Goal: Transaction & Acquisition: Purchase product/service

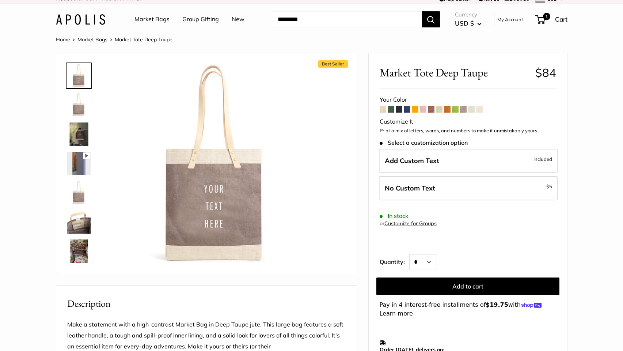
click at [383, 111] on span at bounding box center [383, 109] width 7 height 7
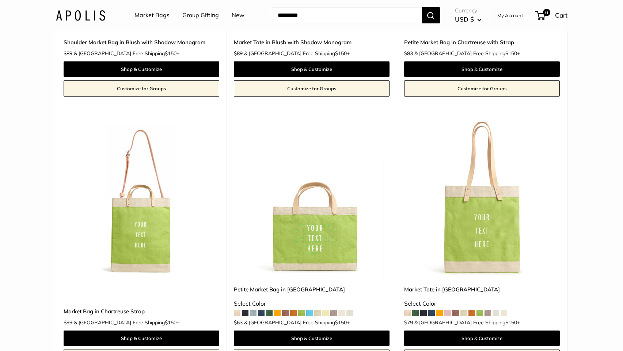
scroll to position [254, 0]
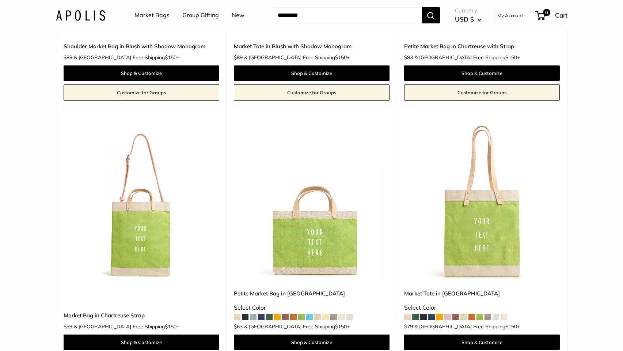
click at [236, 21] on li "New" at bounding box center [238, 15] width 13 height 23
click at [237, 15] on link "New" at bounding box center [238, 15] width 13 height 11
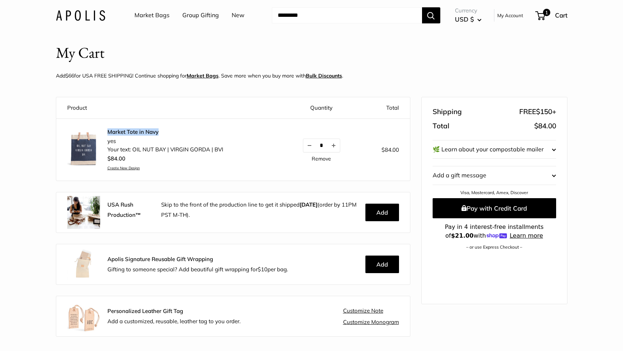
click at [133, 132] on link "Market Tote in Navy" at bounding box center [165, 131] width 116 height 7
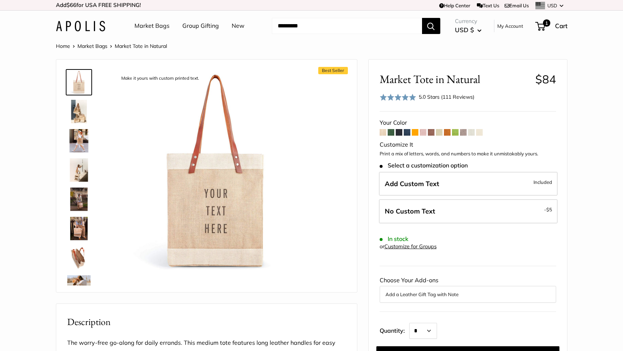
click at [398, 132] on span at bounding box center [399, 132] width 7 height 7
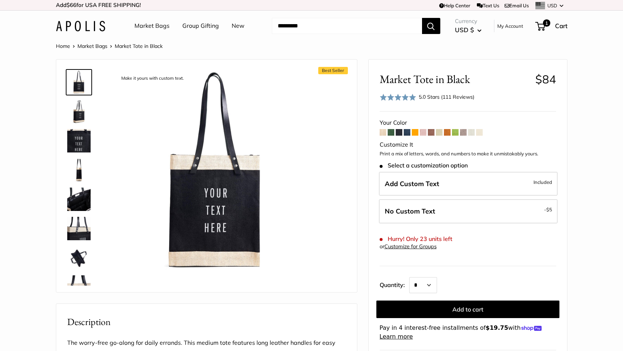
click at [407, 133] on span at bounding box center [407, 132] width 7 height 7
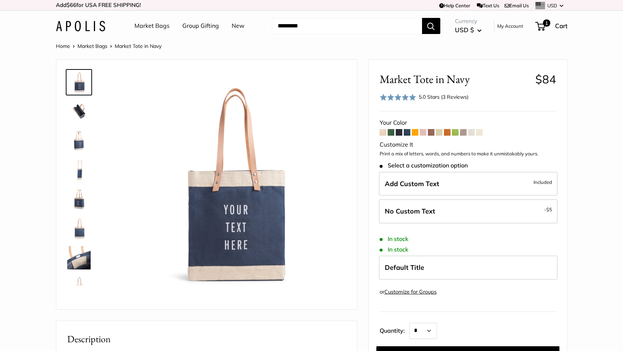
click at [415, 132] on span at bounding box center [415, 132] width 7 height 7
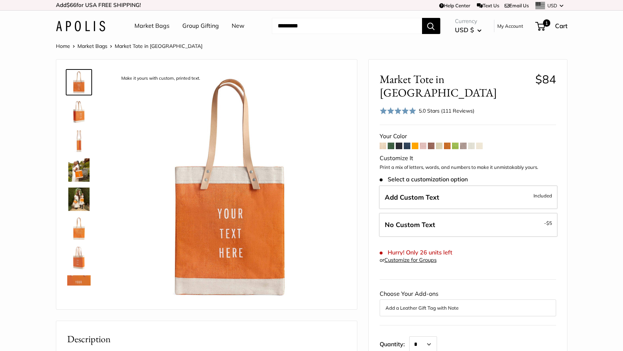
click at [425, 143] on span at bounding box center [423, 146] width 7 height 7
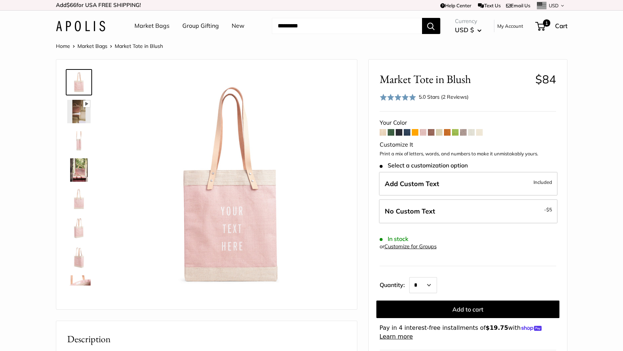
click at [431, 133] on span at bounding box center [431, 132] width 7 height 7
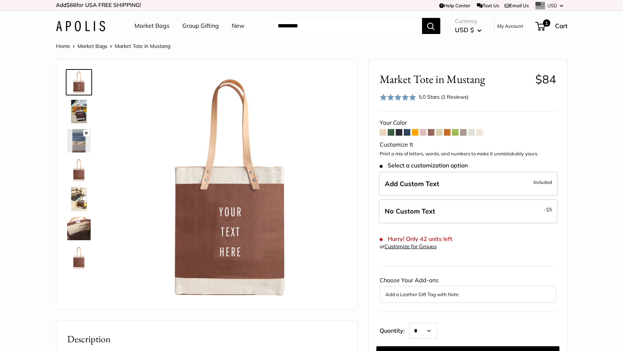
click at [440, 133] on span at bounding box center [439, 132] width 7 height 7
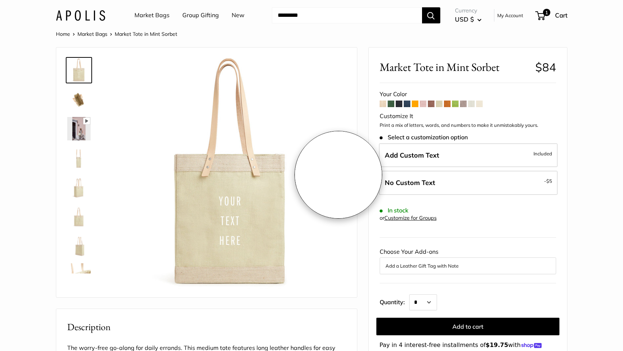
scroll to position [14, 0]
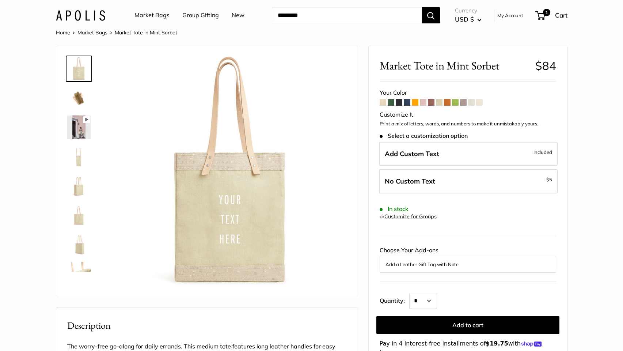
click at [439, 102] on span at bounding box center [439, 102] width 7 height 7
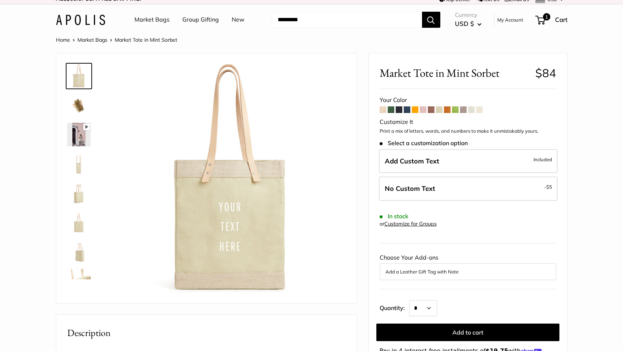
scroll to position [9, 0]
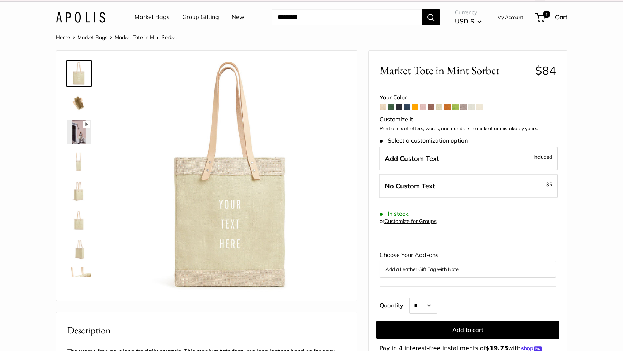
click at [448, 108] on span at bounding box center [447, 107] width 7 height 7
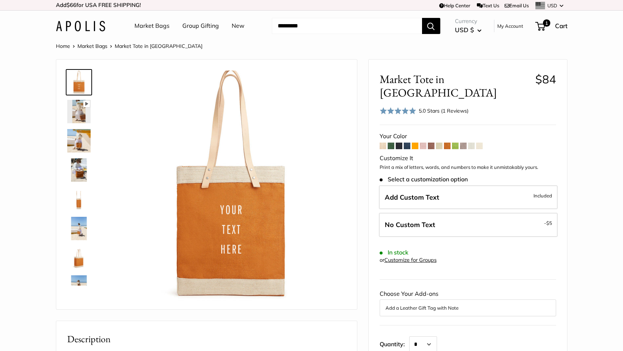
click at [482, 143] on span at bounding box center [479, 146] width 7 height 7
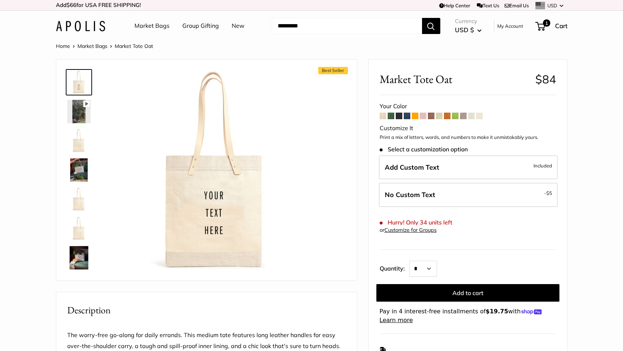
click at [472, 115] on span at bounding box center [471, 116] width 7 height 7
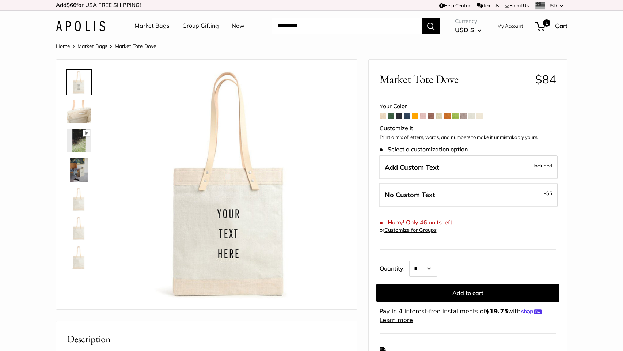
scroll to position [1, 0]
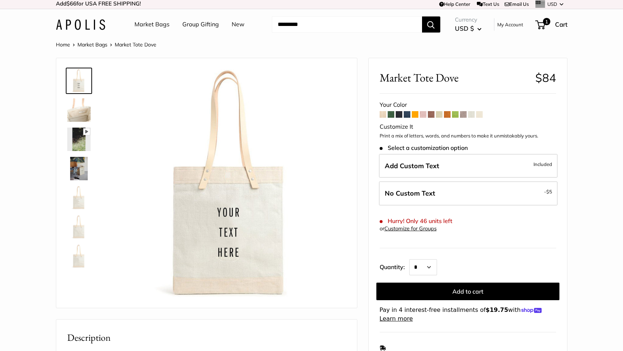
click at [463, 114] on span at bounding box center [463, 114] width 7 height 7
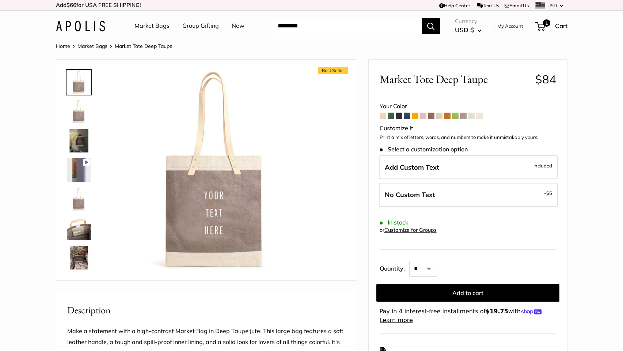
click at [438, 115] on span at bounding box center [439, 116] width 7 height 7
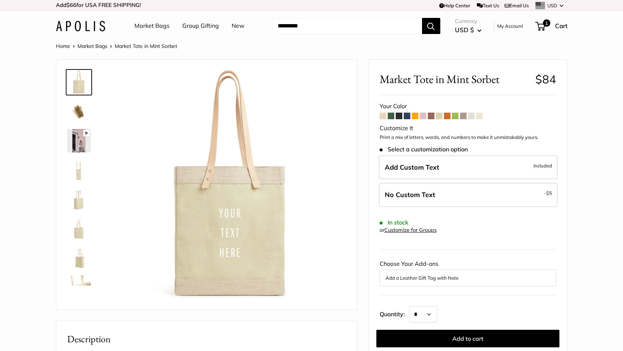
click at [455, 115] on span at bounding box center [455, 116] width 7 height 7
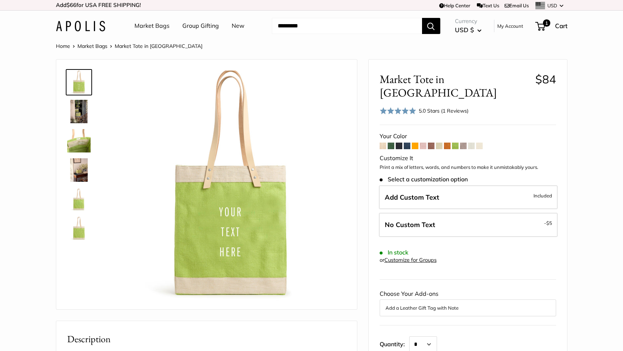
click at [448, 143] on span at bounding box center [447, 146] width 7 height 7
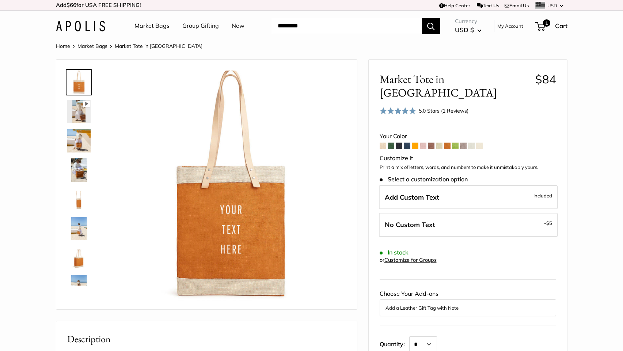
click at [415, 143] on span at bounding box center [415, 146] width 7 height 7
click at [414, 143] on span at bounding box center [415, 146] width 7 height 7
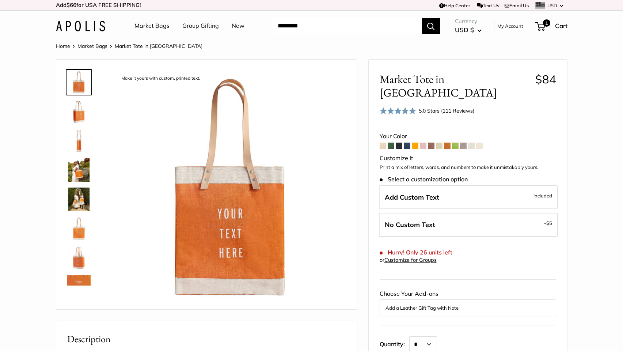
click at [70, 114] on img at bounding box center [78, 111] width 23 height 23
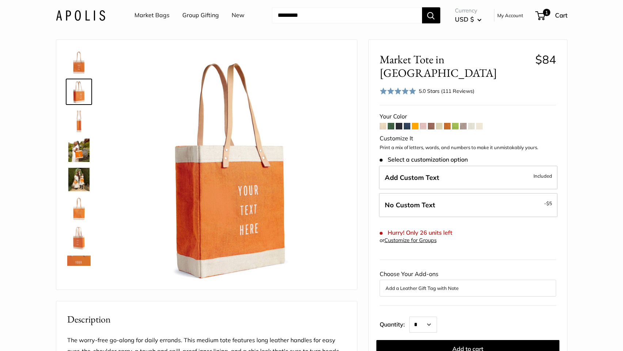
scroll to position [31, 0]
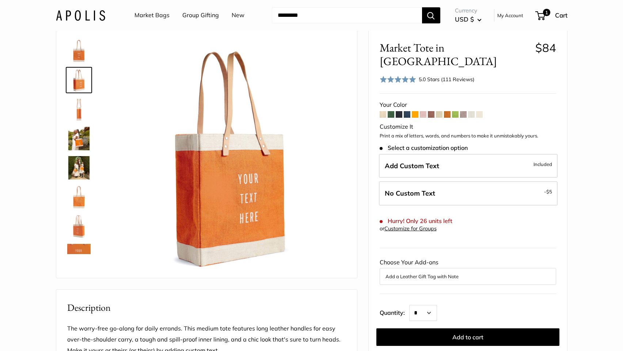
click at [432, 111] on span at bounding box center [431, 114] width 7 height 7
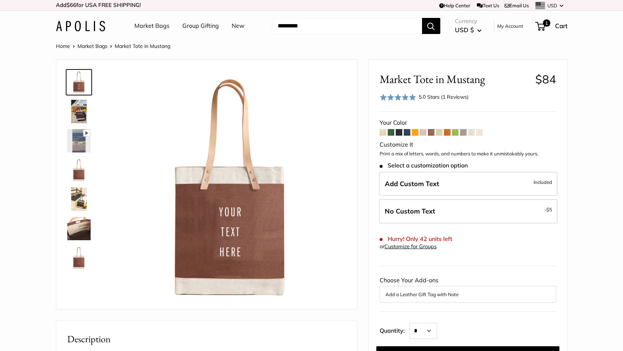
click at [440, 133] on span at bounding box center [439, 132] width 7 height 7
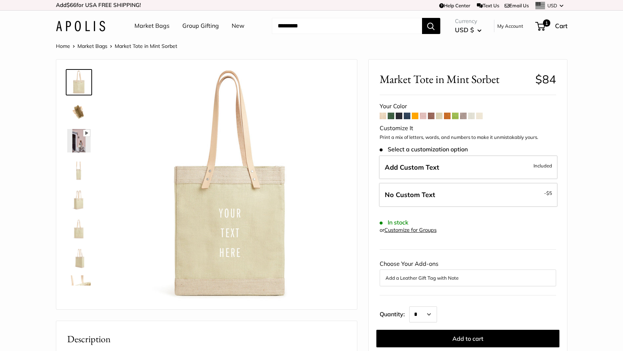
click at [384, 117] on span at bounding box center [383, 116] width 7 height 7
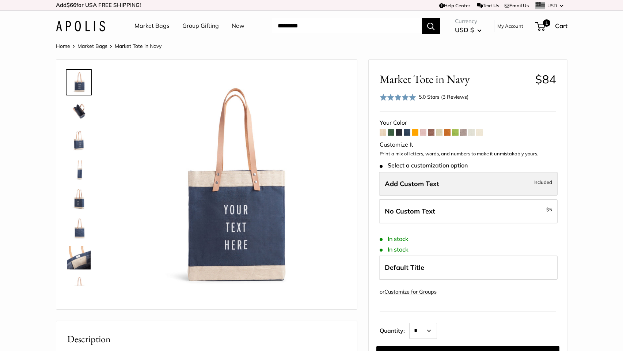
click at [428, 189] on label "Add Custom Text Included" at bounding box center [468, 184] width 179 height 24
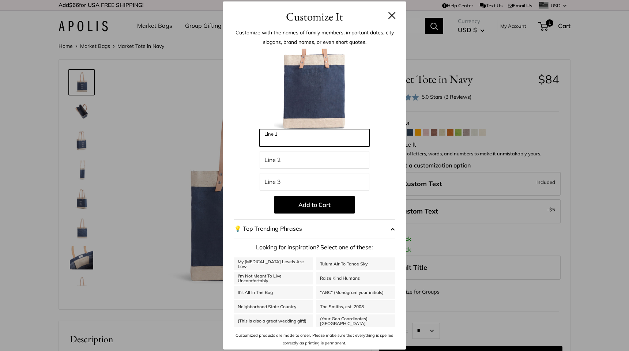
click at [298, 141] on input "Line 1" at bounding box center [314, 138] width 110 height 18
type input "**********"
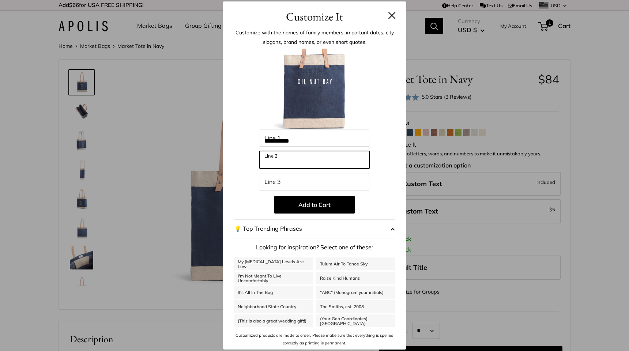
click at [281, 160] on input "Line 2" at bounding box center [314, 160] width 110 height 18
type input "**********"
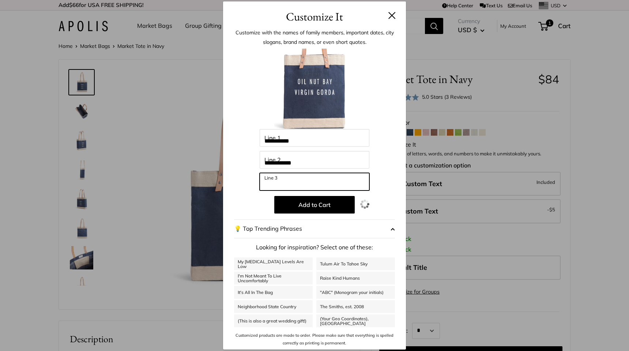
click at [289, 185] on input "Line 3" at bounding box center [314, 182] width 110 height 18
type input "***"
click at [391, 17] on button at bounding box center [391, 15] width 7 height 7
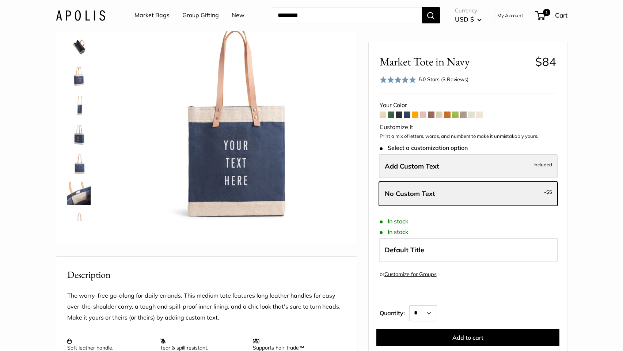
scroll to position [65, 0]
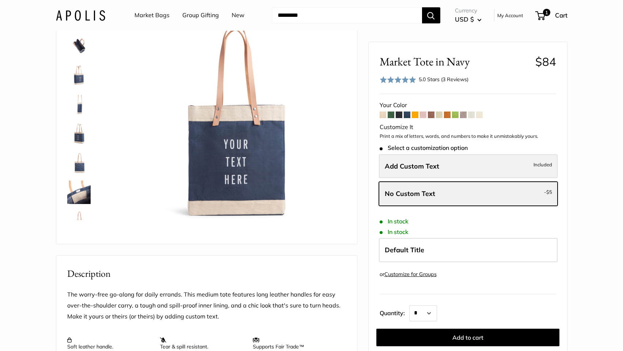
click at [432, 166] on span "Add Custom Text" at bounding box center [412, 166] width 54 height 8
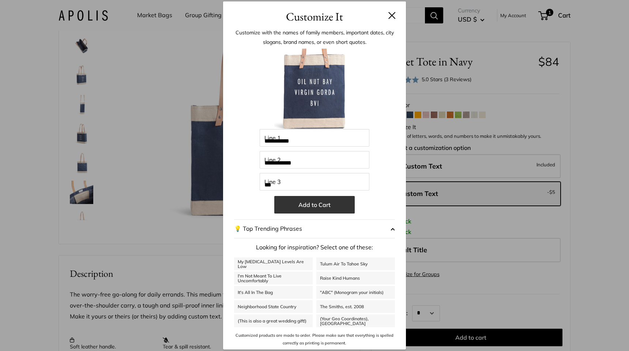
click at [304, 203] on button "Add to Cart" at bounding box center [314, 205] width 80 height 18
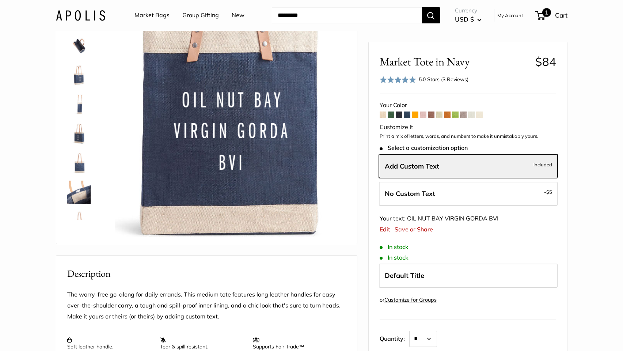
click at [541, 18] on span "1" at bounding box center [540, 15] width 10 height 9
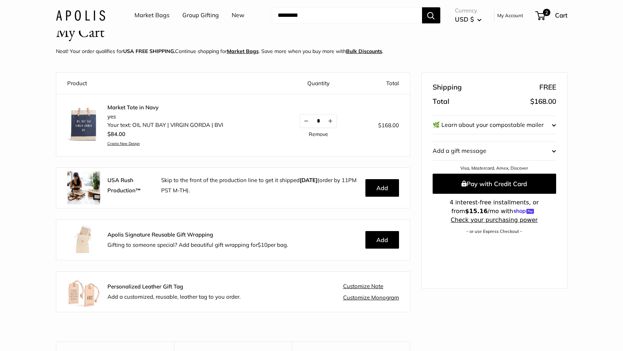
scroll to position [33, 0]
click at [306, 120] on button "Decrease quantity by 1" at bounding box center [306, 120] width 12 height 13
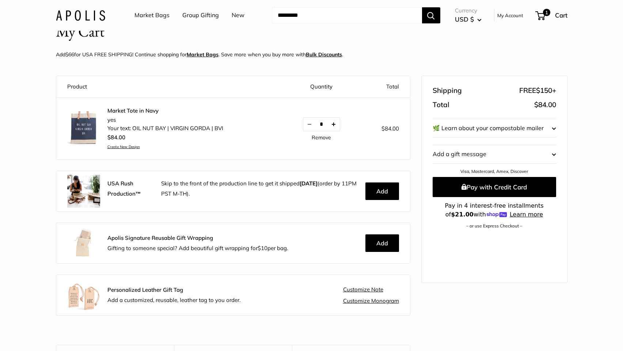
click at [334, 123] on button "Increase quantity by 1" at bounding box center [333, 124] width 12 height 13
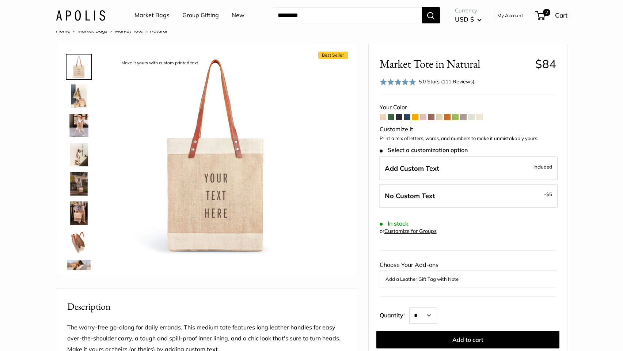
scroll to position [23, 0]
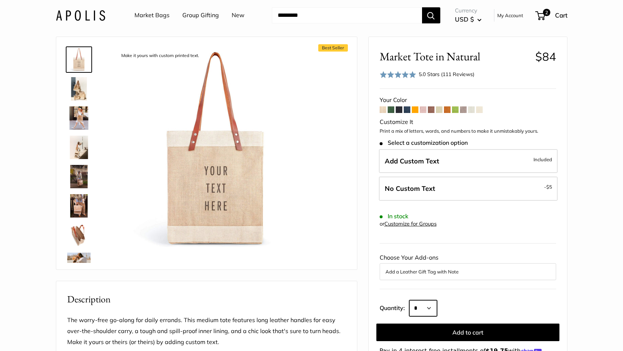
click at [433, 310] on select "* * * * * * * * * *** *** *** *** *** *** *** *** *** *** *** *** *** *** *** *…" at bounding box center [423, 308] width 28 height 16
click at [407, 111] on span at bounding box center [407, 109] width 7 height 7
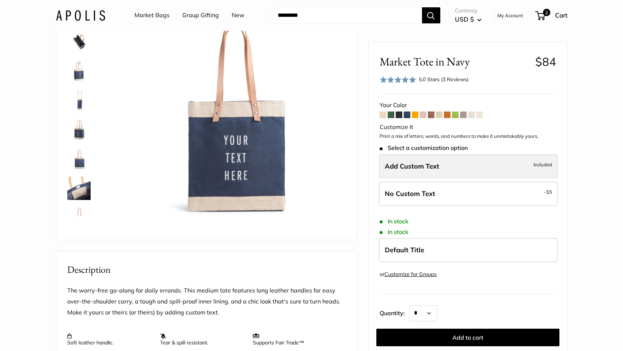
scroll to position [75, 0]
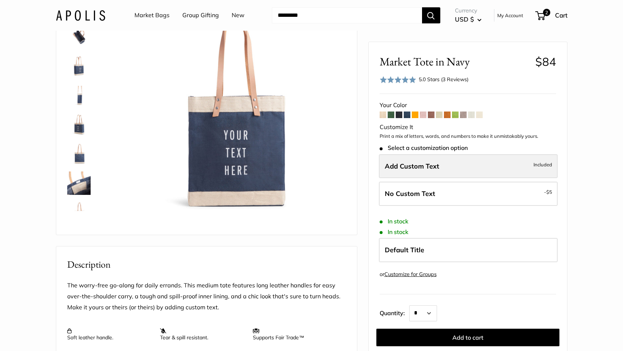
click at [439, 156] on label "Add Custom Text Included" at bounding box center [468, 166] width 179 height 24
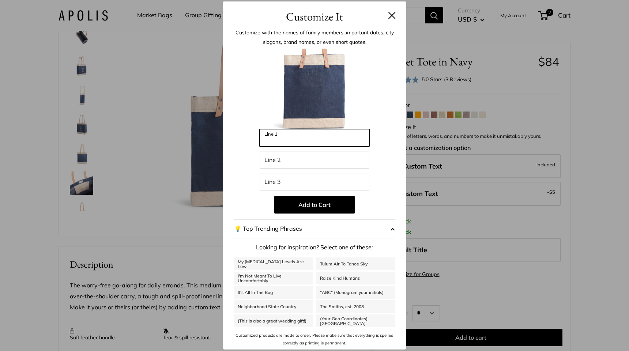
click at [306, 142] on input "Line 1" at bounding box center [314, 138] width 110 height 18
type input "**********"
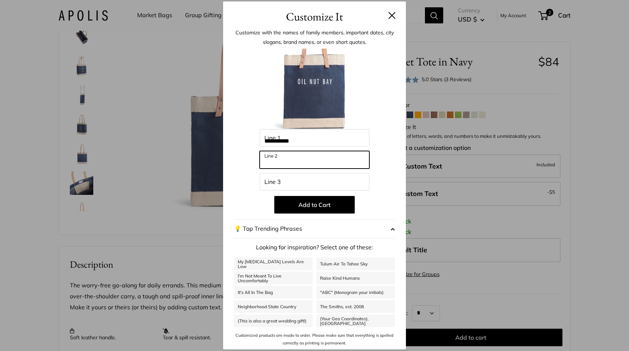
click at [291, 160] on input "Line 2" at bounding box center [314, 160] width 110 height 18
type input "**********"
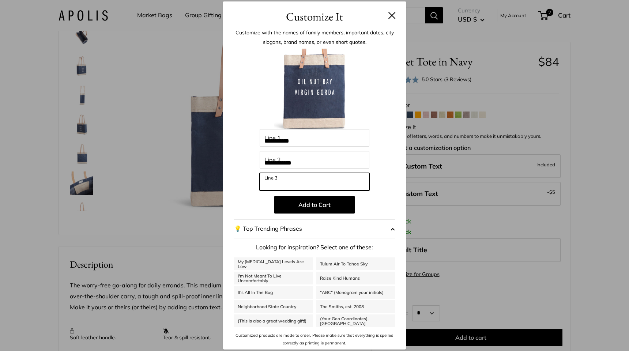
click at [291, 184] on input "Line 3" at bounding box center [314, 182] width 110 height 18
type input "***"
click at [480, 213] on div "**********" at bounding box center [314, 175] width 629 height 351
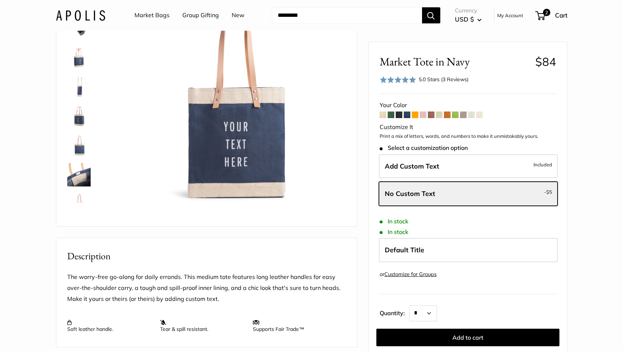
scroll to position [87, 0]
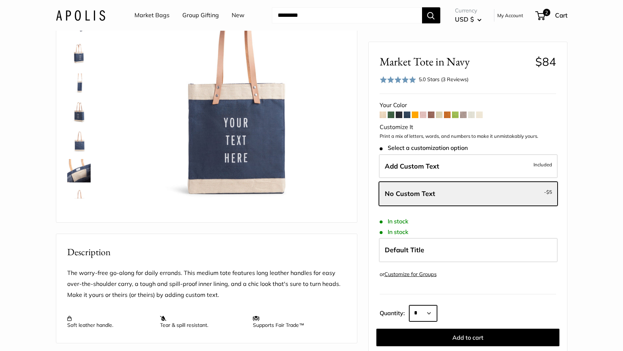
click at [433, 315] on select "* * * * * * * * * *** *** *** *** *** *** *** *** *** *** *** *** *** *** *** *…" at bounding box center [423, 313] width 28 height 16
select select "**"
click at [409, 305] on select "* * * * * * * * * *** *** *** *** *** *** *** *** *** *** *** *** *** *** *** *…" at bounding box center [423, 313] width 28 height 16
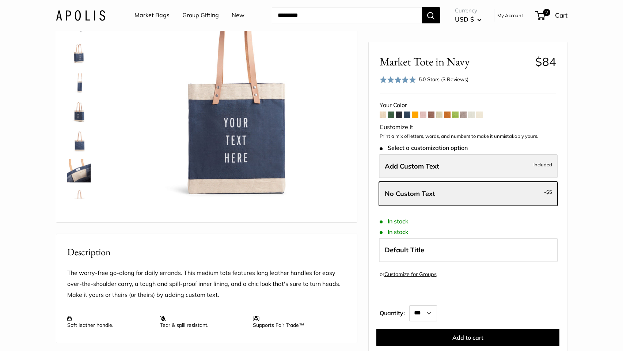
click at [421, 164] on span "Add Custom Text" at bounding box center [412, 166] width 54 height 8
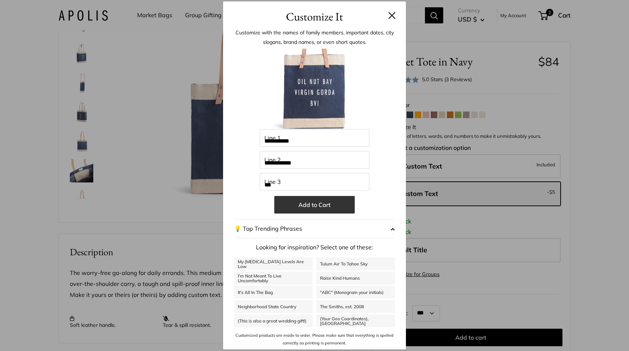
click at [315, 204] on button "Add to Cart" at bounding box center [314, 205] width 80 height 18
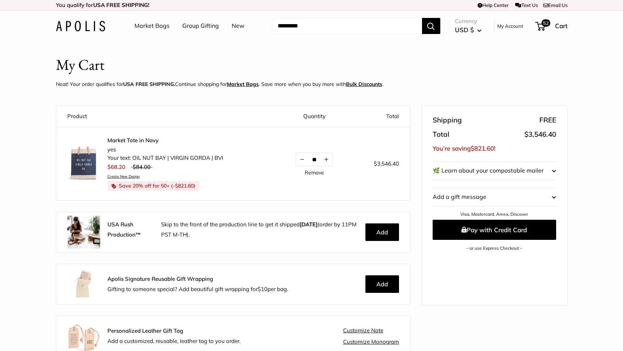
scroll to position [8, 0]
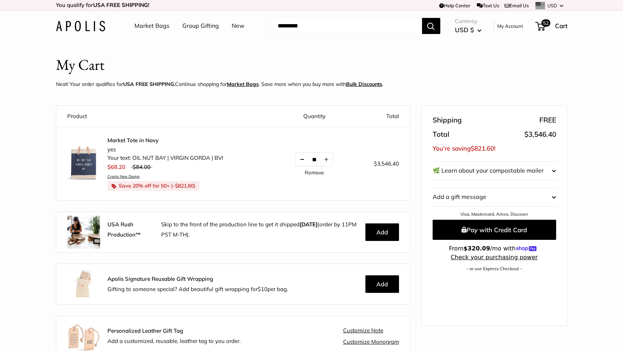
click at [303, 159] on button "Decrease quantity by 1" at bounding box center [302, 159] width 12 height 13
drag, startPoint x: 510, startPoint y: 152, endPoint x: 503, endPoint y: 146, distance: 9.1
click at [522, 152] on div "Shipping FREE Total $3,410.00 You’re saving $790.00 ! 🌿 Learn about your compos…" at bounding box center [494, 216] width 145 height 220
drag, startPoint x: 495, startPoint y: 145, endPoint x: 484, endPoint y: 145, distance: 11.3
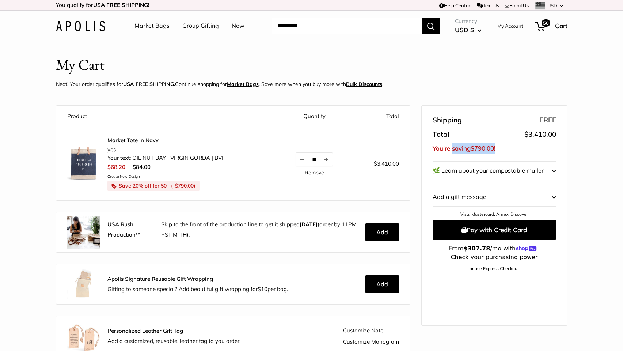
click at [494, 145] on span "$790.00" at bounding box center [482, 148] width 23 height 8
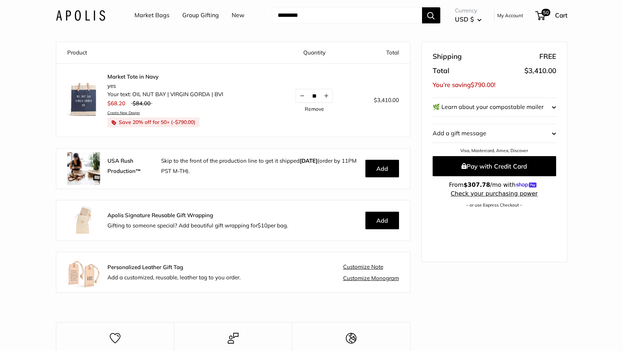
scroll to position [59, 0]
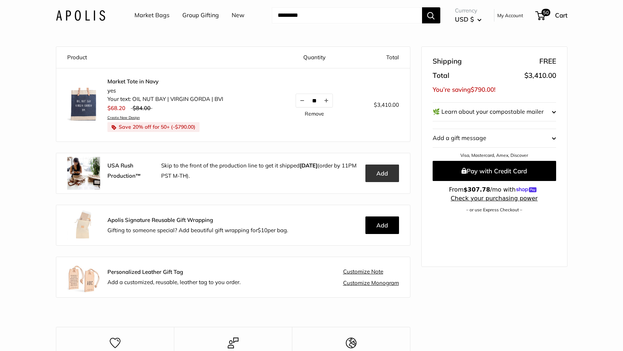
click at [380, 173] on button "Add" at bounding box center [382, 173] width 34 height 18
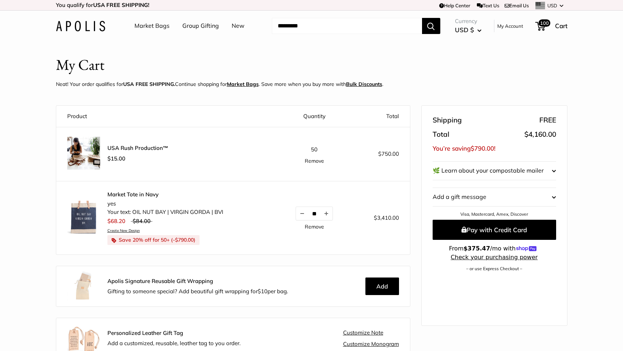
scroll to position [1, 0]
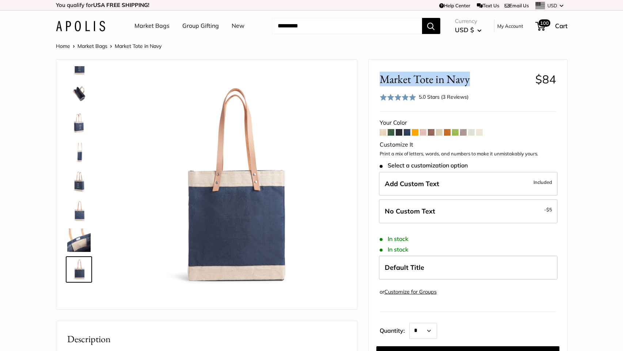
drag, startPoint x: 469, startPoint y: 82, endPoint x: 383, endPoint y: 78, distance: 86.3
click at [383, 78] on span "Market Tote in Navy" at bounding box center [455, 79] width 150 height 14
copy span "Market Tote in Navy"
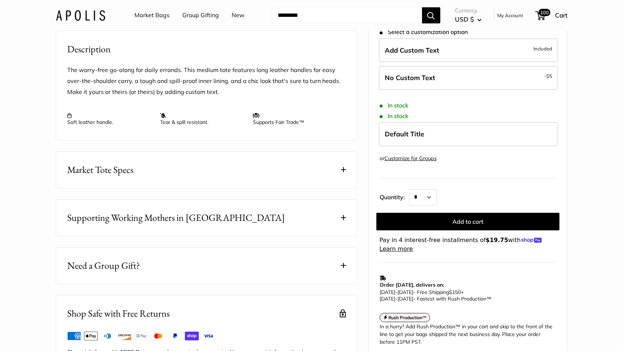
scroll to position [321, 0]
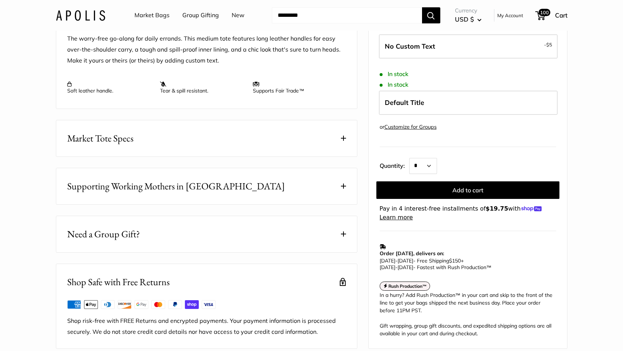
click at [342, 156] on button "Market Tote Specs" at bounding box center [206, 138] width 301 height 36
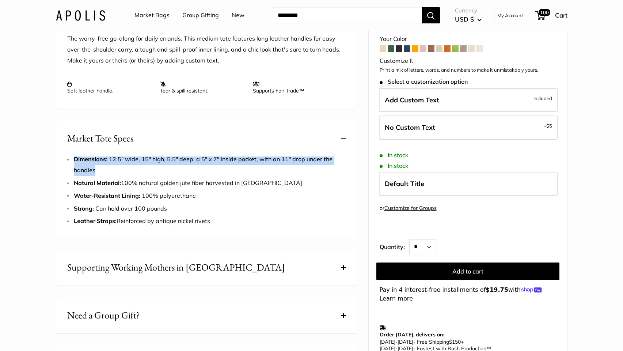
drag, startPoint x: 75, startPoint y: 180, endPoint x: 113, endPoint y: 192, distance: 40.0
click at [113, 176] on li "Dimensions : 12.5" wide, 15" high, 5.5" deep, a 5" x 7" inside pocket, with an …" at bounding box center [210, 165] width 272 height 22
copy span "Dimensions : 12.5" wide, 15" high, 5.5" deep, a 5" x 7" inside pocket, with an …"
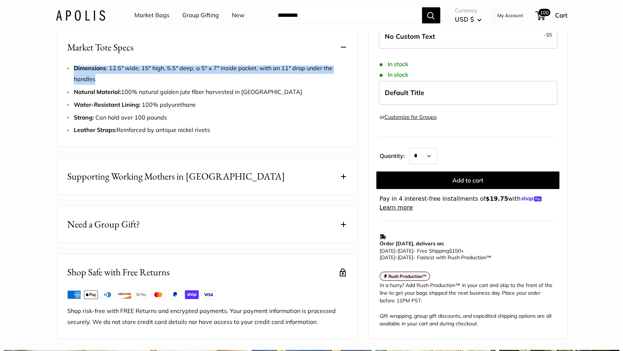
scroll to position [443, 0]
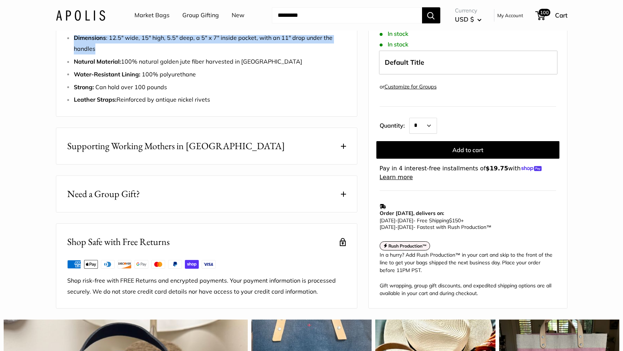
click at [239, 164] on button "Supporting Working Mothers in [GEOGRAPHIC_DATA]" at bounding box center [206, 146] width 301 height 36
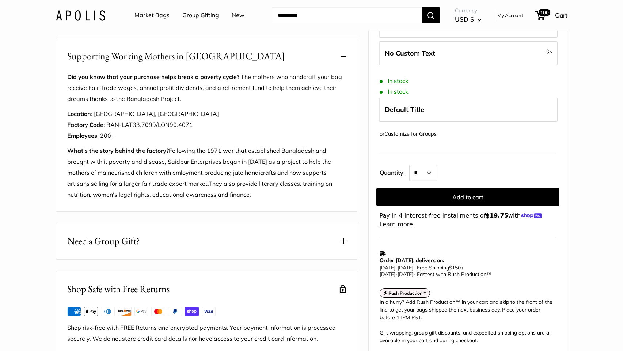
scroll to position [565, 0]
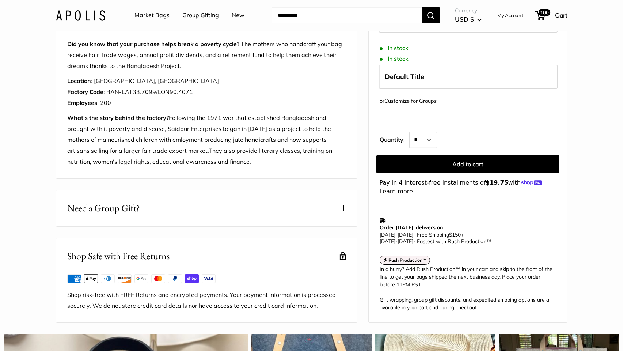
click at [198, 224] on button "Need a Group Gift?" at bounding box center [206, 208] width 301 height 36
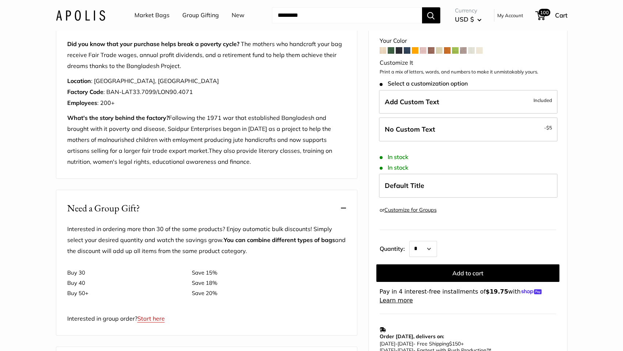
drag, startPoint x: 83, startPoint y: 248, endPoint x: 271, endPoint y: 278, distance: 190.7
click at [271, 278] on div "Need a Group Gift? Interested in ordering more than 30 of the same products? En…" at bounding box center [207, 263] width 302 height 146
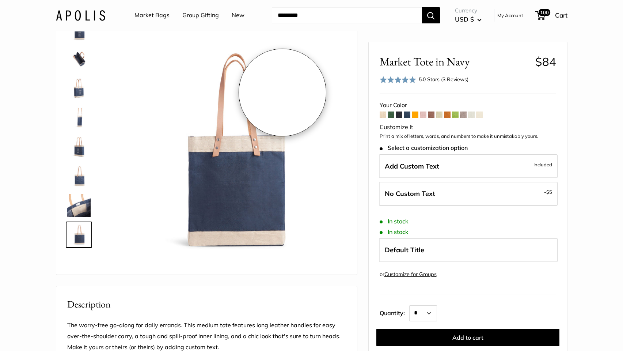
scroll to position [0, 0]
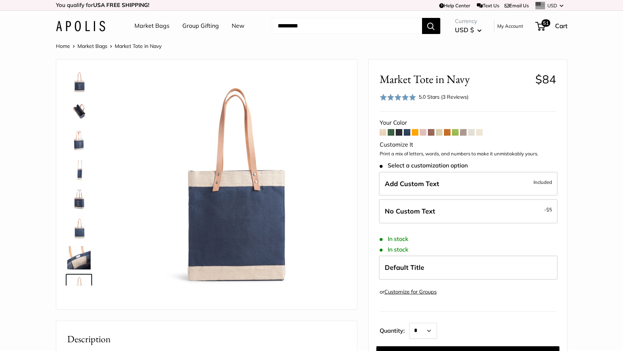
scroll to position [18, 0]
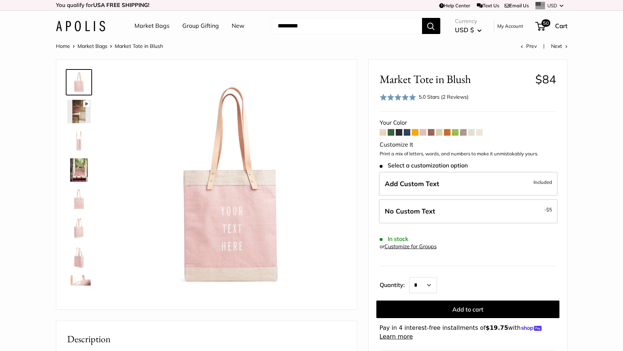
click at [79, 140] on img at bounding box center [78, 140] width 23 height 23
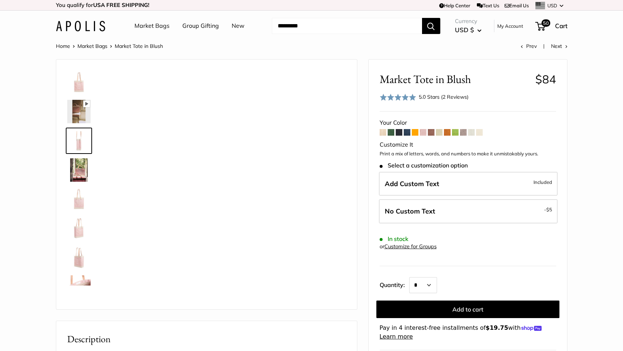
click at [82, 207] on img at bounding box center [78, 198] width 23 height 23
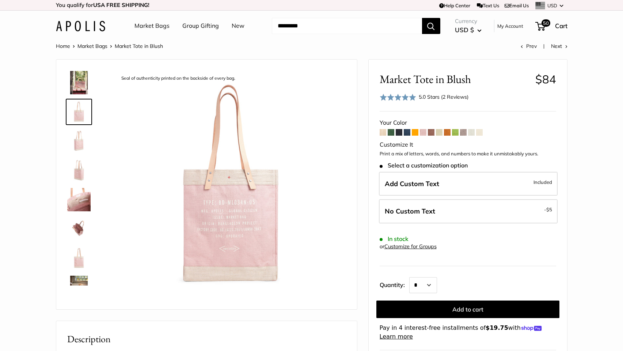
click at [83, 215] on div at bounding box center [81, 175] width 35 height 219
click at [82, 223] on img at bounding box center [78, 228] width 23 height 23
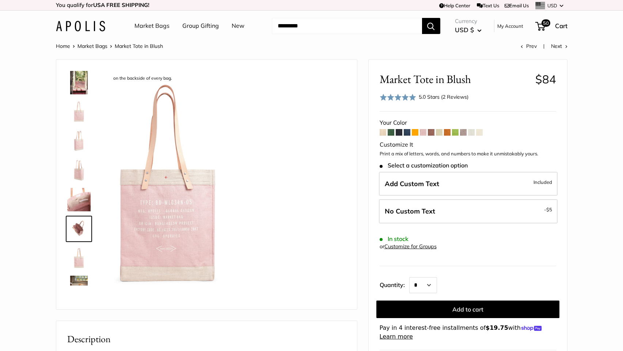
scroll to position [105, 0]
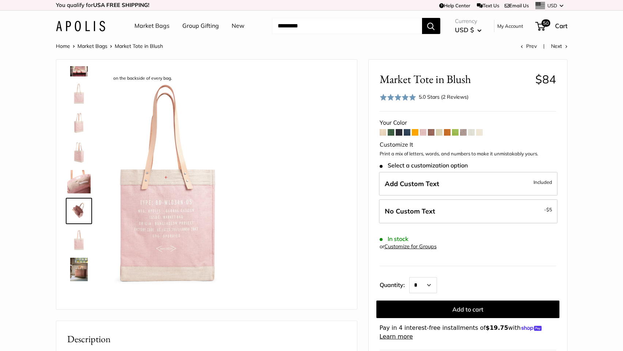
click at [81, 201] on img at bounding box center [78, 210] width 23 height 23
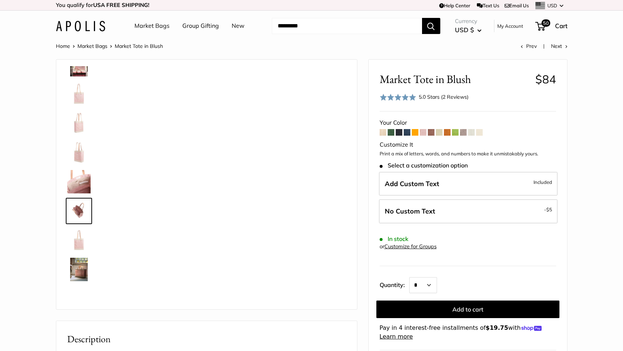
click at [77, 247] on img at bounding box center [78, 239] width 23 height 23
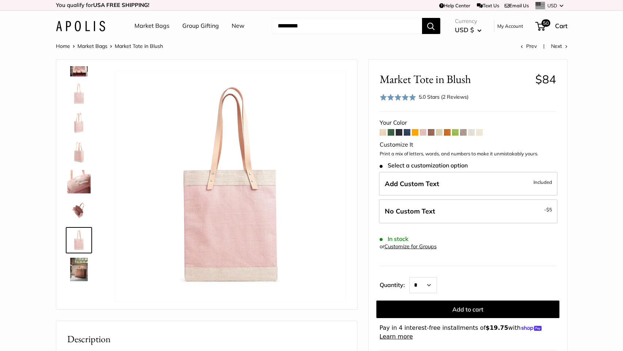
click at [79, 251] on img at bounding box center [78, 239] width 23 height 23
click at [82, 268] on img at bounding box center [78, 269] width 23 height 23
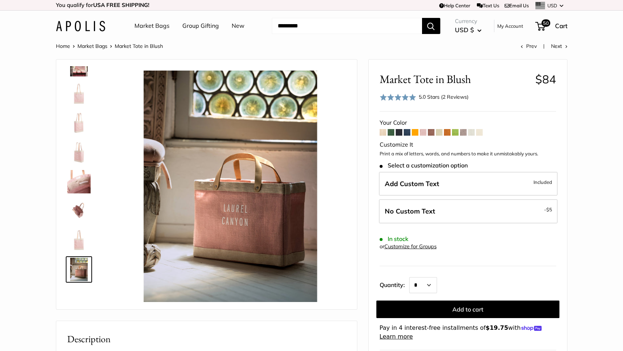
click at [79, 95] on img at bounding box center [78, 93] width 23 height 23
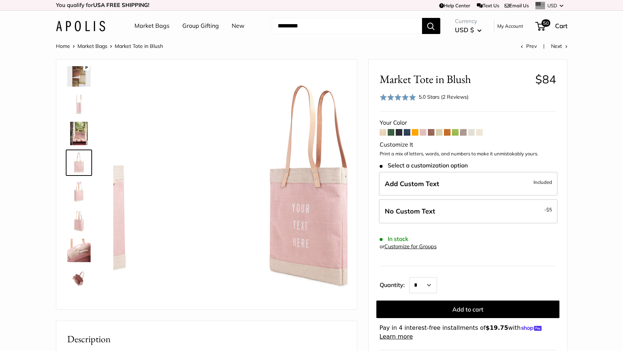
scroll to position [23, 0]
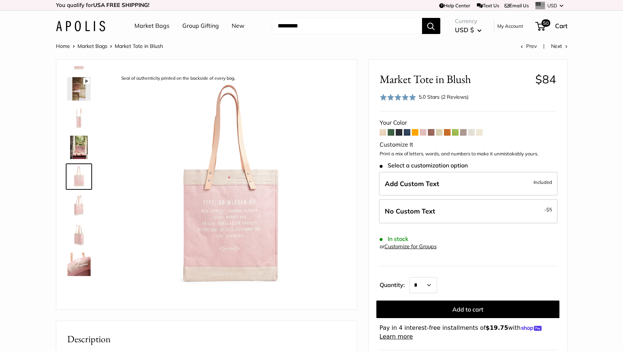
click at [481, 133] on span at bounding box center [479, 132] width 7 height 7
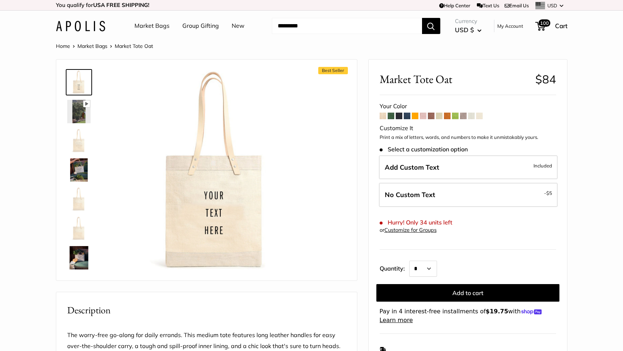
click at [471, 116] on span at bounding box center [471, 116] width 7 height 7
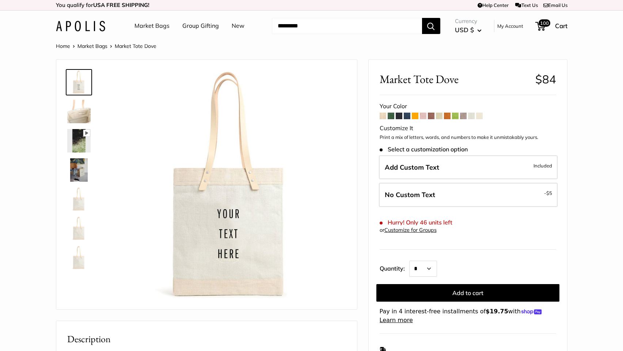
click at [460, 117] on form "Your Color" at bounding box center [468, 213] width 177 height 224
click at [463, 115] on span at bounding box center [463, 116] width 7 height 7
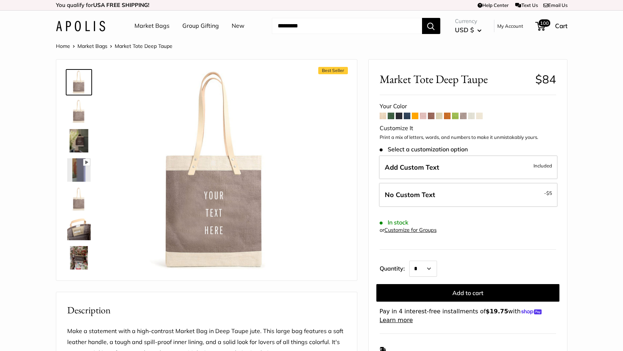
click at [457, 115] on span at bounding box center [455, 116] width 7 height 7
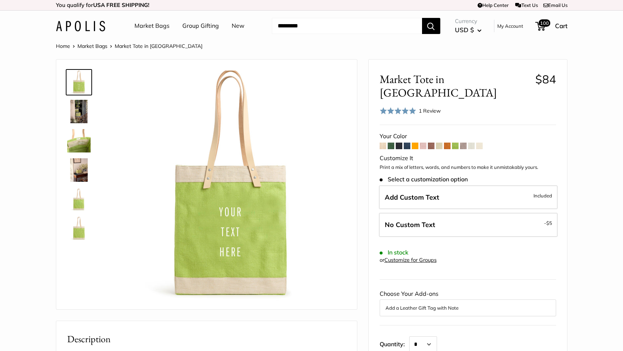
click at [450, 117] on div "Market Tote in Chartreuse $84 Rated 5.0 out of 5 1 Review Based on 1 review Cus…" at bounding box center [468, 282] width 198 height 444
click at [439, 143] on span at bounding box center [439, 146] width 7 height 7
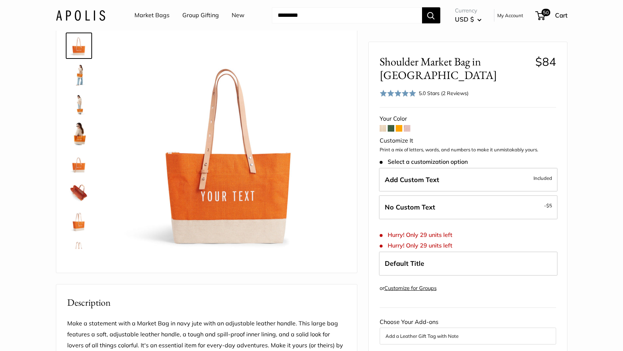
scroll to position [40, 0]
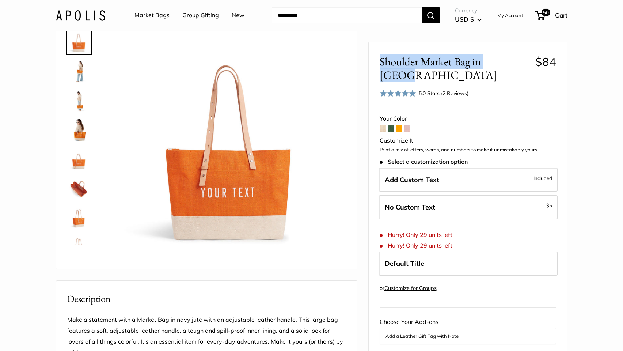
drag, startPoint x: 507, startPoint y: 62, endPoint x: 473, endPoint y: 59, distance: 34.5
click at [375, 62] on div "Shoulder Market Bag in [GEOGRAPHIC_DATA] $84 Rated 5.0 out of 5 5.0 Stars (2 Re…" at bounding box center [468, 298] width 198 height 513
click at [492, 59] on span "Shoulder Market Bag in [GEOGRAPHIC_DATA]" at bounding box center [455, 68] width 150 height 27
drag, startPoint x: 507, startPoint y: 62, endPoint x: 515, endPoint y: 62, distance: 8.0
click at [507, 62] on span "Shoulder Market Bag in [GEOGRAPHIC_DATA]" at bounding box center [455, 68] width 150 height 27
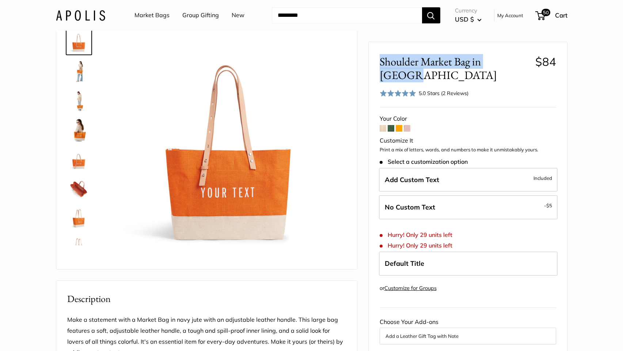
drag, startPoint x: 515, startPoint y: 62, endPoint x: 376, endPoint y: 61, distance: 139.6
click at [375, 60] on div "Shoulder Market Bag in [GEOGRAPHIC_DATA] $84 Rated 5.0 out of 5 5.0 Stars (2 Re…" at bounding box center [468, 298] width 198 height 513
copy span "Shoulder Market Bag in [GEOGRAPHIC_DATA]"
drag, startPoint x: 425, startPoint y: 59, endPoint x: 409, endPoint y: 79, distance: 25.7
click at [409, 79] on div "Shoulder Market Bag in [GEOGRAPHIC_DATA] $84 Rated 5.0 out of 5 5.0 Stars (2 Re…" at bounding box center [468, 76] width 177 height 43
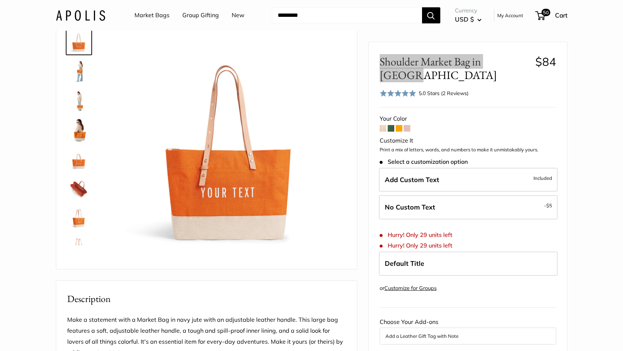
copy span "Shoulder Market Bag in [GEOGRAPHIC_DATA]"
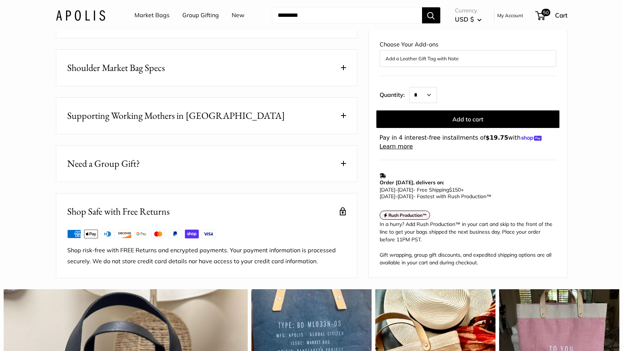
scroll to position [319, 0]
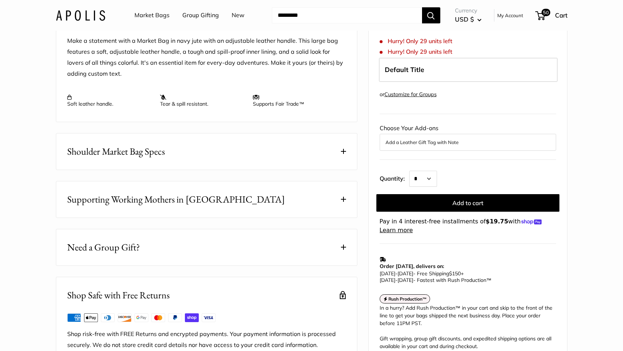
click at [282, 170] on button "Shoulder Market Bag Specs" at bounding box center [206, 151] width 301 height 36
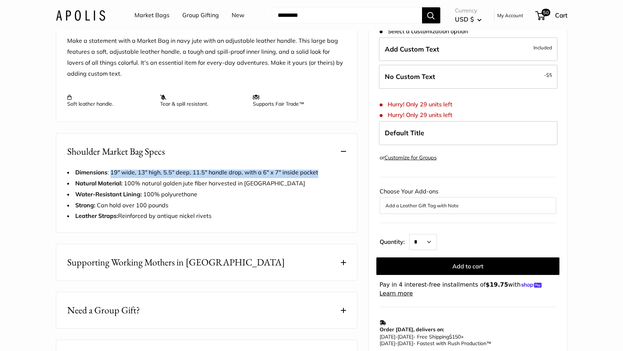
drag, startPoint x: 111, startPoint y: 193, endPoint x: 318, endPoint y: 194, distance: 207.2
click at [318, 178] on li "Dimensions : 19" wide, 13" high, 5.5" deep, 11.5" handle drop, with a 6" x 7" i…" at bounding box center [206, 172] width 279 height 11
copy span "19" wide, 13" high, 5.5" deep, 11.5" handle drop, with a 6" x 7" inside pocket"
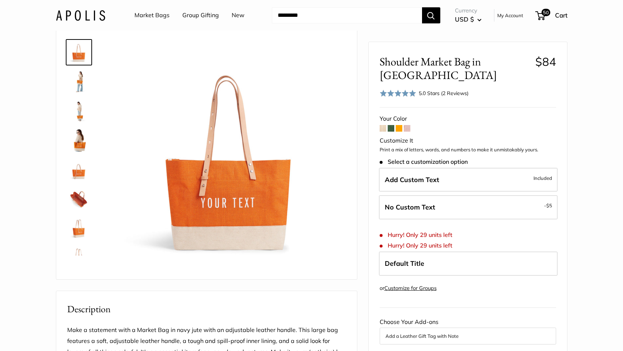
scroll to position [0, 0]
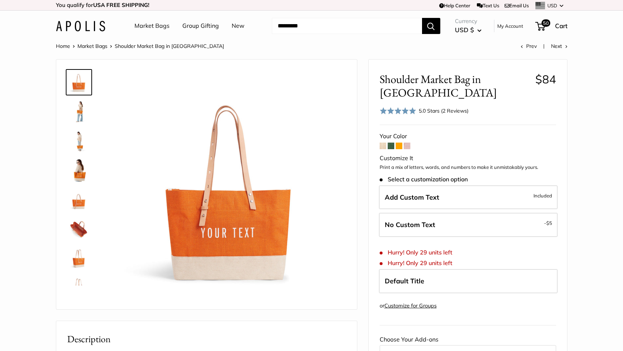
click at [383, 143] on span at bounding box center [383, 146] width 7 height 7
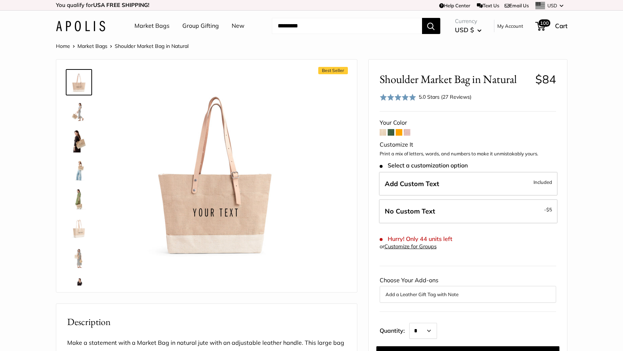
click at [392, 134] on span at bounding box center [391, 132] width 7 height 7
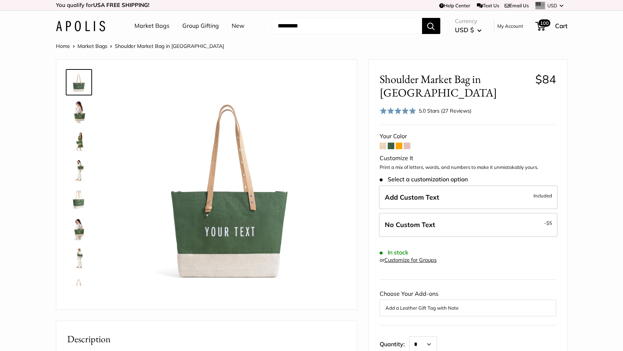
click at [400, 145] on span at bounding box center [399, 146] width 7 height 7
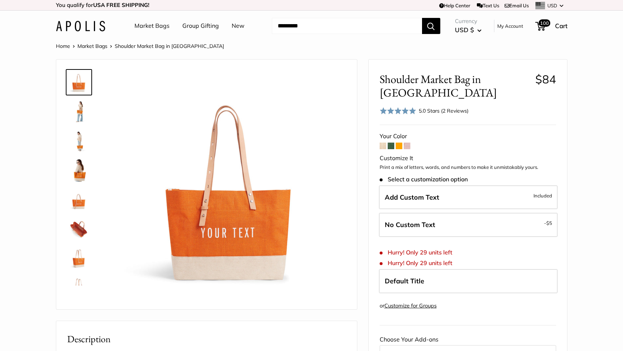
click at [408, 136] on form "Your Color Customize It Print a mix of letters, words, and numbers to make it u…" at bounding box center [468, 288] width 177 height 315
click at [408, 143] on span at bounding box center [407, 146] width 7 height 7
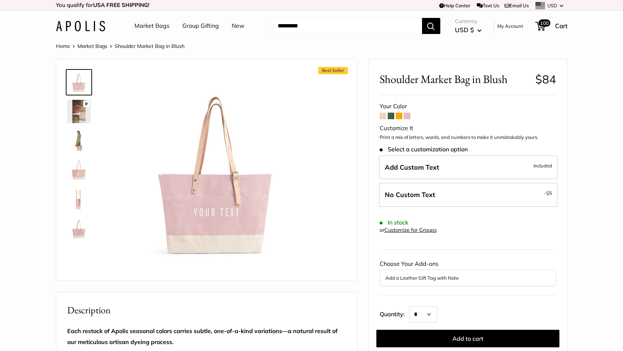
click at [392, 115] on span at bounding box center [391, 116] width 7 height 7
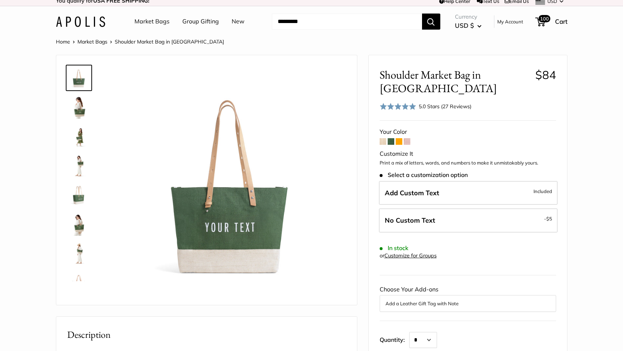
scroll to position [11, 0]
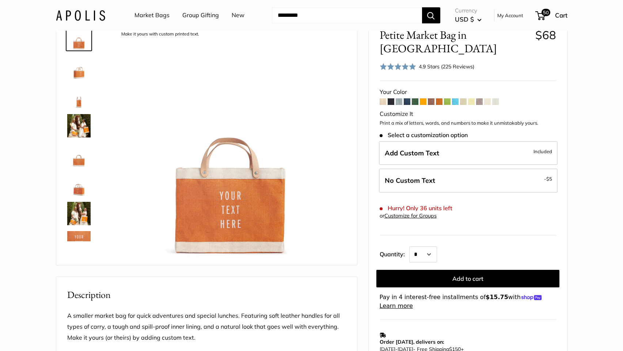
scroll to position [37, 0]
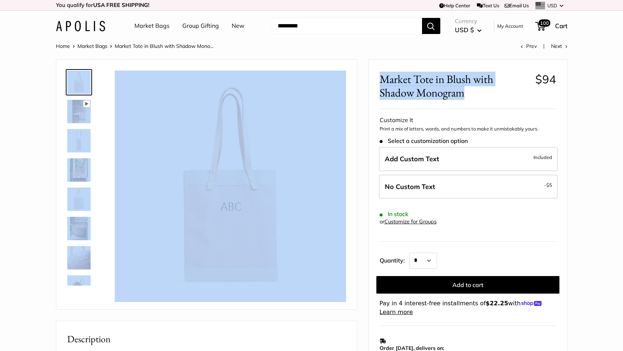
drag, startPoint x: 469, startPoint y: 96, endPoint x: 387, endPoint y: 80, distance: 83.9
click at [461, 88] on span "Market Tote in Blush with Shadow Monogram" at bounding box center [455, 85] width 150 height 27
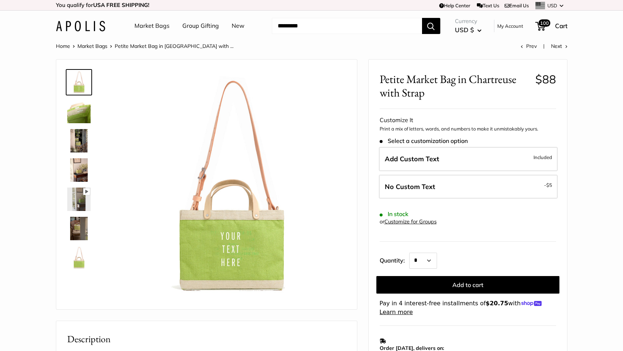
click at [77, 108] on img at bounding box center [78, 111] width 23 height 23
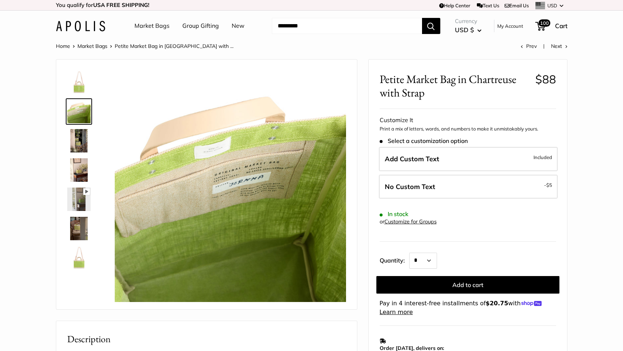
click at [79, 140] on img at bounding box center [78, 140] width 23 height 23
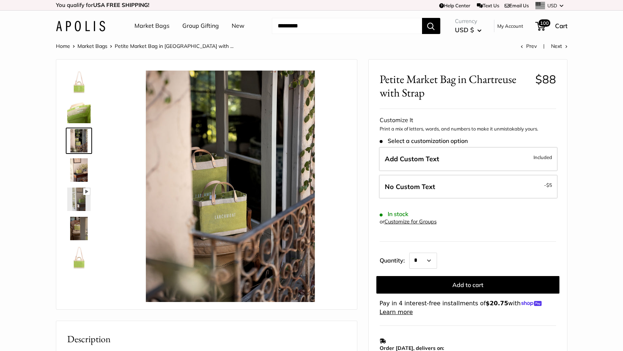
click at [80, 259] on img at bounding box center [78, 257] width 23 height 23
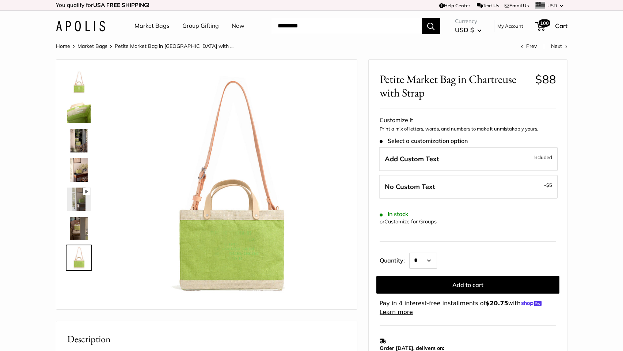
click at [84, 222] on img at bounding box center [78, 228] width 23 height 23
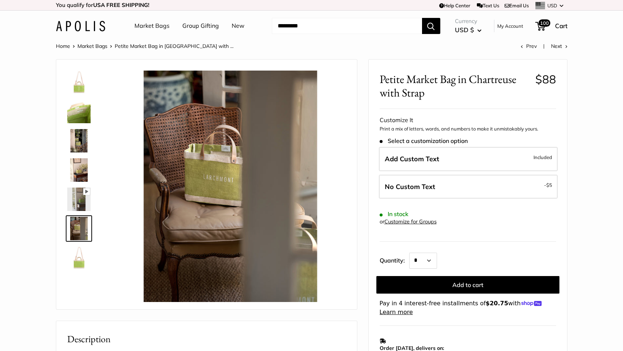
click at [80, 200] on img at bounding box center [78, 198] width 23 height 23
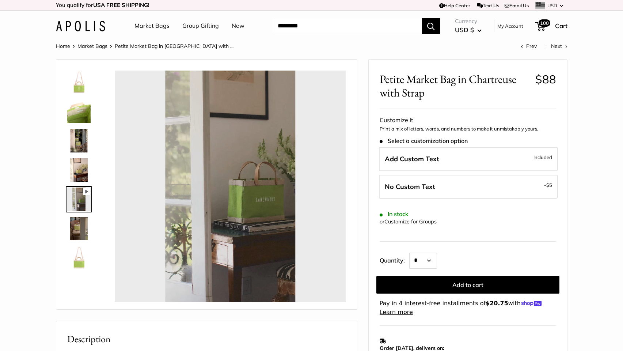
click at [77, 169] on img at bounding box center [78, 169] width 23 height 23
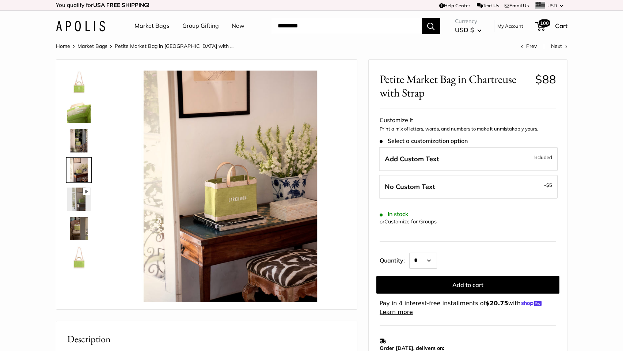
type input "*****"
click at [79, 151] on img at bounding box center [78, 140] width 23 height 23
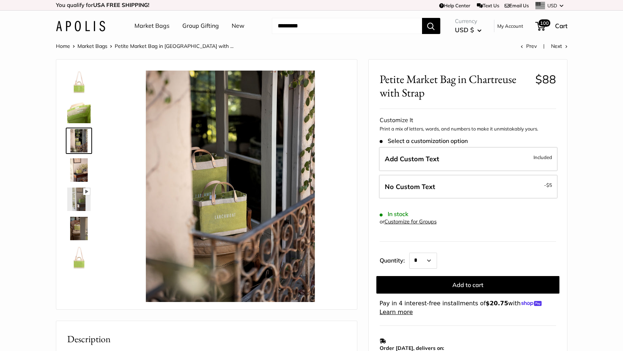
click at [80, 109] on img at bounding box center [78, 111] width 23 height 23
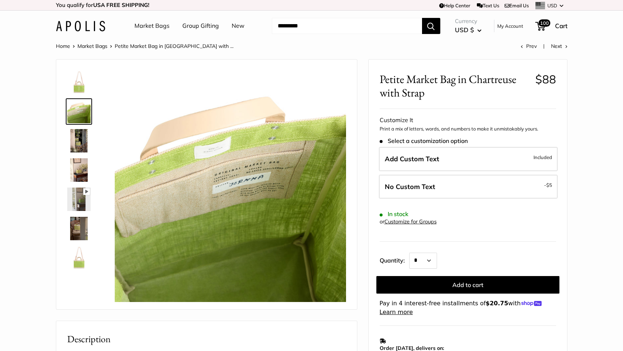
click at [80, 87] on img at bounding box center [78, 82] width 23 height 23
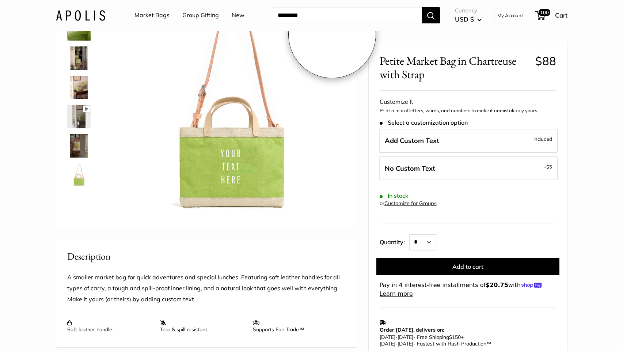
scroll to position [84, 0]
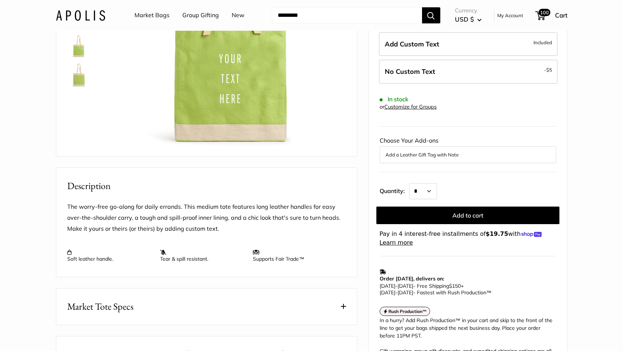
scroll to position [404, 0]
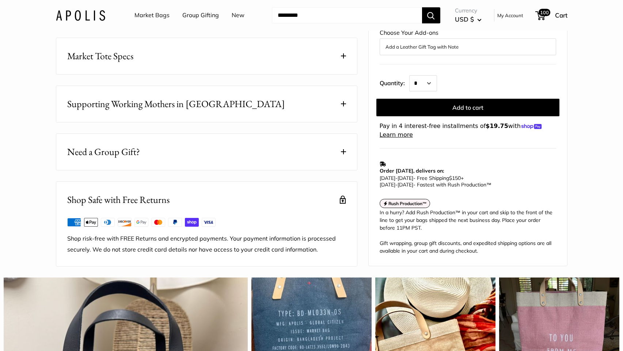
click at [321, 74] on button "Market Tote Specs" at bounding box center [206, 56] width 301 height 36
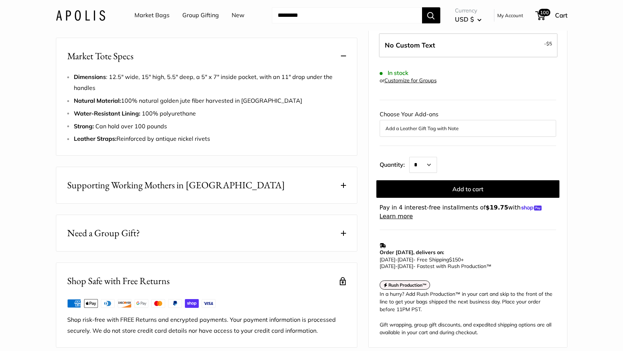
click at [240, 94] on li "Dimensions : 12.5" wide, 15" high, 5.5" deep, a 5" x 7" inside pocket, with an …" at bounding box center [210, 83] width 272 height 22
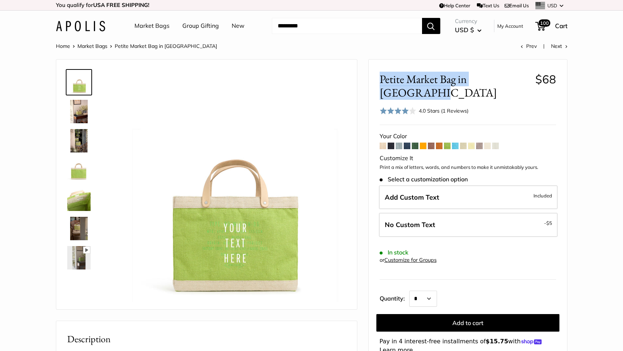
drag, startPoint x: 392, startPoint y: 77, endPoint x: 495, endPoint y: 77, distance: 103.4
click at [524, 79] on span "Petite Market Bag in [GEOGRAPHIC_DATA]" at bounding box center [455, 85] width 150 height 27
copy span "Petite Market Bag in [GEOGRAPHIC_DATA]"
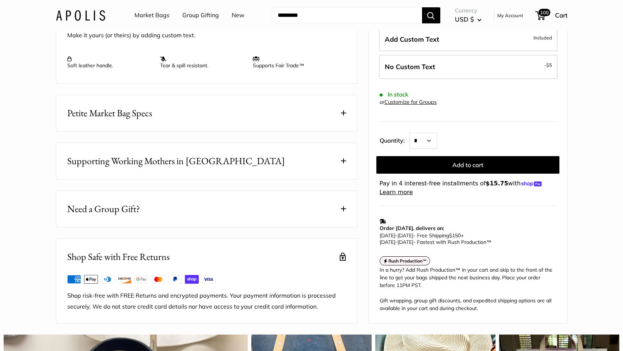
scroll to position [343, 0]
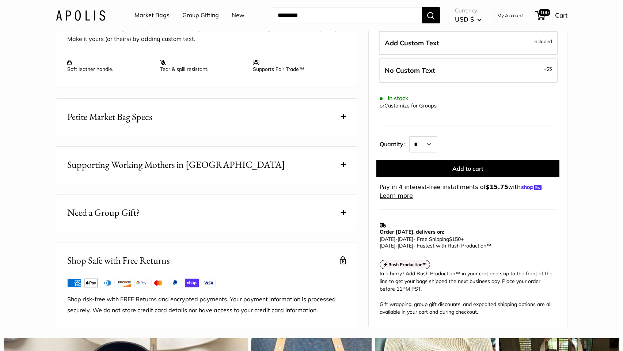
click at [346, 119] on span at bounding box center [343, 116] width 5 height 5
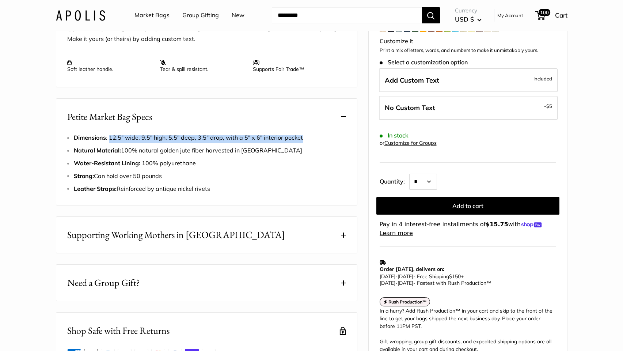
drag, startPoint x: 110, startPoint y: 158, endPoint x: 302, endPoint y: 158, distance: 192.6
click at [302, 143] on li "Dimensions : 12.5" wide, 9.5" high, 5.5" deep, 3.5" drop, with a 5" x 6" interi…" at bounding box center [210, 137] width 272 height 11
copy span "12.5" wide, 9.5" high, 5.5" deep, 3.5" drop, with a 5" x 6" interior pocket"
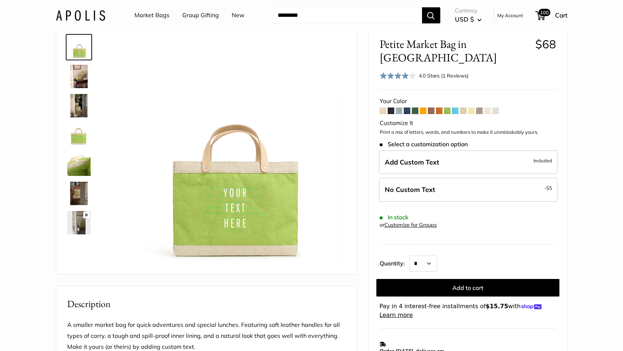
scroll to position [35, 0]
click at [384, 108] on span at bounding box center [383, 111] width 7 height 7
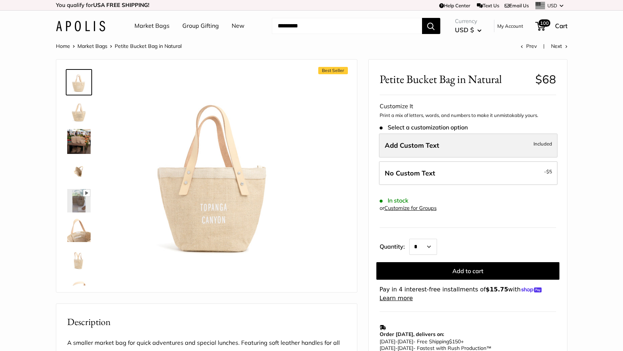
click at [427, 148] on span "Add Custom Text" at bounding box center [412, 145] width 54 height 8
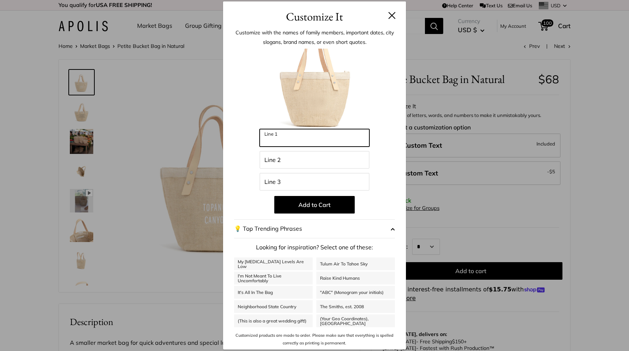
click at [286, 130] on input "Line 1" at bounding box center [314, 138] width 110 height 18
type input "**********"
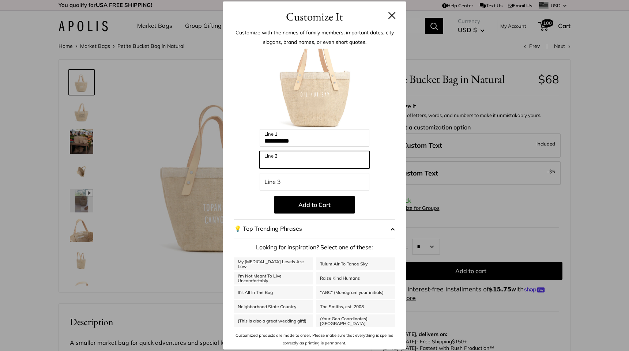
click at [286, 164] on input "Line 2" at bounding box center [314, 160] width 110 height 18
type input "**********"
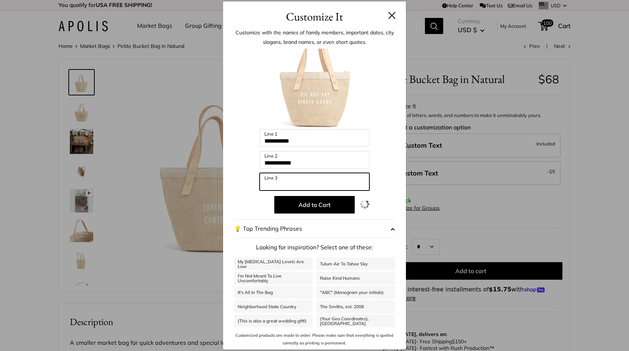
click at [271, 190] on input "Line 3" at bounding box center [314, 182] width 110 height 18
type input "***"
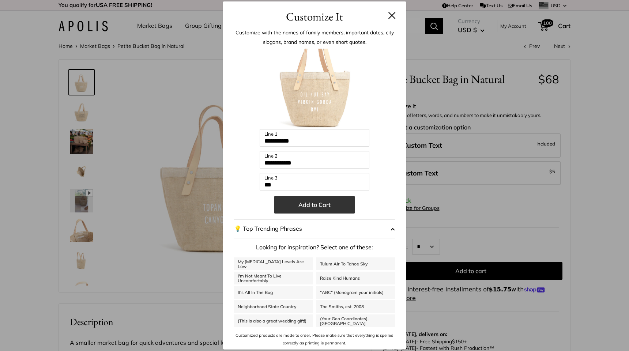
click at [303, 205] on button "Add to Cart" at bounding box center [314, 205] width 80 height 18
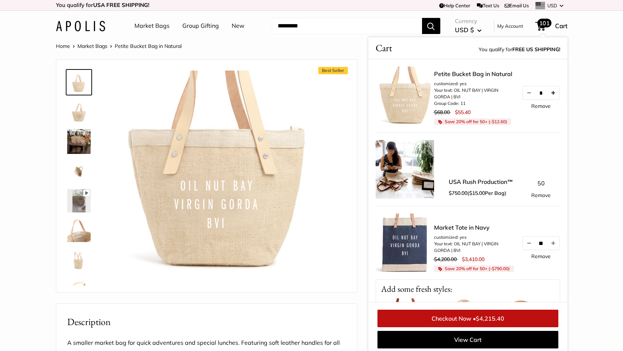
click at [548, 99] on button "Increase quantity by 1" at bounding box center [553, 92] width 12 height 13
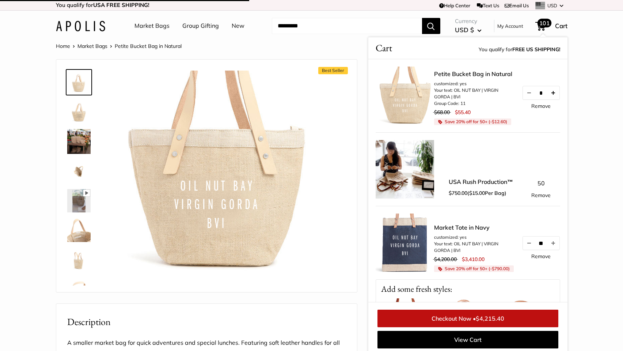
click at [548, 99] on button "Increase quantity by 1" at bounding box center [553, 92] width 12 height 13
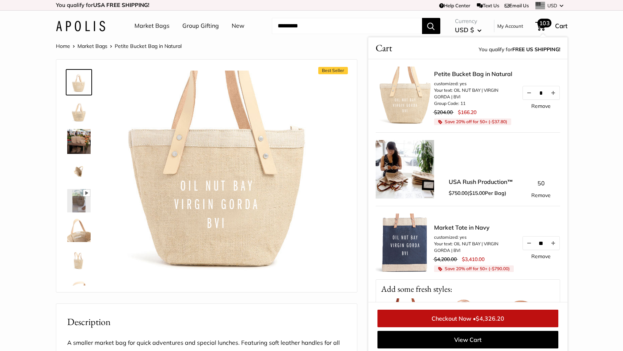
click at [548, 99] on button "Increase quantity by 1" at bounding box center [553, 92] width 12 height 13
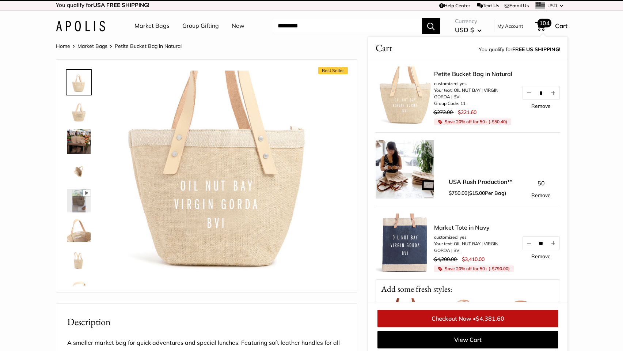
click at [620, 139] on section "Home Market Bags Petite Bucket Bag in Natural Prev Next Best Seller Pause Play …" at bounding box center [311, 346] width 623 height 611
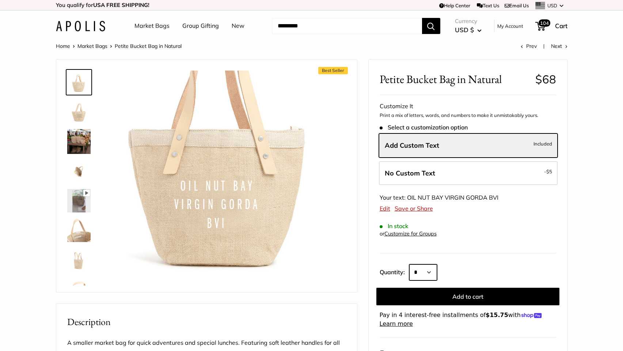
click at [436, 270] on select "* * * * * * * * * *** *** *** *** *** *** *** *** *** *** *** *** *** *** *** *…" at bounding box center [423, 272] width 28 height 16
select select "**"
click at [409, 264] on select "* * * * * * * * * *** *** *** *** *** *** *** *** *** *** *** *** *** *** *** *…" at bounding box center [423, 272] width 28 height 16
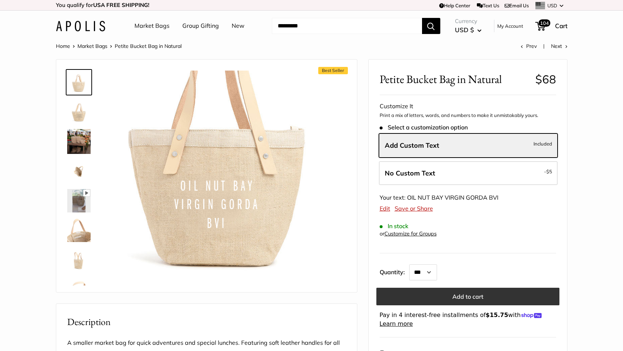
click at [461, 295] on button "Add to cart" at bounding box center [467, 297] width 183 height 18
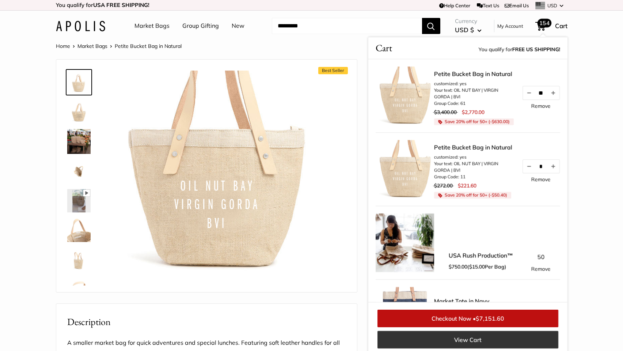
click at [466, 338] on link "View Cart" at bounding box center [468, 340] width 181 height 18
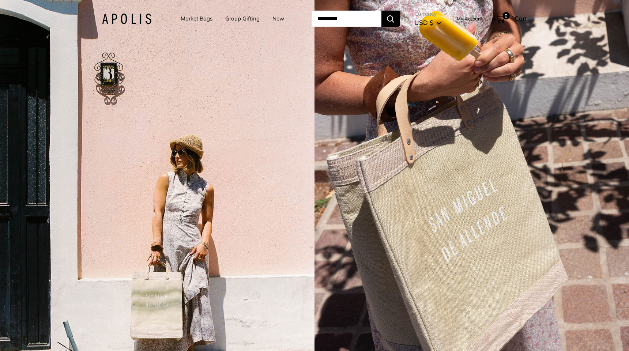
click at [242, 19] on link "Group Gifting" at bounding box center [242, 19] width 34 height 10
click at [338, 25] on input "Search..." at bounding box center [346, 19] width 70 height 16
paste input "**********"
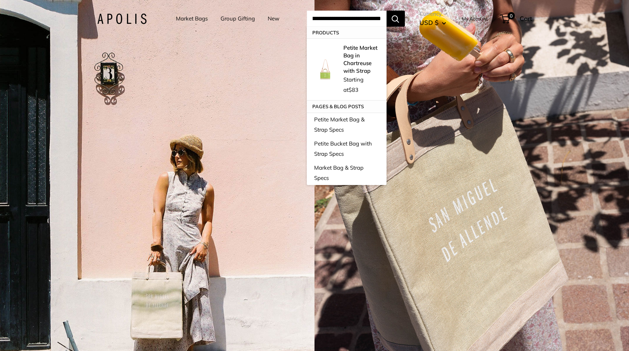
type input "**********"
click at [395, 18] on button "Search" at bounding box center [395, 19] width 18 height 16
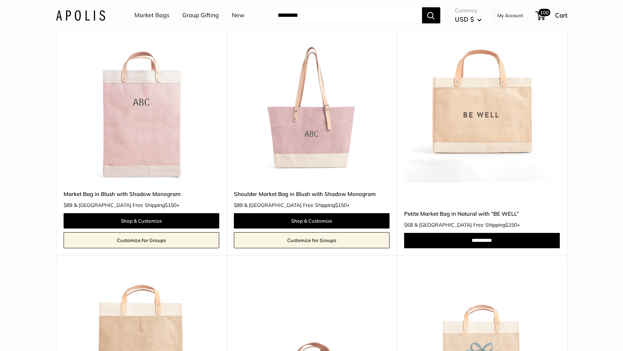
scroll to position [711, 0]
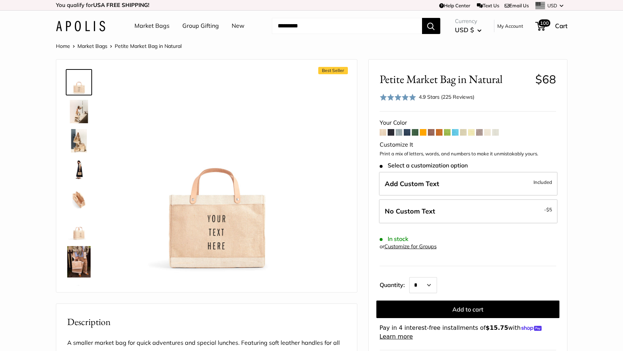
scroll to position [11, 0]
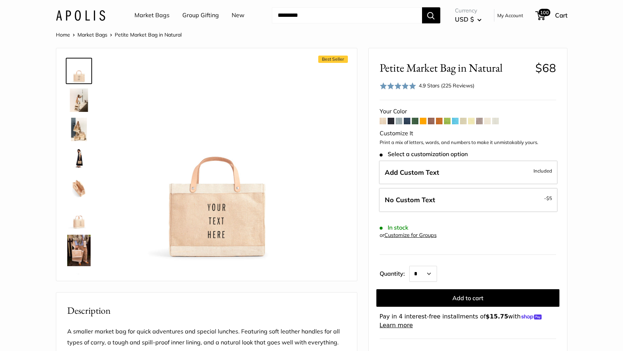
click at [79, 253] on img at bounding box center [78, 250] width 23 height 31
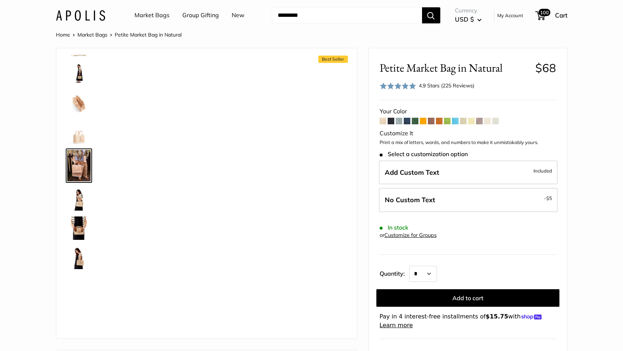
scroll to position [85, 0]
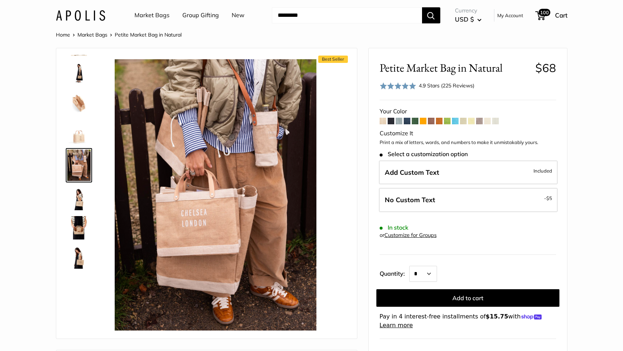
click at [76, 197] on img at bounding box center [78, 198] width 23 height 23
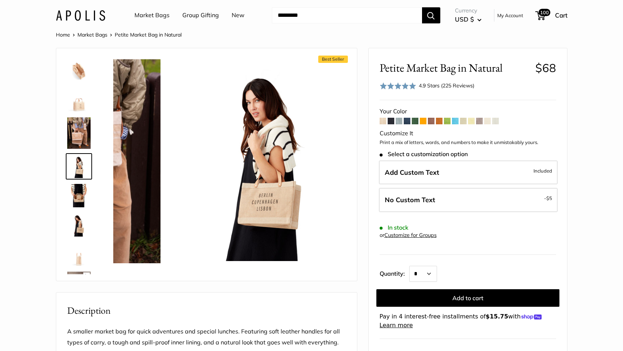
scroll to position [118, 0]
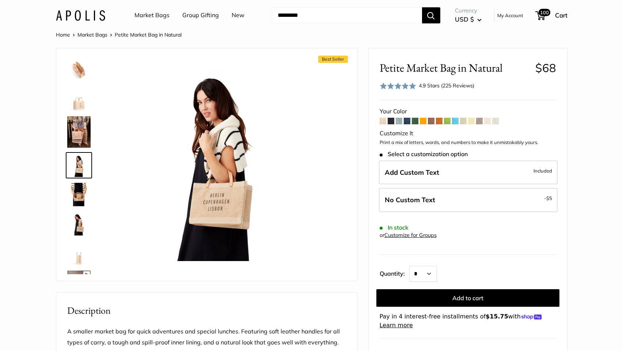
click at [79, 222] on img at bounding box center [78, 223] width 23 height 23
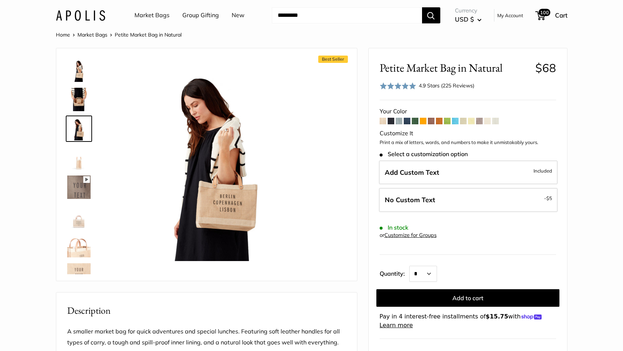
click at [80, 229] on link at bounding box center [79, 216] width 26 height 26
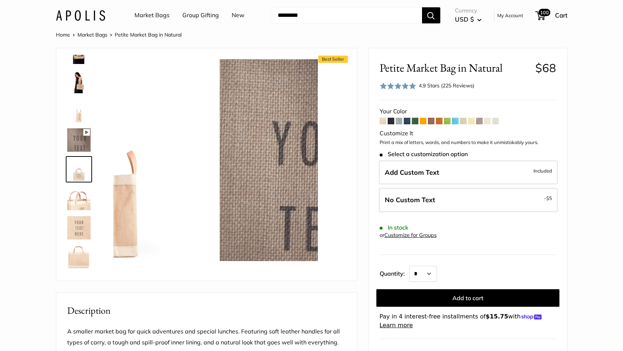
click at [81, 248] on img at bounding box center [78, 256] width 23 height 23
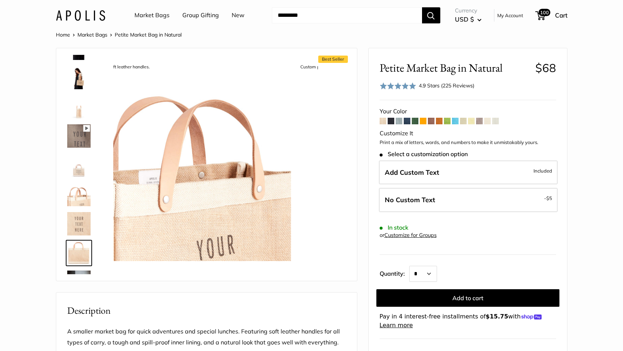
scroll to position [347, 0]
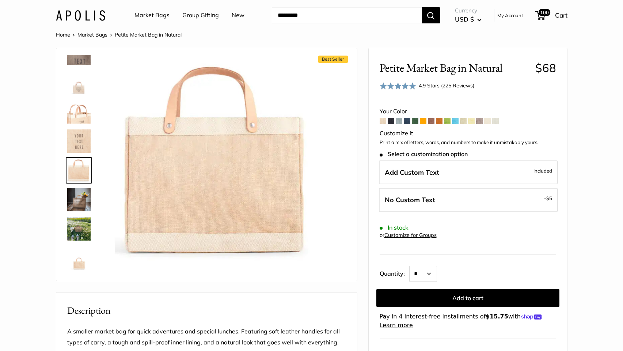
click at [86, 135] on img at bounding box center [78, 140] width 23 height 23
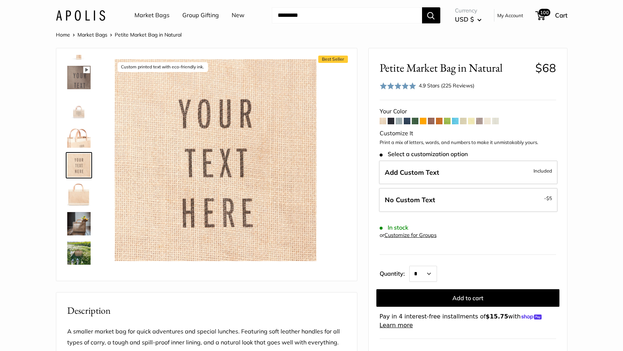
click at [80, 128] on img at bounding box center [78, 135] width 23 height 23
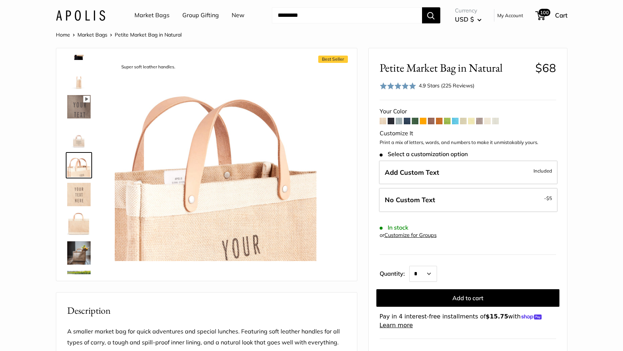
click at [78, 221] on img at bounding box center [78, 223] width 23 height 23
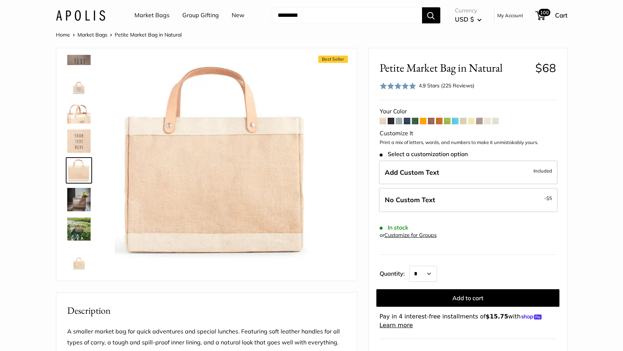
click at [80, 192] on img at bounding box center [78, 199] width 23 height 23
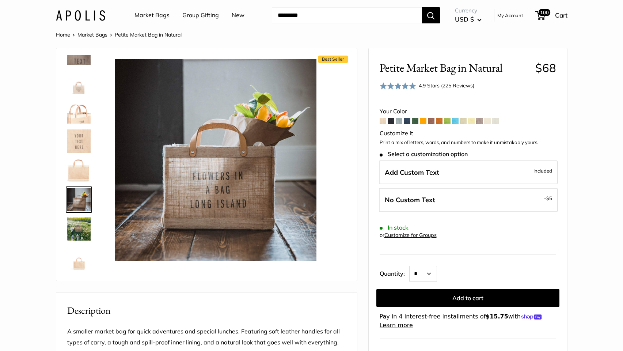
click at [84, 261] on img at bounding box center [78, 257] width 23 height 23
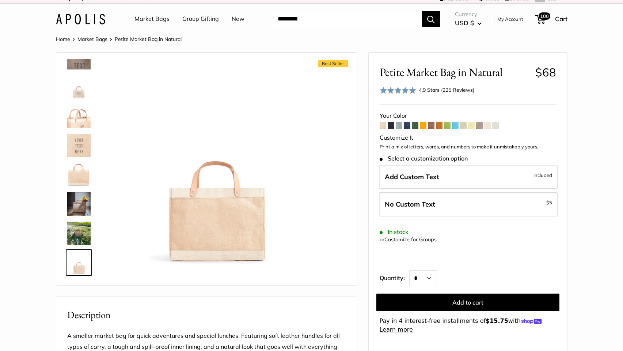
scroll to position [0, 0]
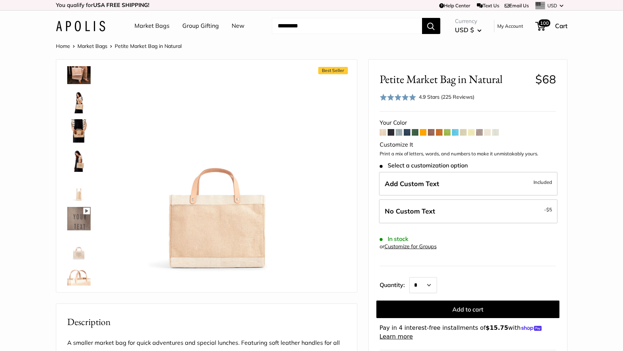
click at [81, 123] on img at bounding box center [78, 130] width 23 height 23
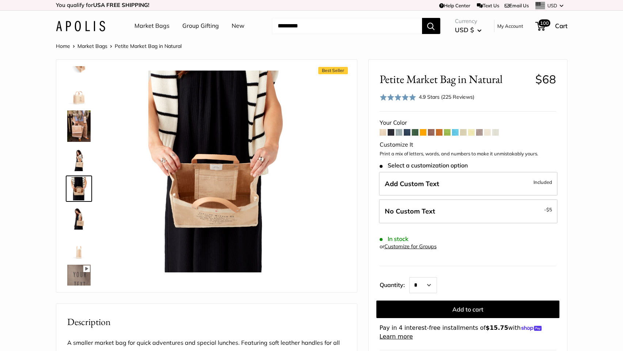
click at [77, 129] on img at bounding box center [78, 125] width 23 height 31
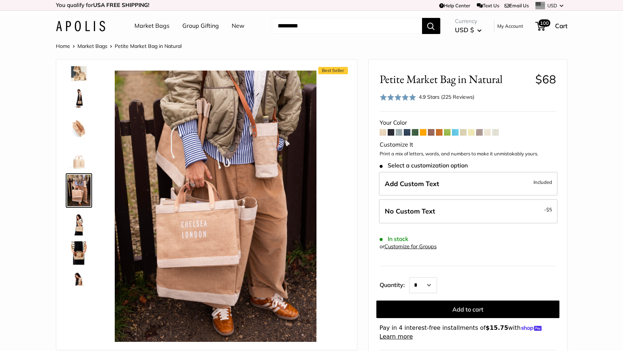
click at [76, 163] on img at bounding box center [78, 156] width 23 height 23
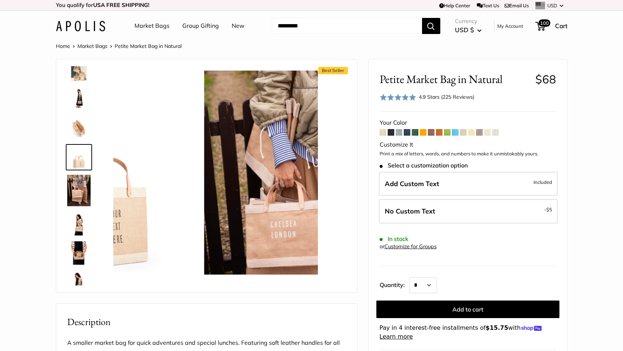
scroll to position [52, 0]
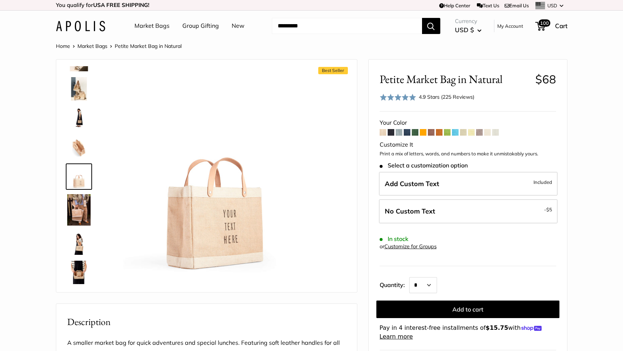
click at [391, 134] on span at bounding box center [391, 132] width 7 height 7
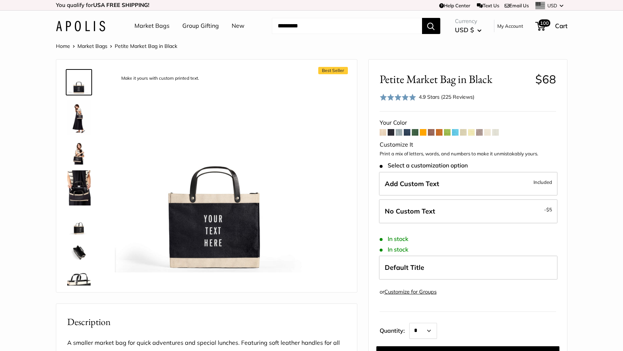
click at [79, 246] on img at bounding box center [78, 251] width 23 height 23
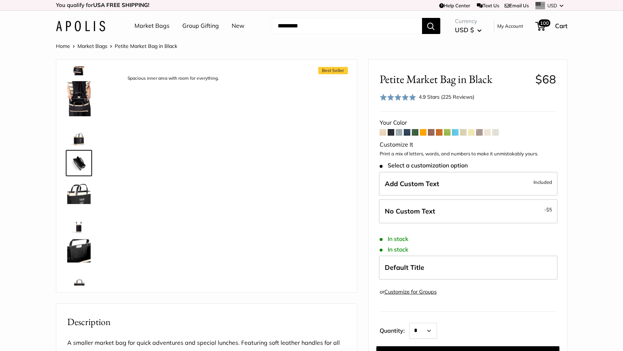
click at [73, 193] on img at bounding box center [78, 192] width 23 height 23
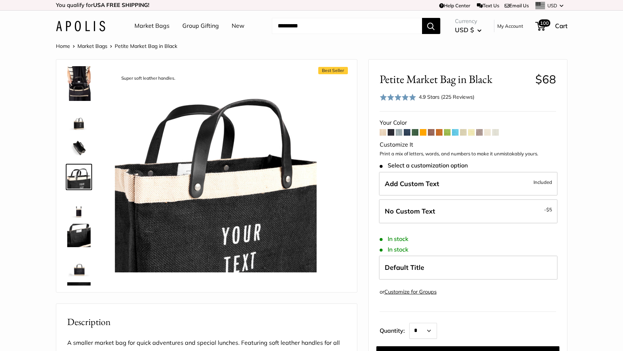
click at [79, 231] on img at bounding box center [78, 235] width 23 height 23
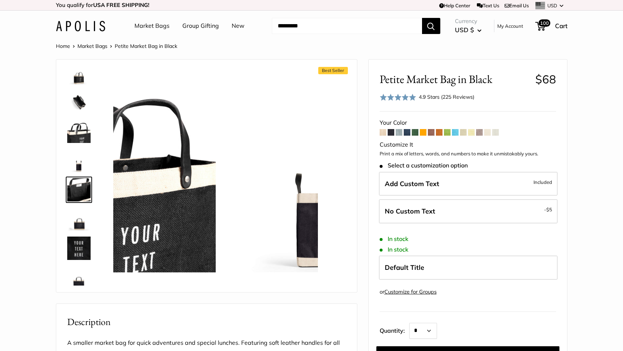
scroll to position [158, 0]
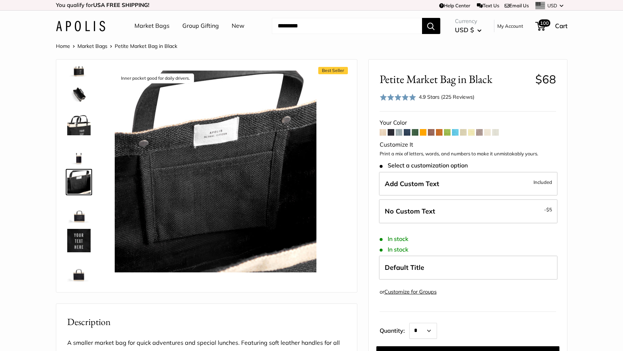
click at [79, 272] on img at bounding box center [78, 269] width 23 height 23
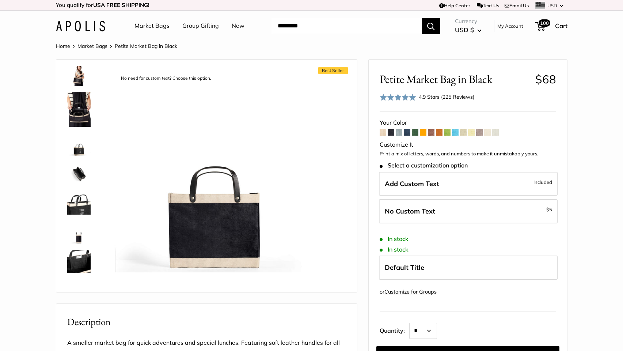
click at [76, 151] on img at bounding box center [78, 144] width 23 height 23
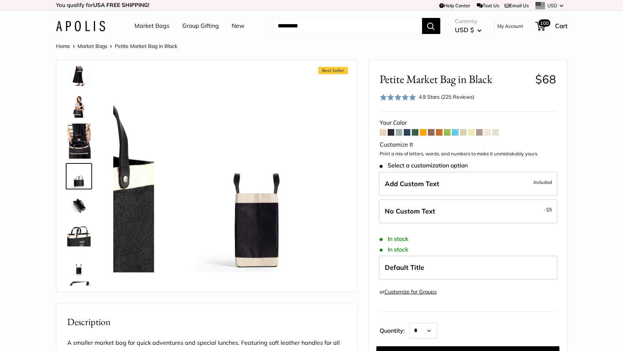
scroll to position [46, 0]
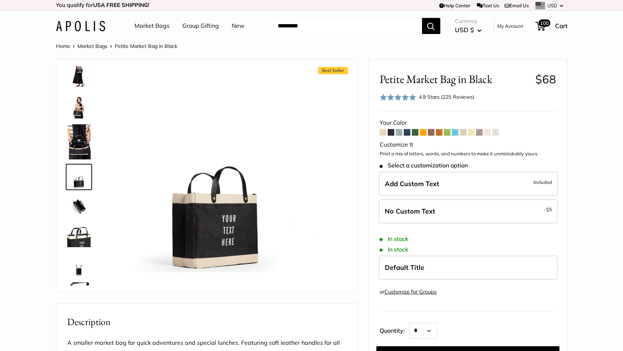
click at [399, 133] on span at bounding box center [399, 132] width 7 height 7
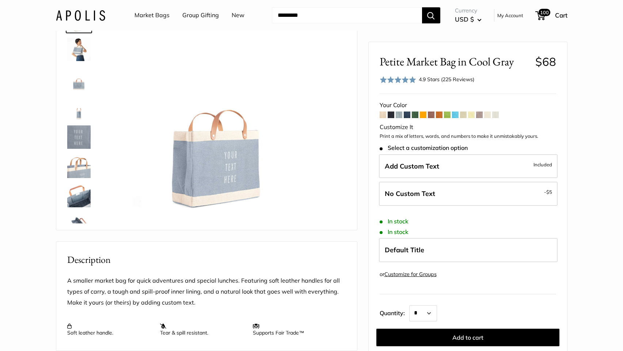
scroll to position [49, 0]
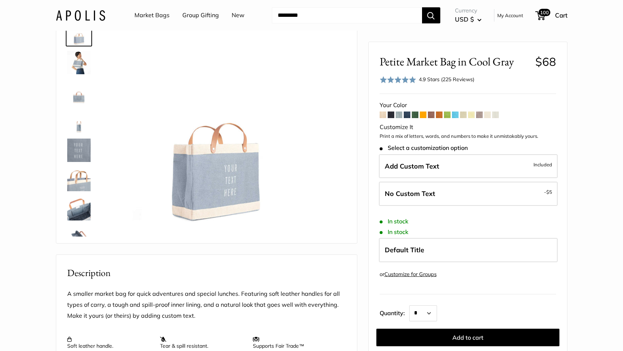
click at [407, 116] on span at bounding box center [407, 114] width 7 height 7
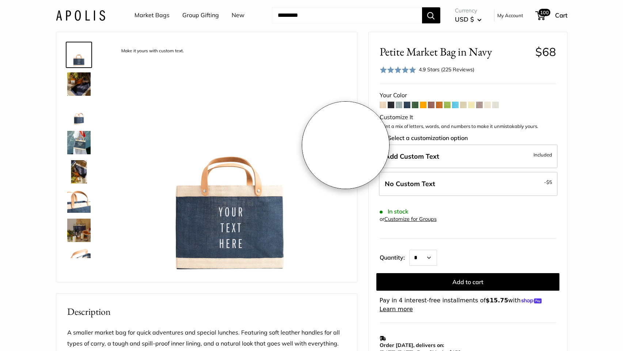
scroll to position [57, 0]
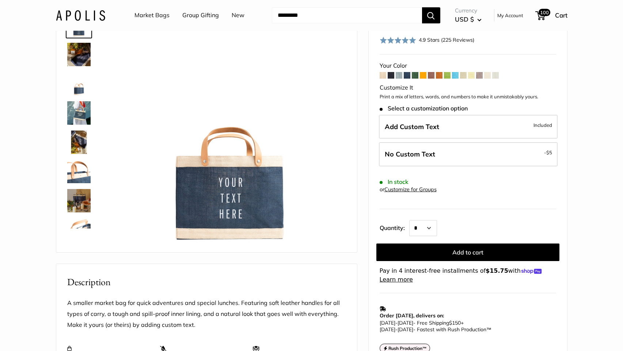
click at [75, 176] on img at bounding box center [78, 171] width 23 height 23
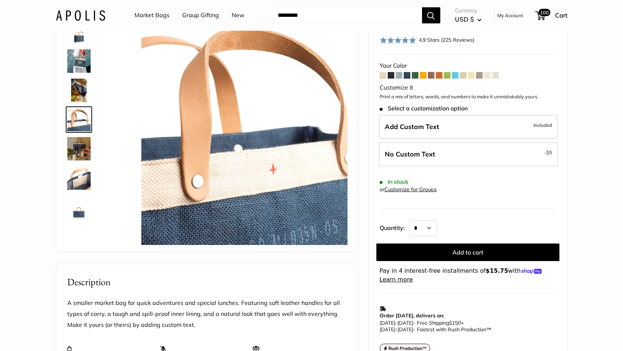
click at [81, 191] on link at bounding box center [79, 178] width 26 height 26
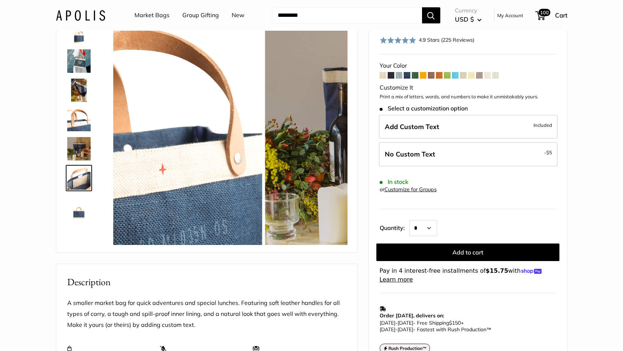
scroll to position [110, 0]
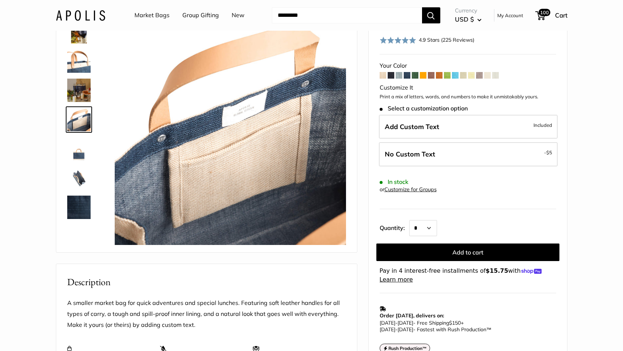
click at [82, 203] on img at bounding box center [78, 207] width 23 height 23
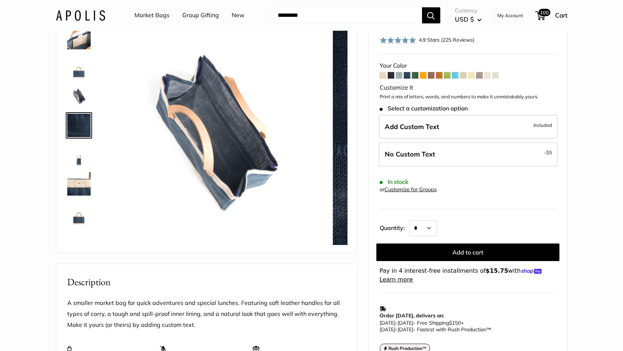
scroll to position [193, 0]
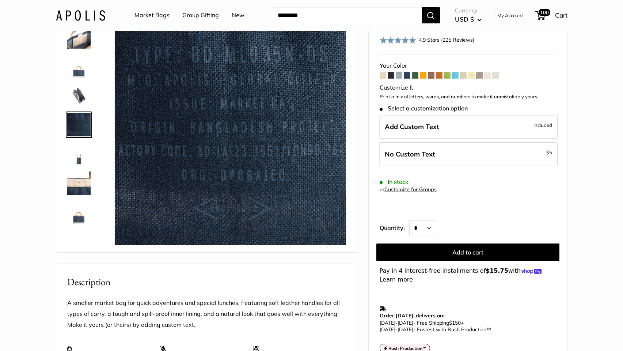
click at [77, 215] on img at bounding box center [78, 212] width 23 height 23
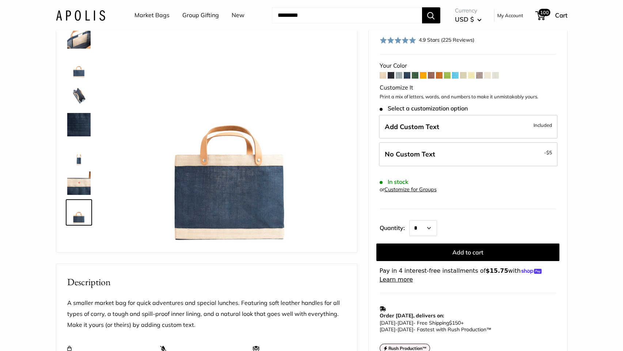
click at [80, 163] on img at bounding box center [78, 153] width 23 height 23
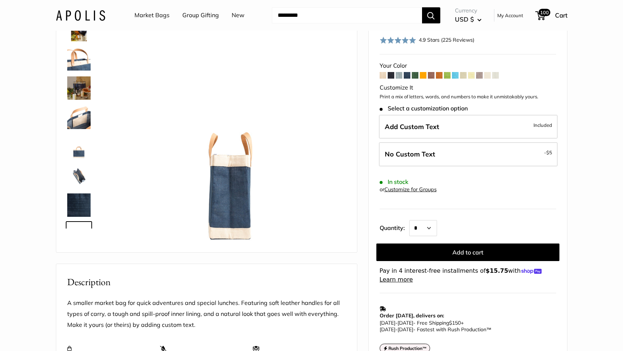
click at [82, 141] on img at bounding box center [78, 146] width 23 height 23
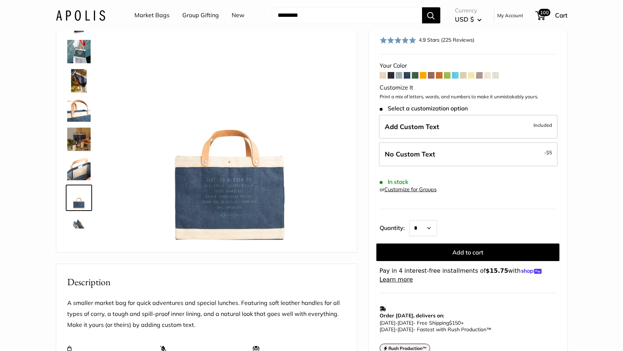
click at [72, 114] on img at bounding box center [78, 109] width 23 height 23
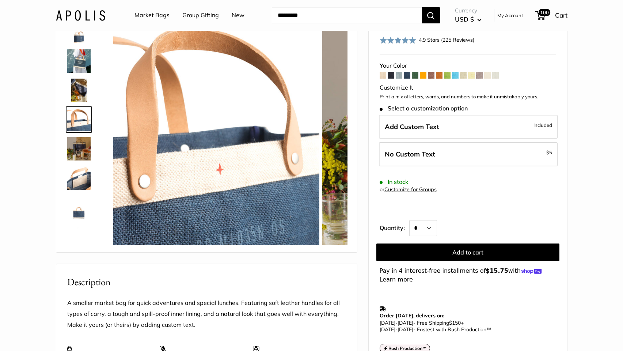
scroll to position [38, 0]
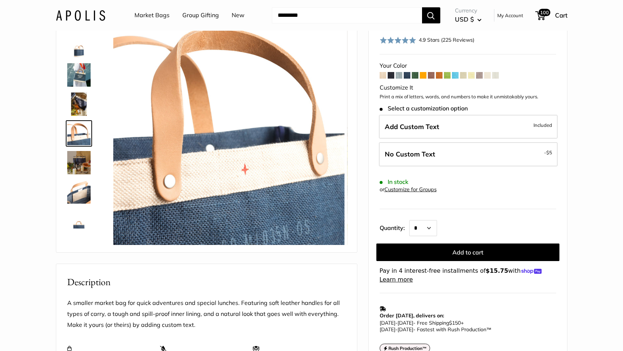
click at [79, 70] on img at bounding box center [78, 74] width 23 height 23
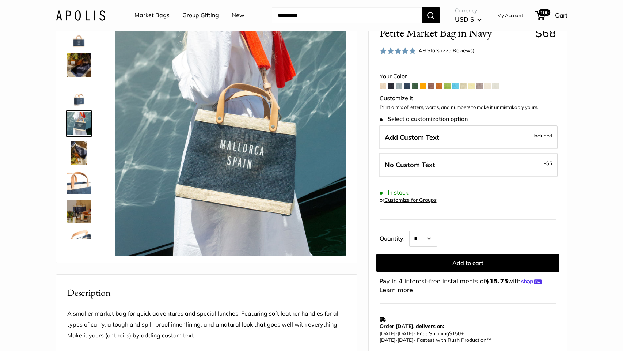
scroll to position [0, 0]
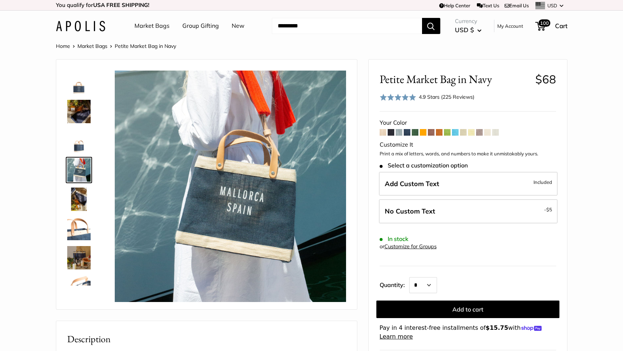
click at [75, 144] on img at bounding box center [78, 140] width 23 height 23
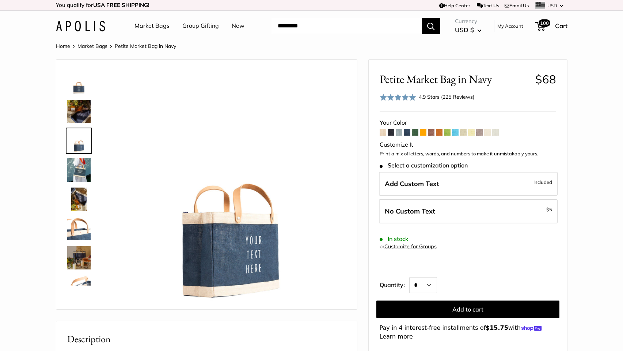
click at [80, 90] on img at bounding box center [78, 82] width 23 height 23
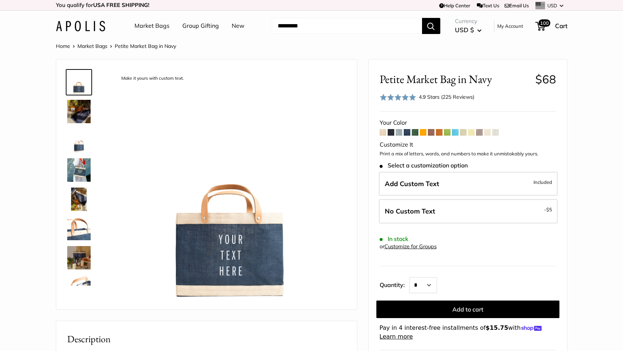
click at [80, 142] on img at bounding box center [78, 140] width 23 height 23
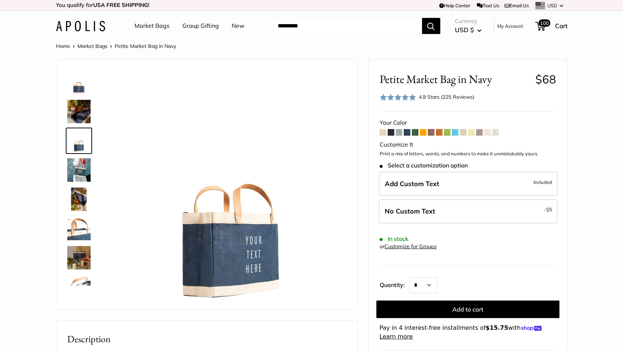
click at [417, 135] on span at bounding box center [415, 132] width 7 height 7
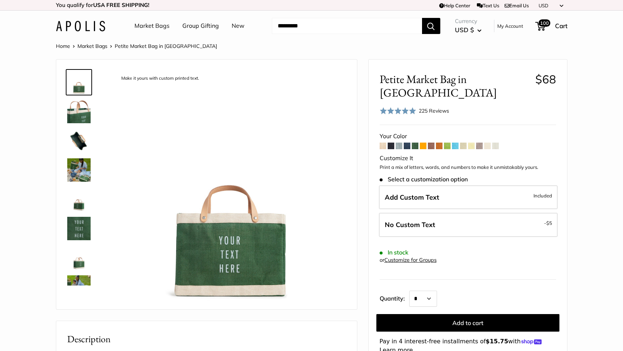
click at [423, 143] on span at bounding box center [423, 146] width 7 height 7
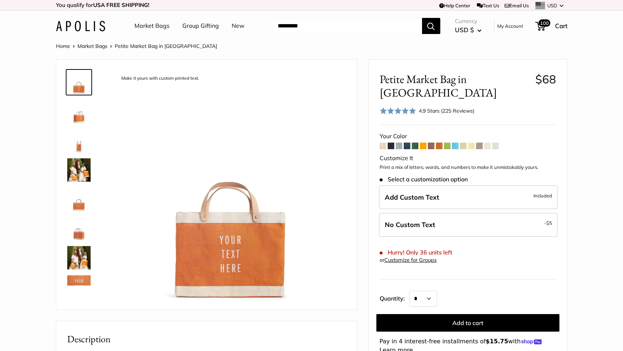
click at [433, 143] on span at bounding box center [431, 146] width 7 height 7
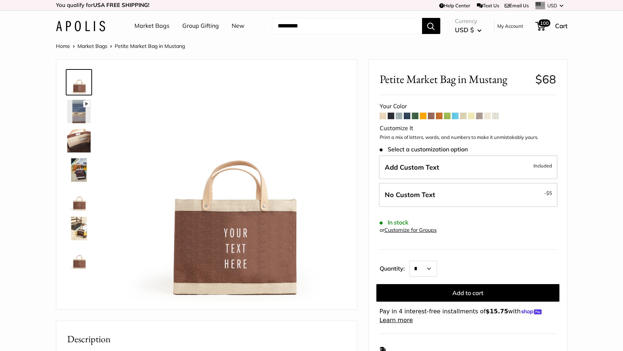
click at [456, 116] on span at bounding box center [455, 116] width 7 height 7
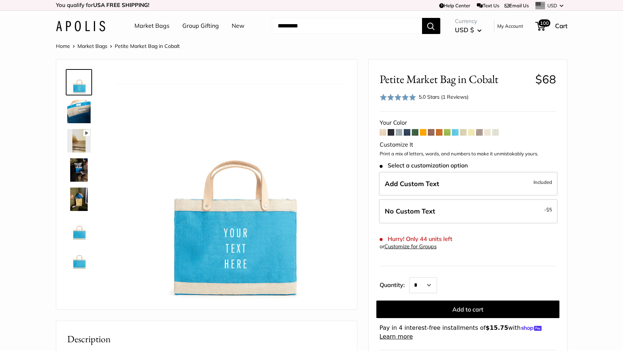
click at [463, 132] on span at bounding box center [463, 132] width 7 height 7
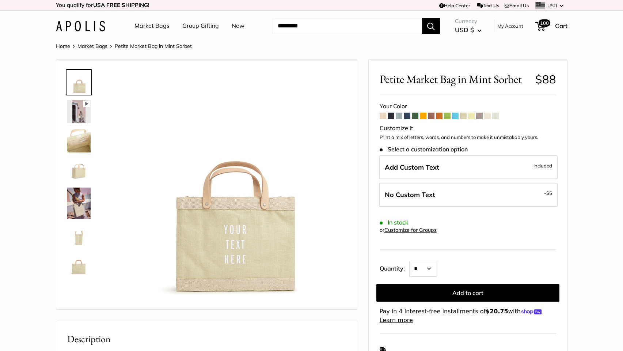
click at [490, 115] on span at bounding box center [487, 116] width 7 height 7
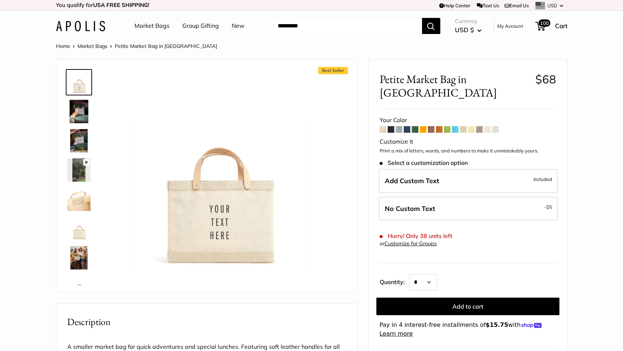
click at [497, 126] on span at bounding box center [495, 129] width 7 height 7
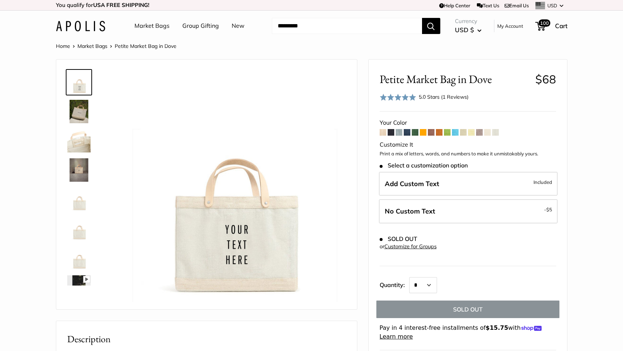
click at [473, 133] on span at bounding box center [471, 132] width 7 height 7
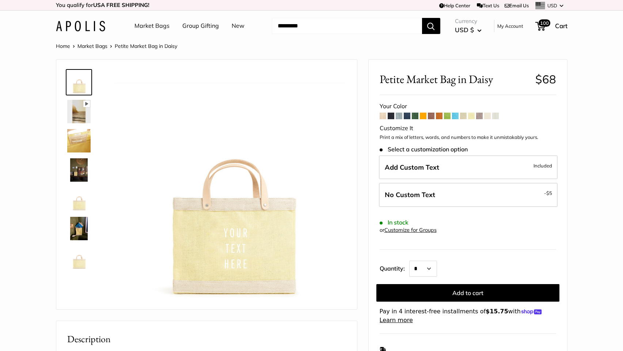
click at [455, 115] on span at bounding box center [455, 116] width 7 height 7
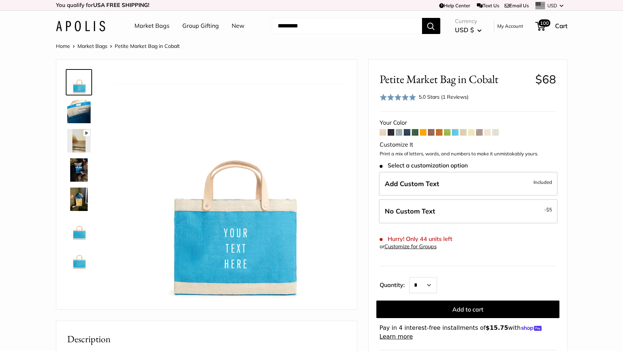
click at [432, 132] on span at bounding box center [431, 132] width 7 height 7
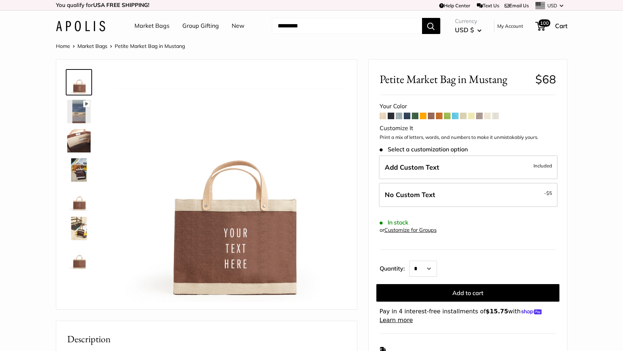
click at [481, 117] on span at bounding box center [479, 116] width 7 height 7
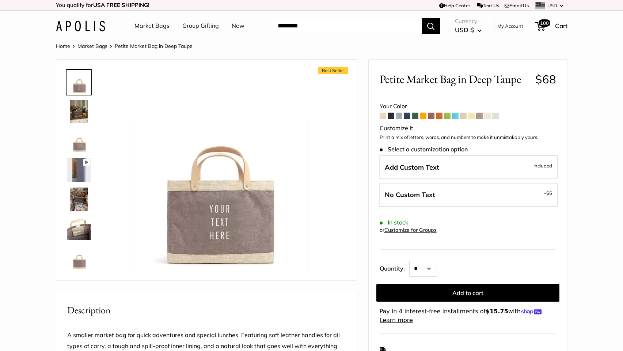
click at [431, 117] on span at bounding box center [431, 116] width 7 height 7
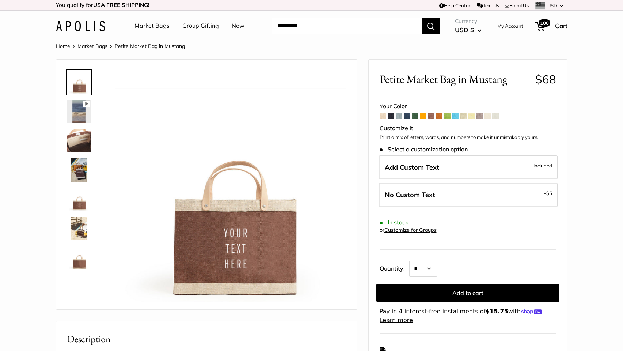
click at [445, 81] on span "Petite Market Bag in Mustang" at bounding box center [455, 79] width 150 height 14
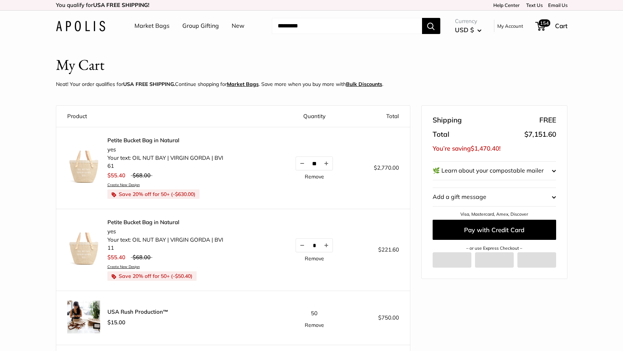
scroll to position [8, 0]
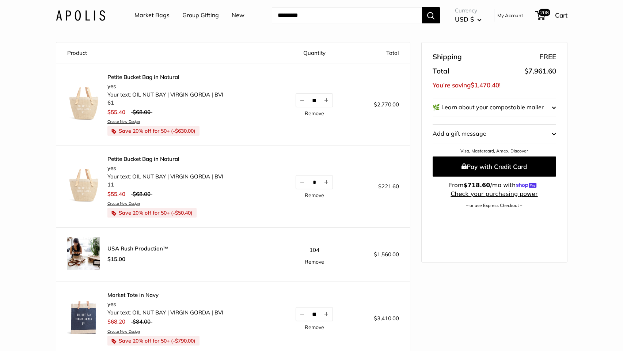
scroll to position [67, 0]
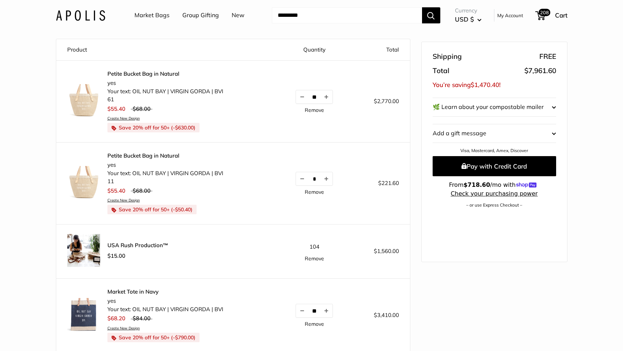
click at [311, 191] on link "Remove" at bounding box center [314, 191] width 19 height 5
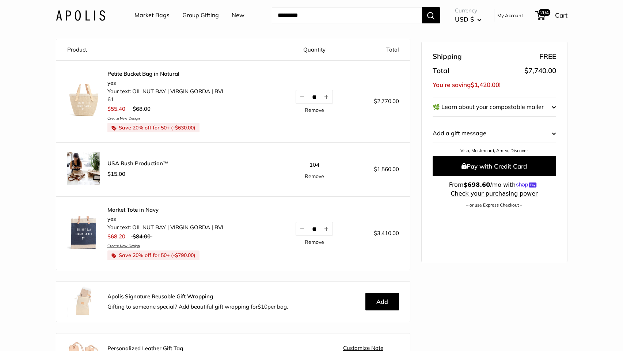
click at [316, 176] on link "Remove" at bounding box center [314, 176] width 19 height 5
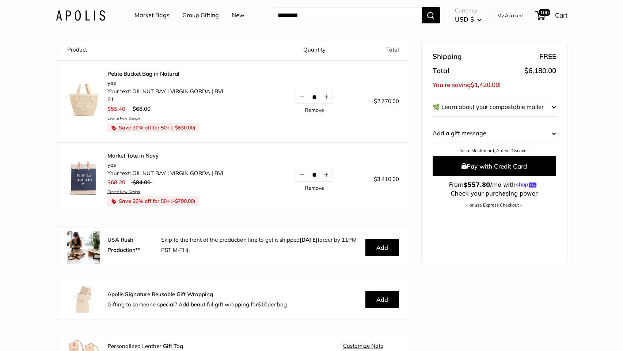
click at [314, 188] on link "Remove" at bounding box center [314, 187] width 19 height 5
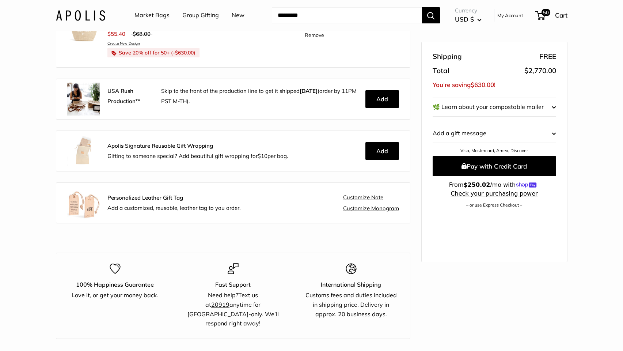
scroll to position [137, 0]
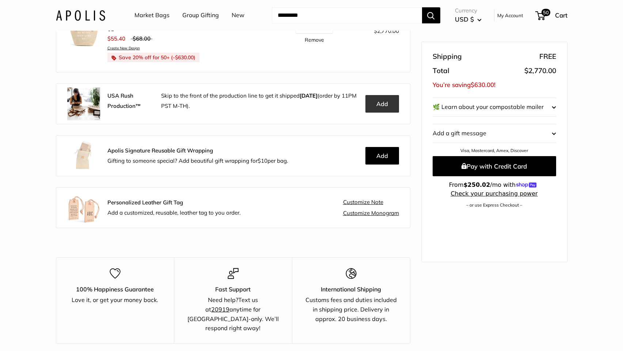
click at [386, 105] on button "Add" at bounding box center [382, 104] width 34 height 18
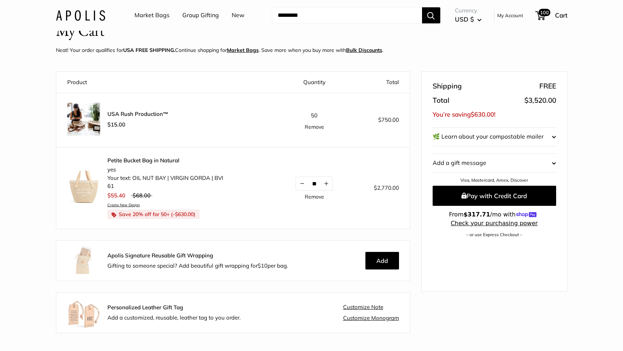
scroll to position [41, 0]
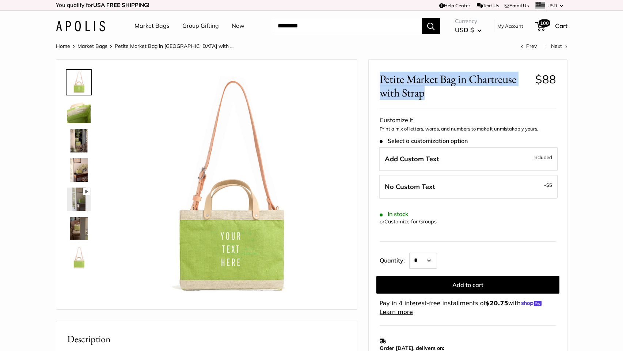
drag, startPoint x: 424, startPoint y: 95, endPoint x: 370, endPoint y: 77, distance: 57.1
click at [370, 77] on div "Petite Market Bag in Chartreuse with Strap $88 Customizable Text Detachable Str…" at bounding box center [468, 251] width 198 height 383
copy span "Petite Market Bag in Chartreuse with Strap"
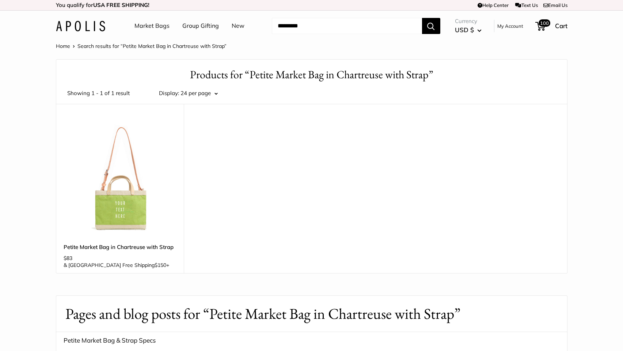
click at [300, 24] on input "Search..." at bounding box center [347, 26] width 150 height 16
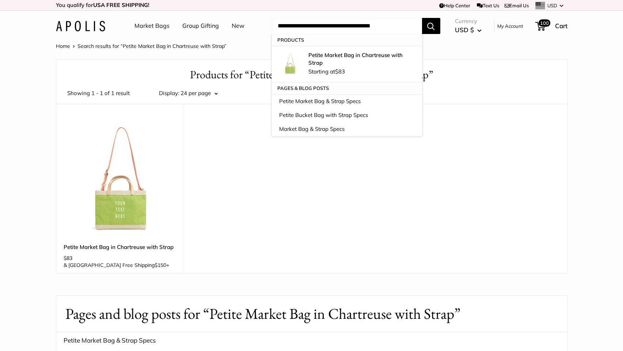
drag, startPoint x: 327, startPoint y: 25, endPoint x: 363, endPoint y: 25, distance: 35.8
click at [363, 25] on input "**********" at bounding box center [347, 26] width 150 height 16
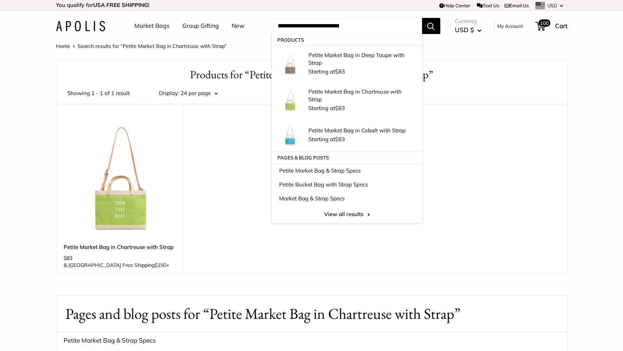
type input "**********"
click at [422, 18] on button "Search" at bounding box center [431, 26] width 18 height 16
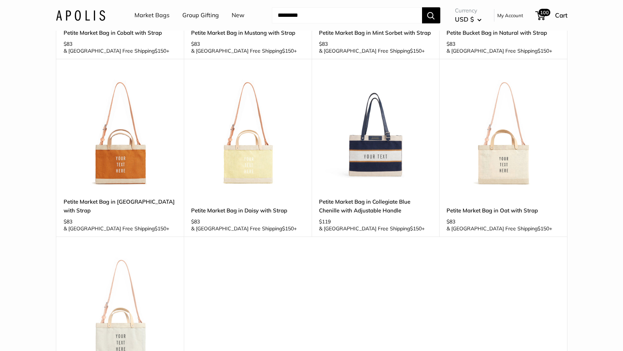
scroll to position [391, 0]
click at [341, 243] on div "Upgrade: Next Day Fulfillment Customizable Text Detachable Strap Sturdy & Spill…" at bounding box center [311, 59] width 511 height 694
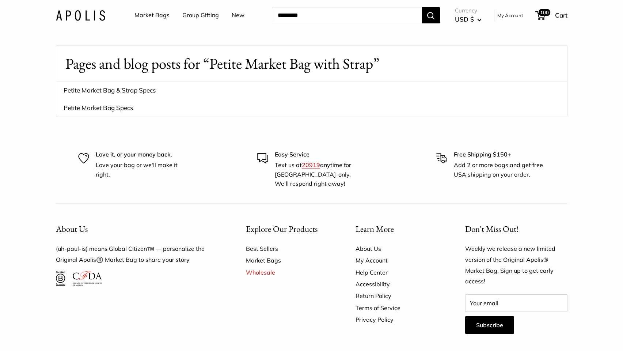
scroll to position [808, 0]
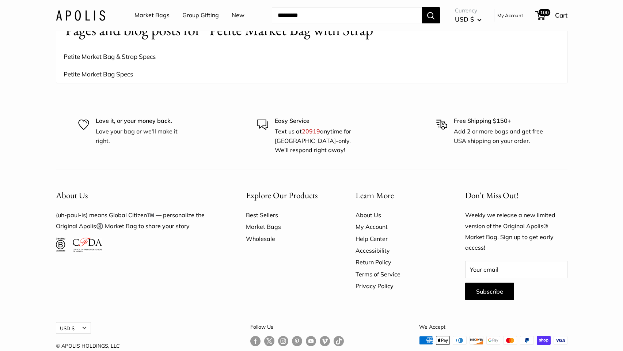
click at [267, 233] on link "Wholesale" at bounding box center [288, 239] width 84 height 12
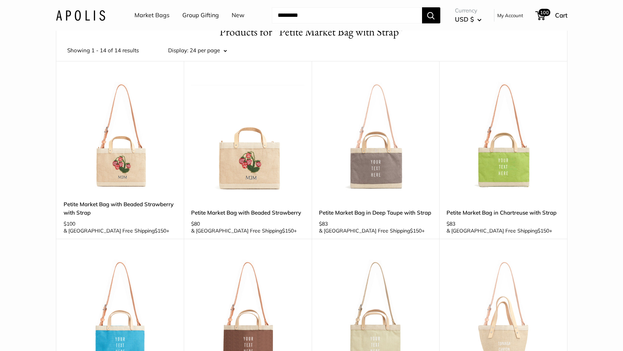
scroll to position [0, 0]
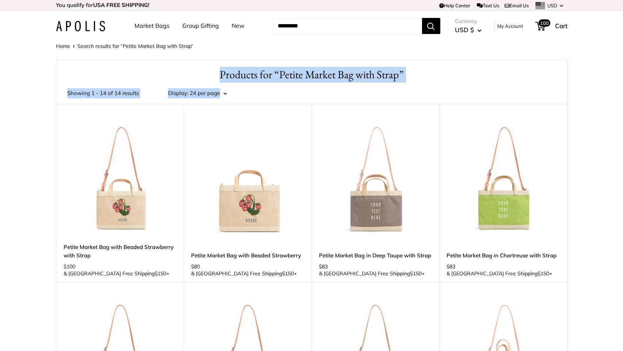
drag, startPoint x: 425, startPoint y: 83, endPoint x: 216, endPoint y: 79, distance: 208.7
click at [458, 90] on div "Showing 1 - 14 of 14 results Display: 24 per page Display 24 per page 36 per pa…" at bounding box center [311, 93] width 511 height 21
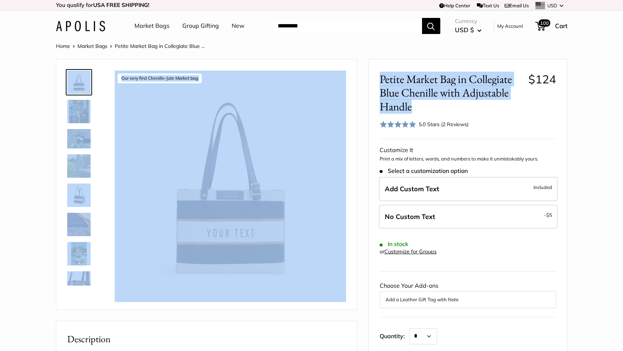
drag, startPoint x: 452, startPoint y: 110, endPoint x: 365, endPoint y: 77, distance: 93.3
click at [475, 100] on span "Petite Market Bag in Collegiate Blue Chenille with Adjustable Handle" at bounding box center [451, 92] width 143 height 41
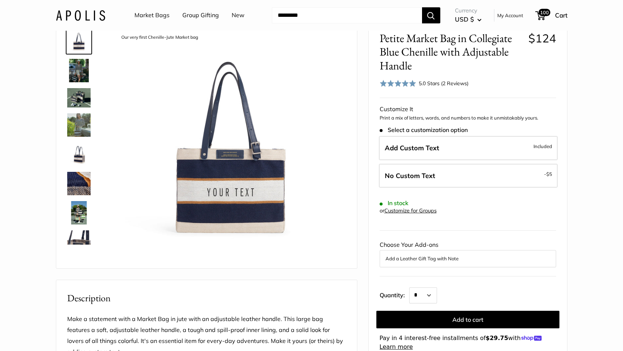
scroll to position [44, 0]
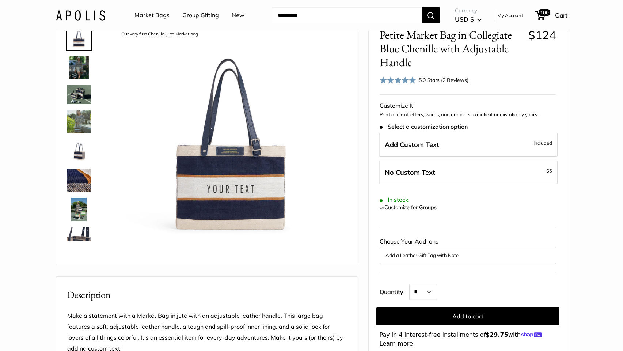
click at [75, 152] on img at bounding box center [78, 150] width 23 height 23
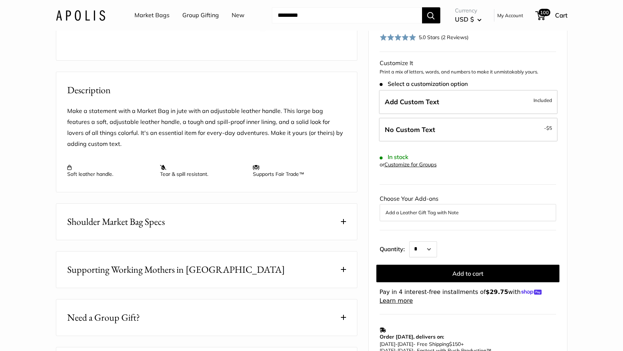
scroll to position [242, 0]
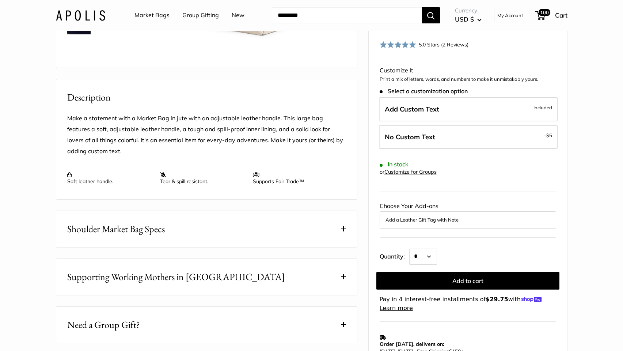
click at [229, 247] on button "Shoulder Market Bag Specs" at bounding box center [206, 229] width 301 height 36
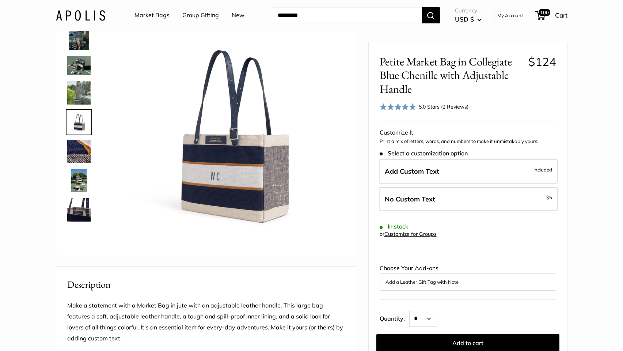
scroll to position [0, 0]
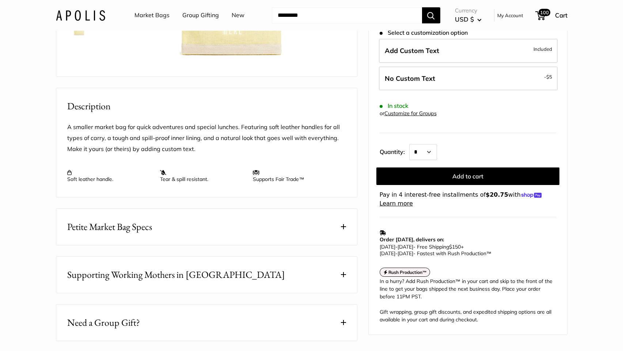
scroll to position [234, 0]
click at [174, 243] on button "Petite Market Bag Specs" at bounding box center [206, 226] width 301 height 36
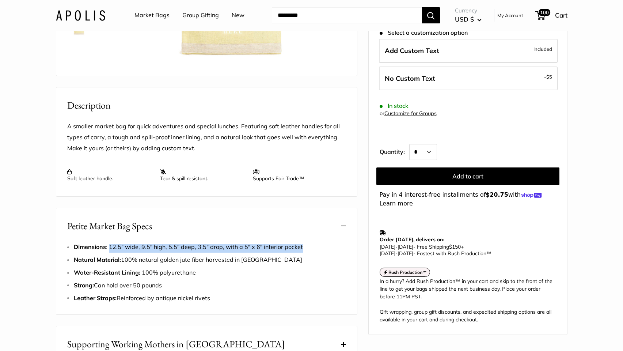
drag, startPoint x: 109, startPoint y: 267, endPoint x: 306, endPoint y: 266, distance: 197.0
click at [306, 253] on li "Dimensions : 12.5" wide, 9.5" high, 5.5" deep, 3.5" drop, with a 5" x 6" interi…" at bounding box center [210, 247] width 272 height 11
copy span "12.5" wide, 9.5" high, 5.5" deep, 3.5" drop, with a 5" x 6" interior pocket"
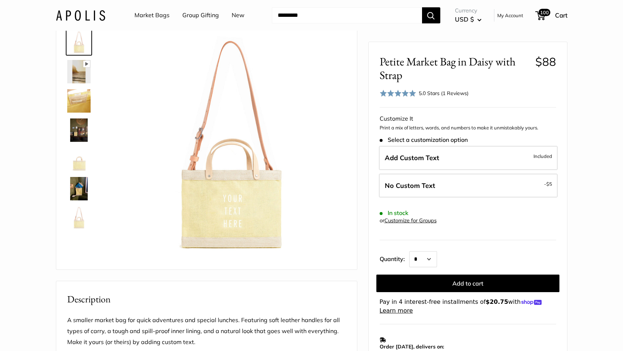
scroll to position [0, 0]
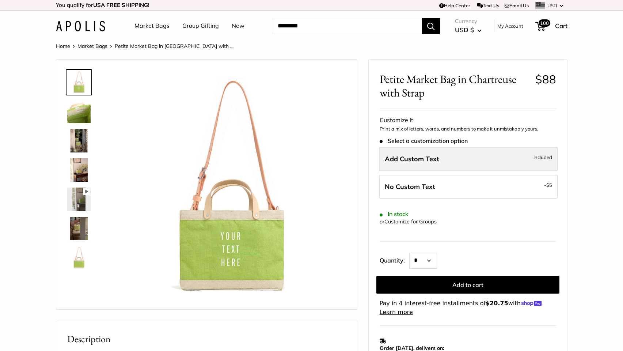
click at [442, 159] on label "Add Custom Text Included" at bounding box center [468, 159] width 179 height 24
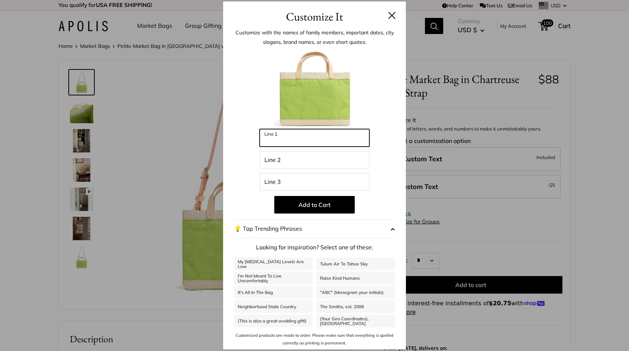
click at [310, 137] on input "Line 1" at bounding box center [314, 138] width 110 height 18
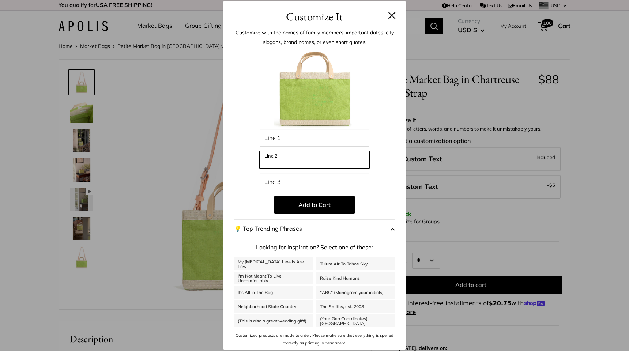
click at [288, 160] on input "Line 2" at bounding box center [314, 160] width 110 height 18
type input "**********"
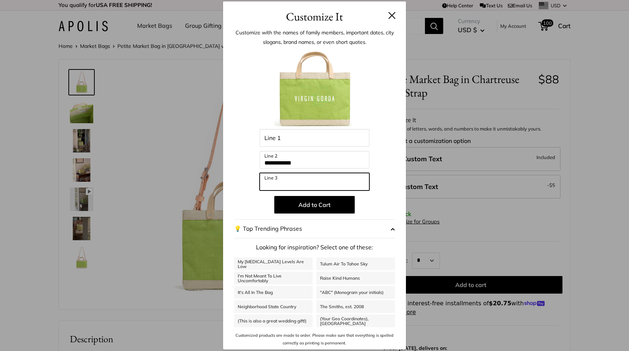
click at [284, 178] on input "Line 3" at bounding box center [314, 182] width 110 height 18
type input "***"
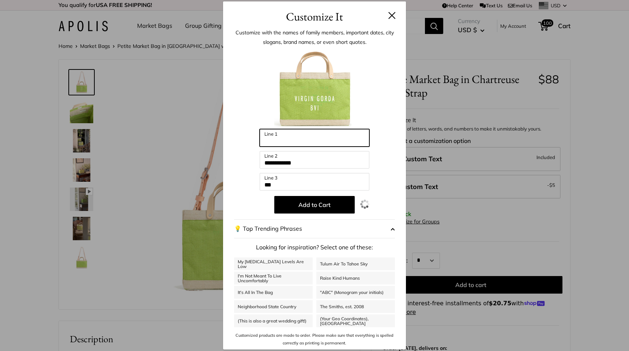
click at [291, 145] on input "Line 1" at bounding box center [314, 138] width 110 height 18
type input "**********"
click at [468, 220] on div "**********" at bounding box center [314, 175] width 629 height 351
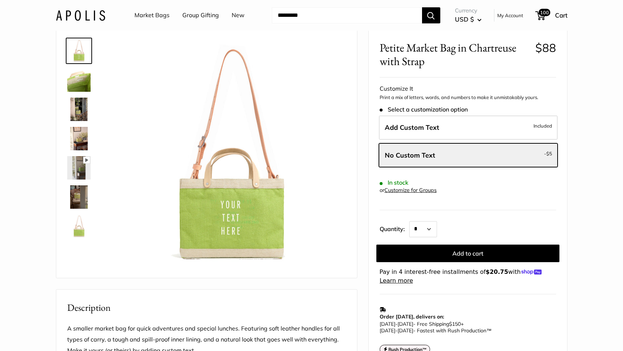
scroll to position [69, 0]
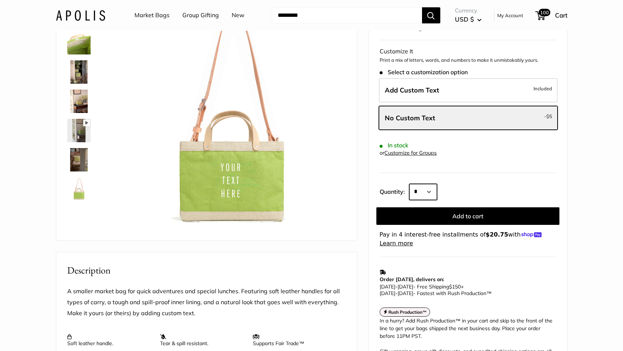
click at [431, 190] on select "* * * * * * * * * *** *** *** *** *** *** *** *** *** *** *** *** *** *** *** *…" at bounding box center [423, 192] width 28 height 16
select select "**"
click at [409, 184] on select "* * * * * * * * * *** *** *** *** *** *** *** *** *** *** *** *** *** *** *** *…" at bounding box center [423, 192] width 28 height 16
click at [436, 88] on span "Add Custom Text" at bounding box center [412, 90] width 54 height 8
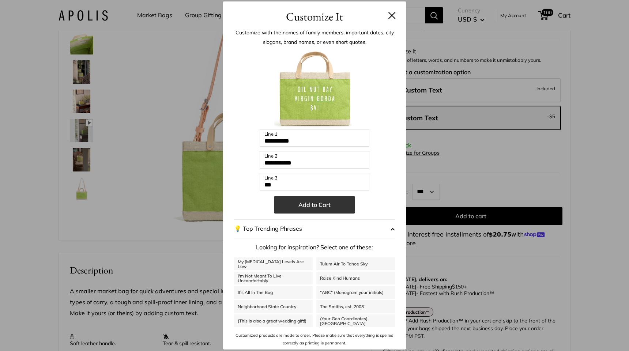
click at [314, 205] on button "Add to Cart" at bounding box center [314, 205] width 80 height 18
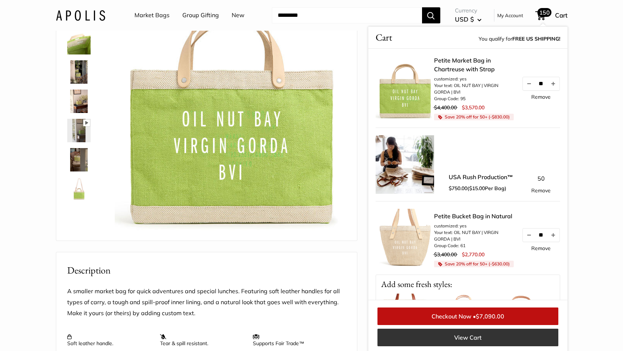
click at [464, 337] on link "View Cart" at bounding box center [468, 338] width 181 height 18
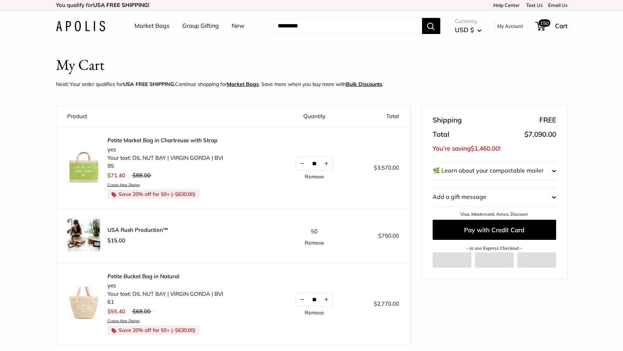
scroll to position [8, 0]
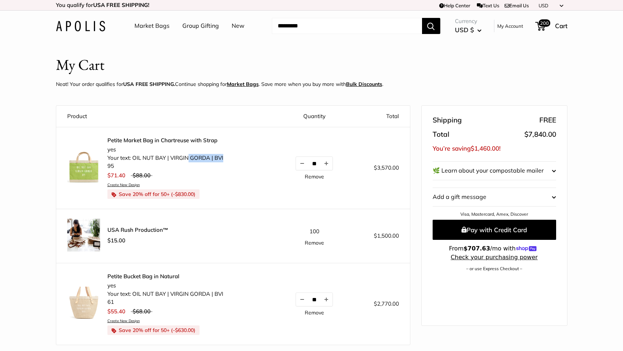
drag, startPoint x: 187, startPoint y: 155, endPoint x: 224, endPoint y: 154, distance: 36.6
click at [224, 154] on div "Petite Market Bag in [GEOGRAPHIC_DATA] with Strap yes Your text: OIL NUT BAY | …" at bounding box center [167, 168] width 200 height 62
click at [242, 166] on div "Petite Market Bag in [GEOGRAPHIC_DATA] with Strap yes Your text: OIL NUT BAY | …" at bounding box center [167, 168] width 200 height 62
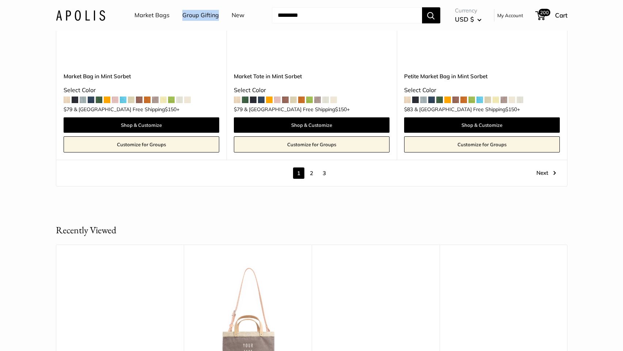
scroll to position [4179, 0]
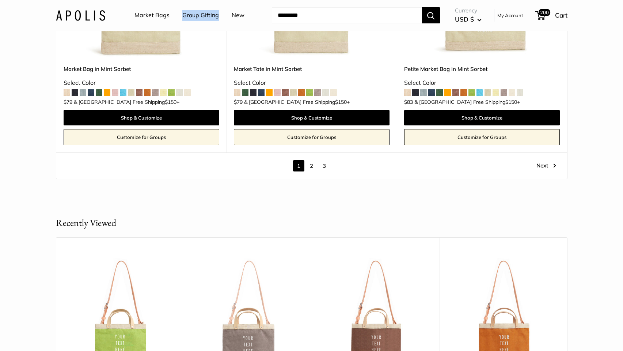
click at [314, 166] on link "2" at bounding box center [311, 165] width 11 height 11
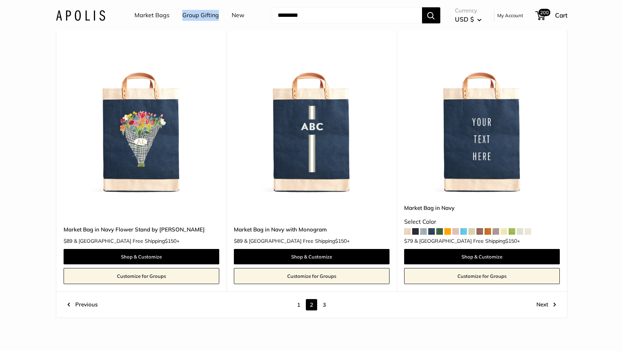
scroll to position [4001, 0]
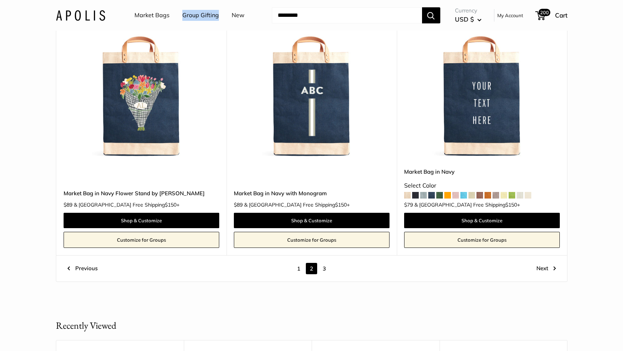
click at [327, 263] on link "3" at bounding box center [324, 268] width 11 height 11
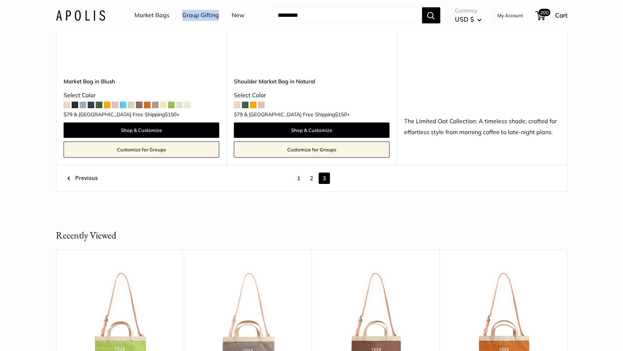
scroll to position [2119, 0]
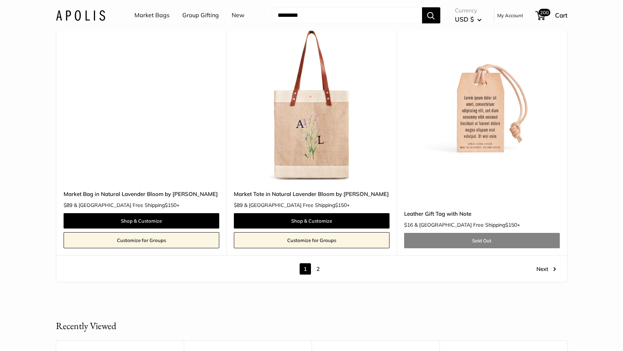
scroll to position [4123, 0]
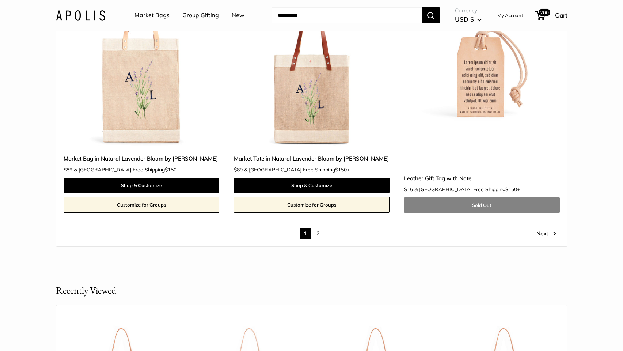
click at [318, 236] on link "2" at bounding box center [317, 233] width 11 height 11
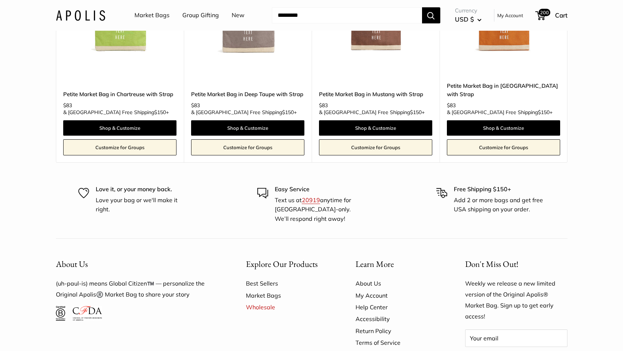
scroll to position [1807, 0]
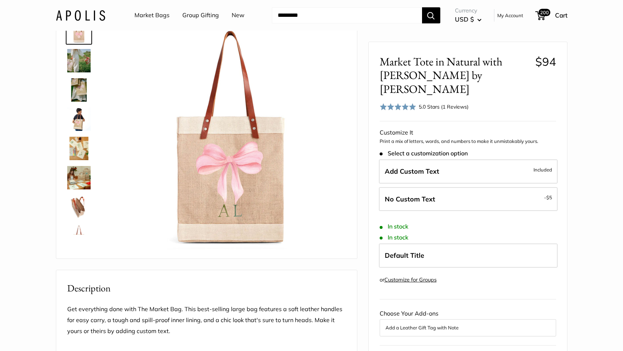
scroll to position [54, 0]
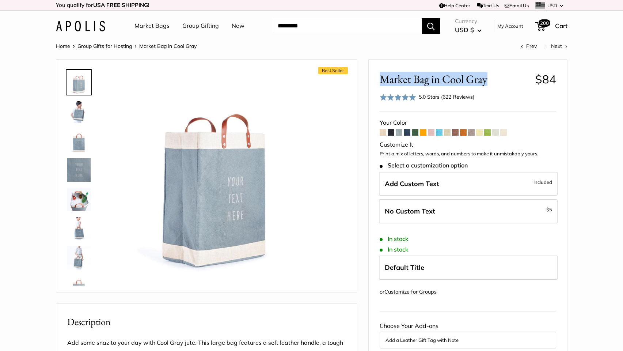
drag, startPoint x: 382, startPoint y: 79, endPoint x: 492, endPoint y: 80, distance: 109.7
click at [493, 80] on span "Market Bag in Cool Gray" at bounding box center [455, 79] width 150 height 14
click at [431, 82] on span "Market Bag in Cool Gray" at bounding box center [455, 79] width 150 height 14
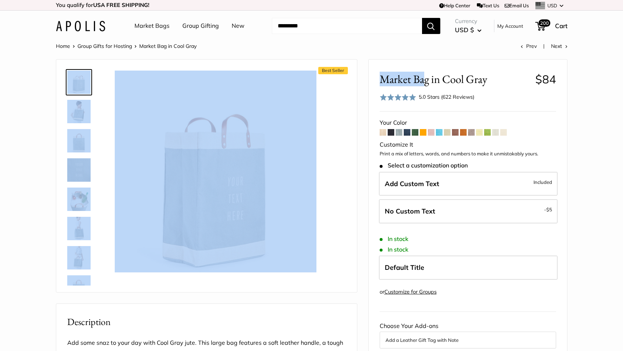
drag, startPoint x: 427, startPoint y: 80, endPoint x: 366, endPoint y: 80, distance: 60.7
click at [363, 80] on div "Best Seller" at bounding box center [312, 356] width 512 height 594
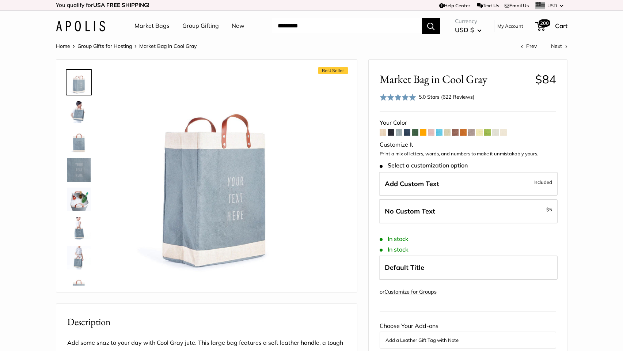
click at [437, 82] on span "Market Bag in Cool Gray" at bounding box center [455, 79] width 150 height 14
drag, startPoint x: 428, startPoint y: 80, endPoint x: 373, endPoint y: 79, distance: 55.6
click at [373, 79] on div "Market Bag in Cool Gray $84 Rated 5.0 out of 5 5.0 Stars (622 Reviews) Click to…" at bounding box center [468, 309] width 198 height 499
copy span "Market Bag"
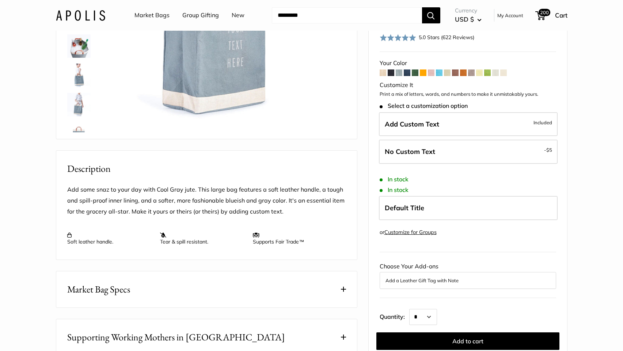
scroll to position [238, 0]
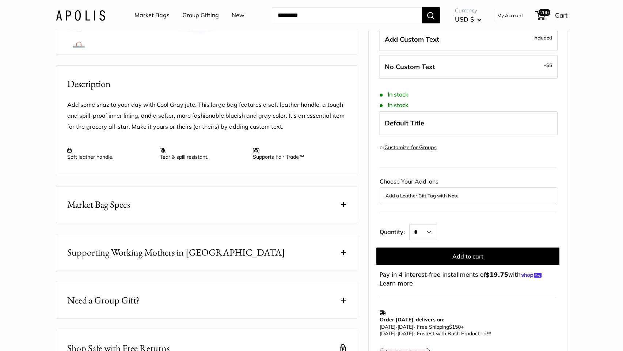
click at [341, 219] on button "Market Bag Specs" at bounding box center [206, 204] width 301 height 36
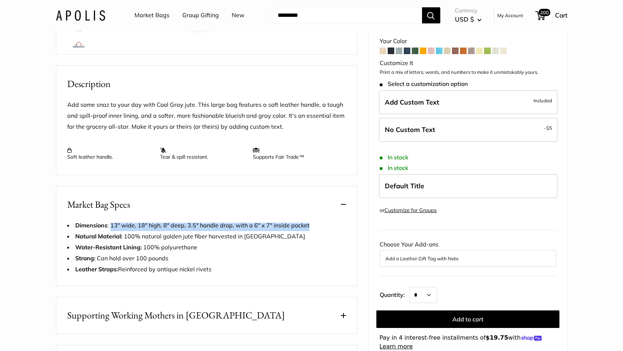
drag, startPoint x: 111, startPoint y: 234, endPoint x: 313, endPoint y: 235, distance: 202.1
click at [313, 231] on li "Dimensions : 13" wide, 18" high, 8" deep, 3.5" handle drop, with a 6" x 7" insi…" at bounding box center [206, 225] width 279 height 11
copy span "13" wide, 18" high, 8" deep, 3.5" handle drop, with a 6" x 7" inside pocket"
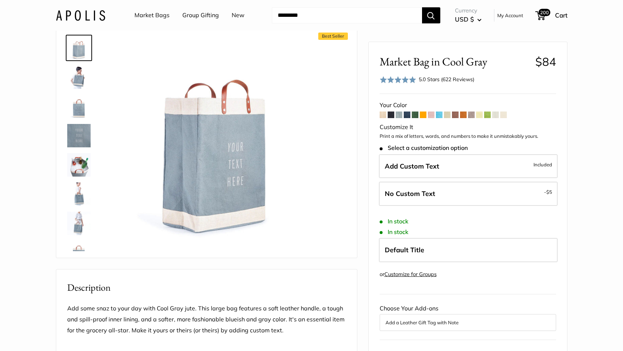
scroll to position [0, 0]
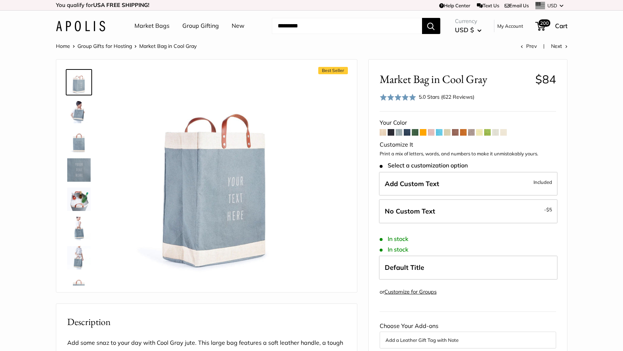
click at [392, 133] on span at bounding box center [391, 132] width 7 height 7
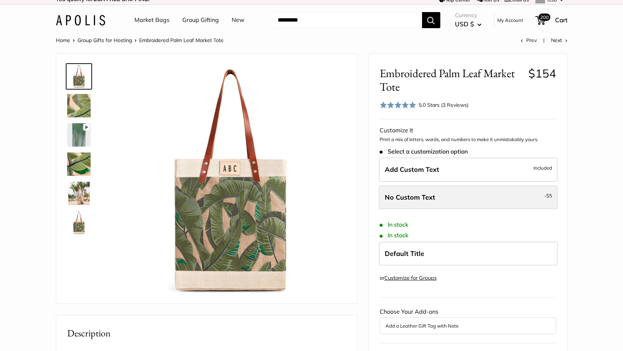
scroll to position [11, 0]
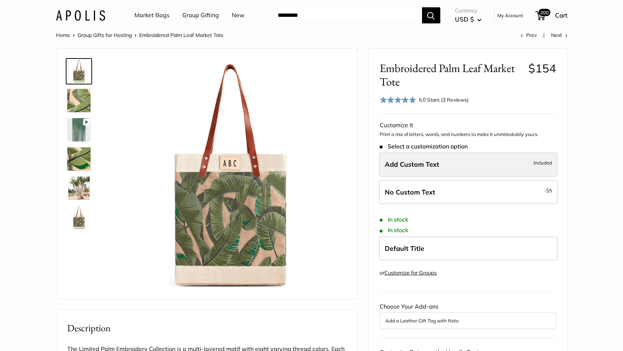
click at [434, 166] on span "Add Custom Text" at bounding box center [412, 164] width 54 height 8
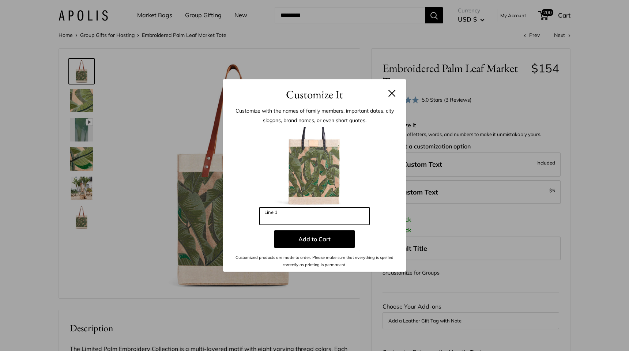
click at [292, 216] on input "Line 1" at bounding box center [314, 216] width 110 height 18
type input "***"
click at [291, 217] on input "***" at bounding box center [314, 216] width 110 height 18
click at [394, 94] on button at bounding box center [391, 93] width 7 height 7
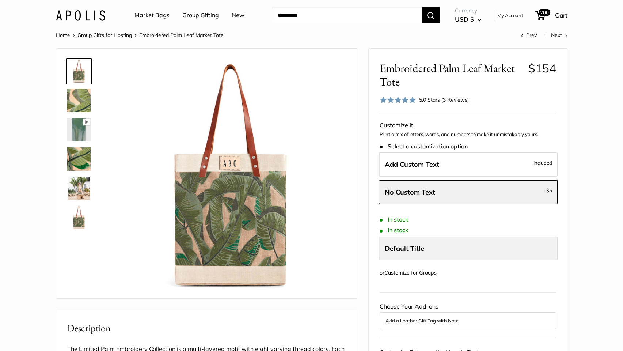
click at [429, 245] on label "Default Title" at bounding box center [468, 248] width 179 height 24
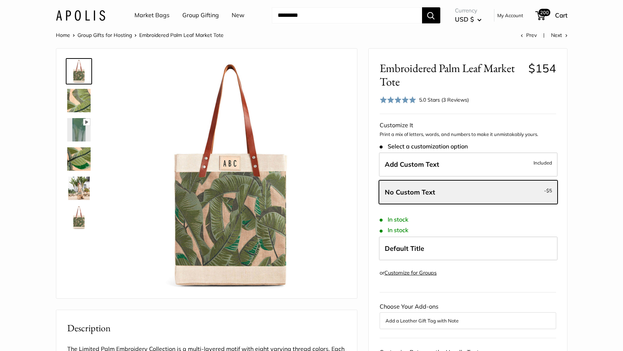
click at [596, 213] on section "Home Group Gifts for Hosting Embroidered Palm Leaf Market Tote Prev Next A mult…" at bounding box center [311, 344] width 623 height 629
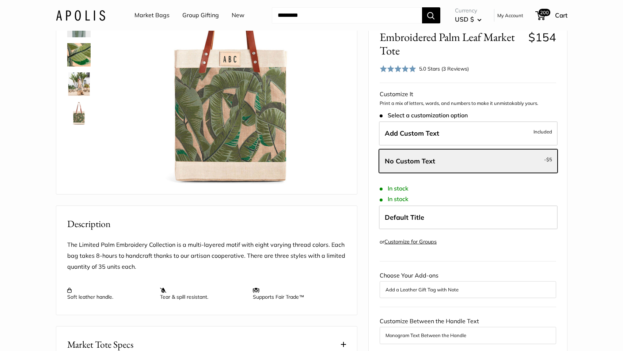
scroll to position [149, 0]
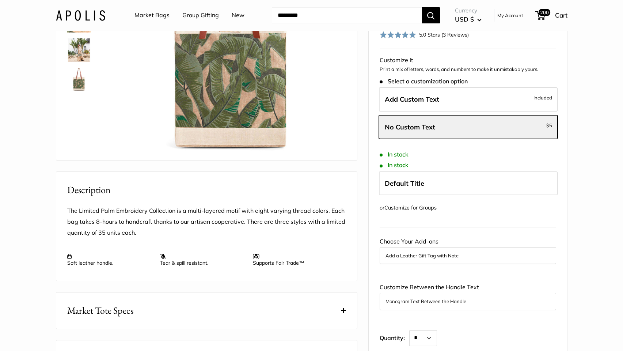
click at [437, 264] on div "Add a Leather Gift Tag with Note" at bounding box center [468, 255] width 177 height 17
click at [454, 260] on button "Add a Leather Gift Tag with Note" at bounding box center [468, 255] width 165 height 9
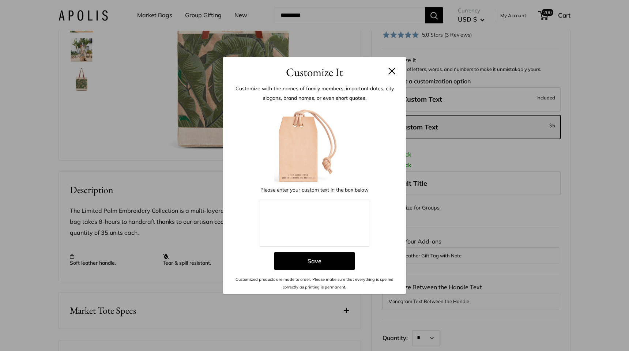
click at [392, 74] on button at bounding box center [391, 70] width 7 height 7
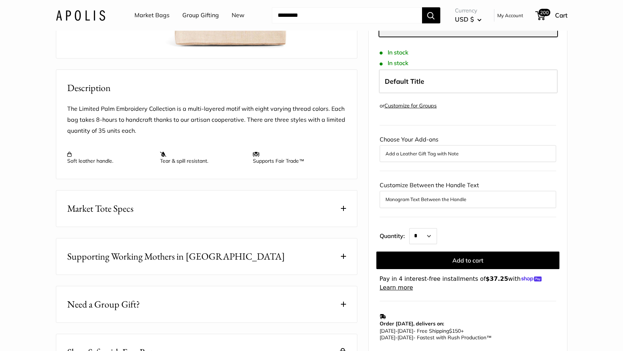
scroll to position [300, 0]
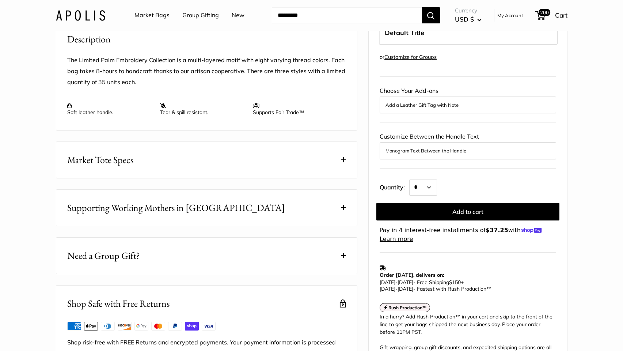
click at [433, 155] on button "Monogram Text Between the Handle" at bounding box center [468, 151] width 165 height 9
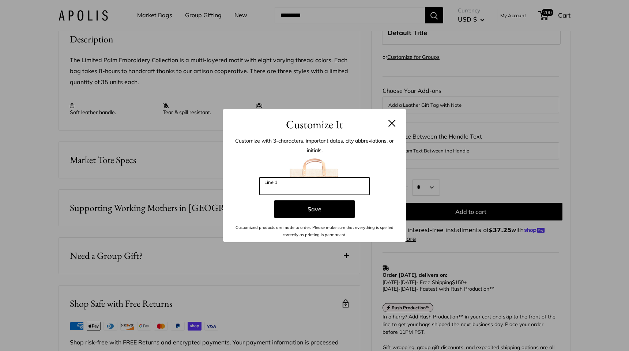
click at [345, 184] on input "Line 1" at bounding box center [314, 186] width 110 height 18
click at [392, 122] on button at bounding box center [391, 123] width 7 height 7
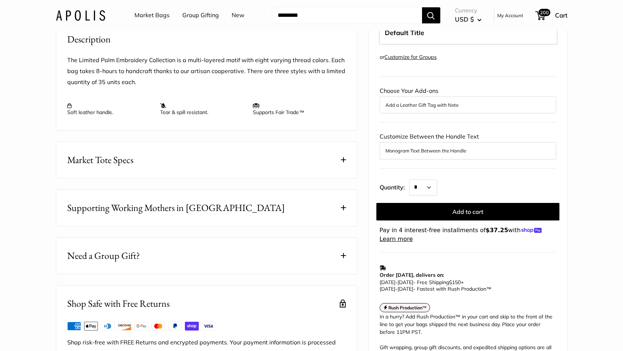
drag, startPoint x: 430, startPoint y: 212, endPoint x: 428, endPoint y: 203, distance: 9.3
click at [429, 209] on form "Customize It Print a mix of letters, words, and numbers to make it unmistakably…" at bounding box center [468, 74] width 177 height 339
click at [428, 196] on select "* * * * * * * * * *** *** *** *** *** *** *** *** *** *** *** *** *** *** *** *…" at bounding box center [423, 187] width 28 height 16
select select "**"
click at [409, 195] on select "* * * * * * * * * *** *** *** *** *** *** *** *** *** *** *** *** *** *** *** *…" at bounding box center [423, 187] width 28 height 16
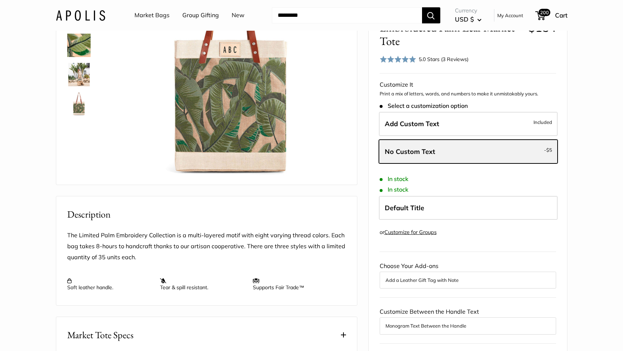
scroll to position [69, 0]
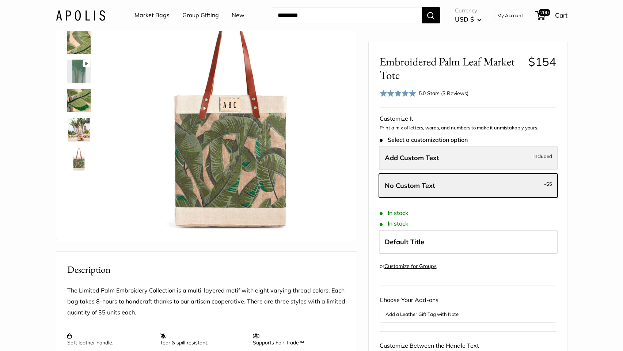
click at [455, 158] on label "Add Custom Text Included" at bounding box center [468, 158] width 179 height 24
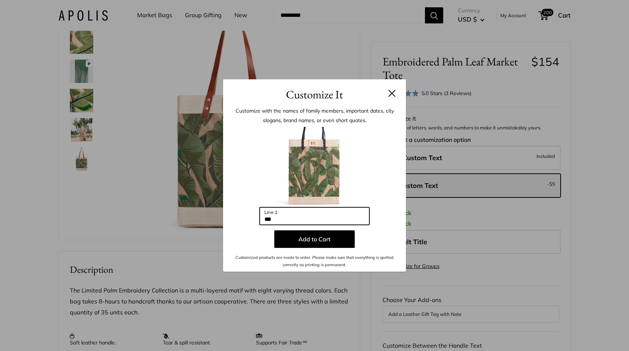
click at [284, 219] on input "***" at bounding box center [314, 216] width 110 height 18
drag, startPoint x: 288, startPoint y: 218, endPoint x: 247, endPoint y: 218, distance: 40.2
click at [247, 218] on div "Enter 3 letters *** Line 1 Add to Cart Customized products are made to order. P…" at bounding box center [314, 198] width 161 height 142
type input "***"
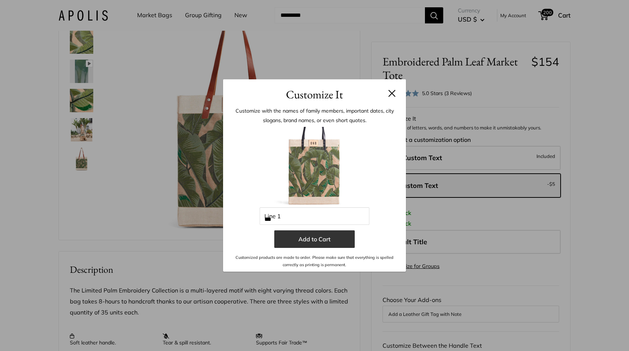
click at [317, 239] on button "Add to Cart" at bounding box center [314, 239] width 80 height 18
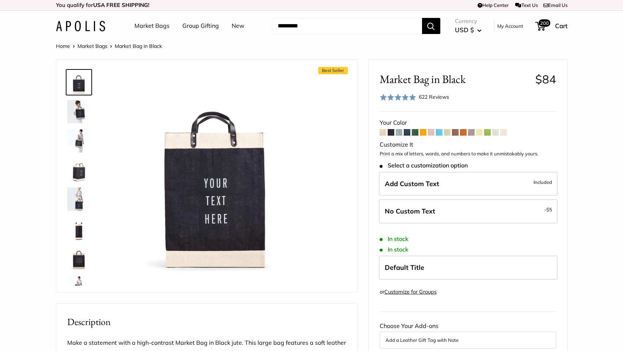
click at [410, 133] on span at bounding box center [407, 132] width 7 height 7
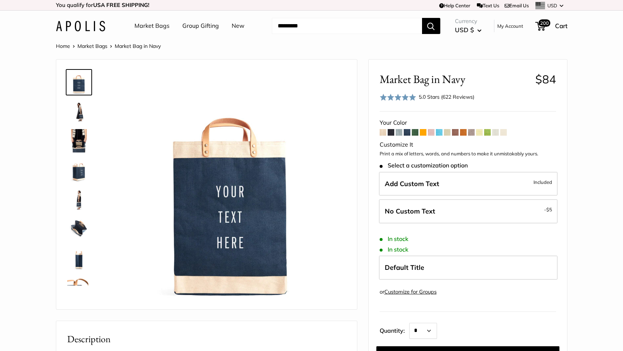
click at [506, 132] on span at bounding box center [503, 132] width 7 height 7
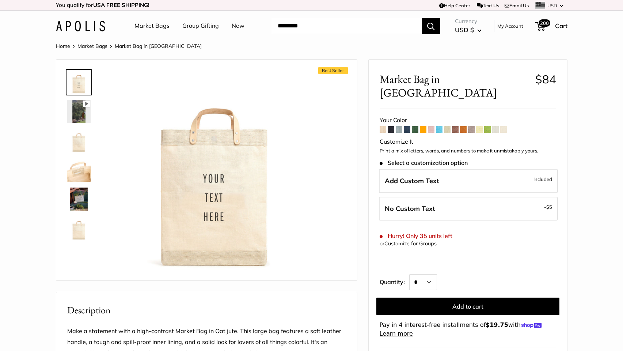
click at [482, 126] on span at bounding box center [479, 129] width 7 height 7
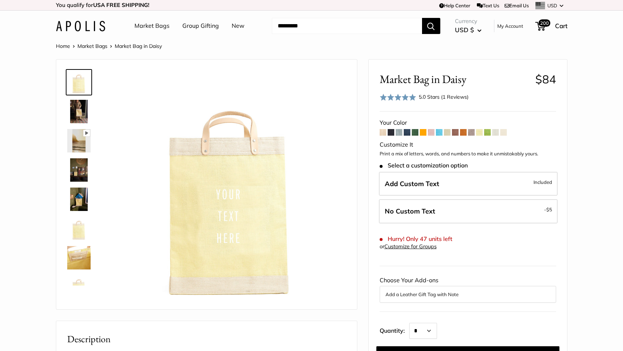
click at [380, 131] on span at bounding box center [383, 132] width 7 height 7
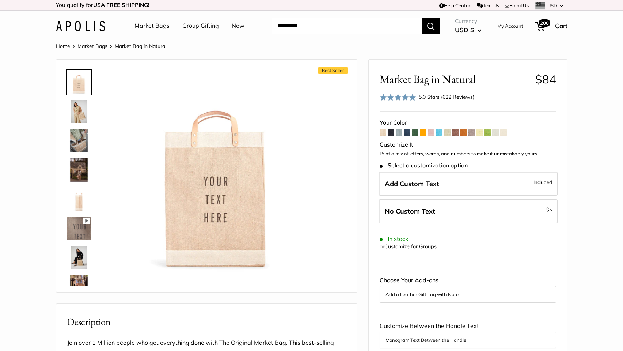
click at [431, 133] on span at bounding box center [431, 132] width 7 height 7
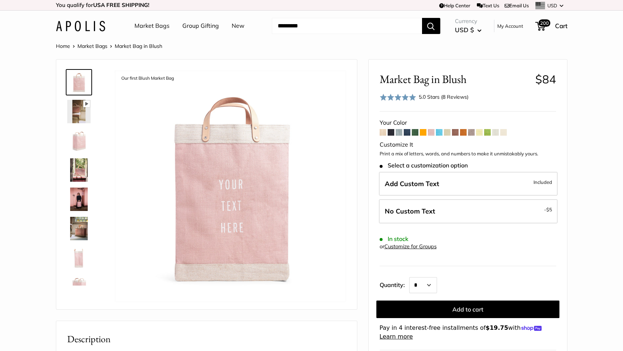
click at [407, 133] on span at bounding box center [407, 132] width 7 height 7
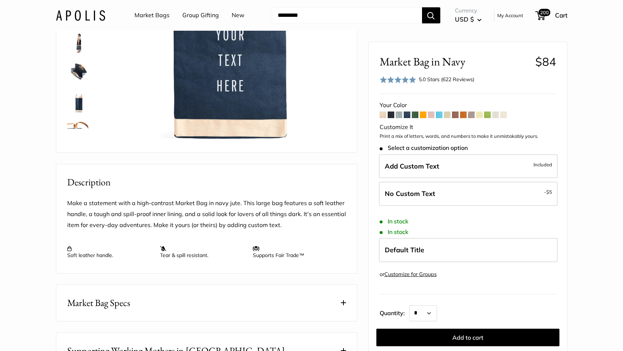
scroll to position [162, 0]
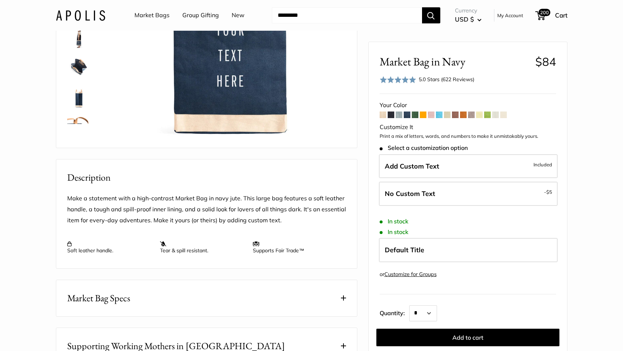
click at [409, 274] on link "Customize for Groups" at bounding box center [410, 274] width 52 height 7
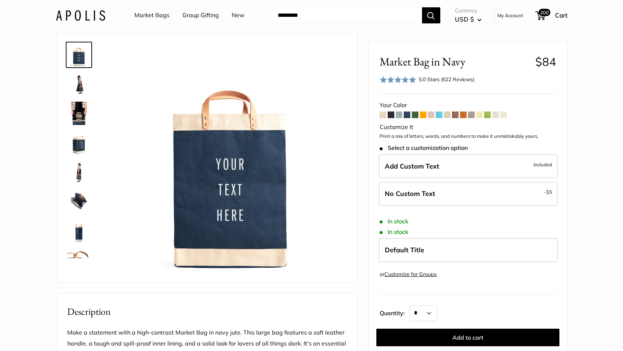
scroll to position [33, 0]
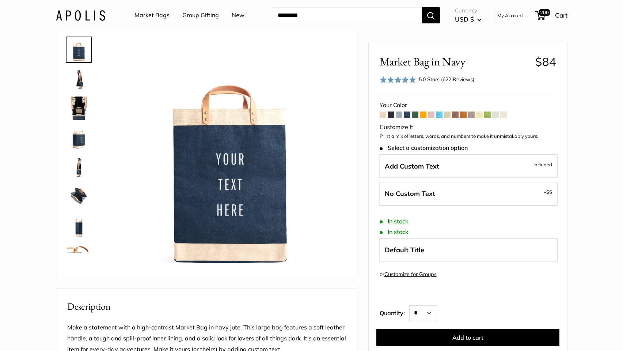
click at [399, 117] on span at bounding box center [399, 114] width 7 height 7
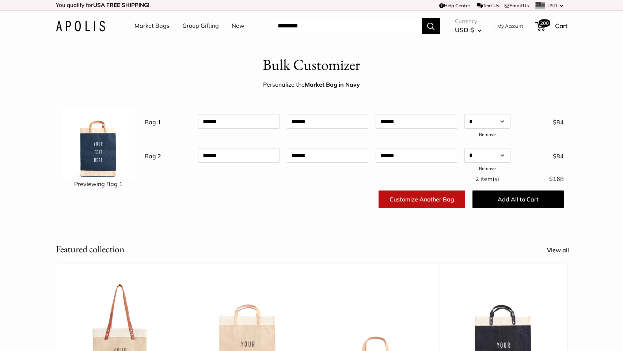
click at [304, 208] on div at bounding box center [296, 198] width 76 height 23
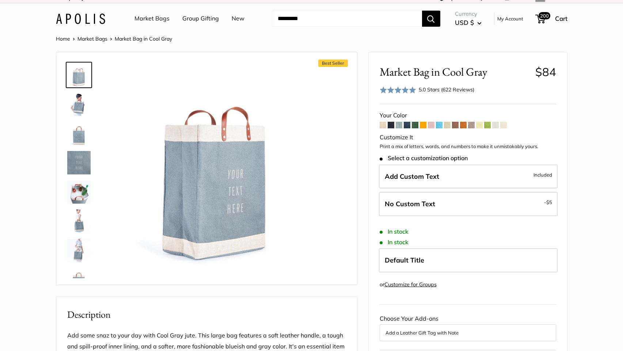
scroll to position [8, 0]
drag, startPoint x: 430, startPoint y: 126, endPoint x: 427, endPoint y: 126, distance: 3.7
click at [430, 126] on span at bounding box center [431, 124] width 7 height 7
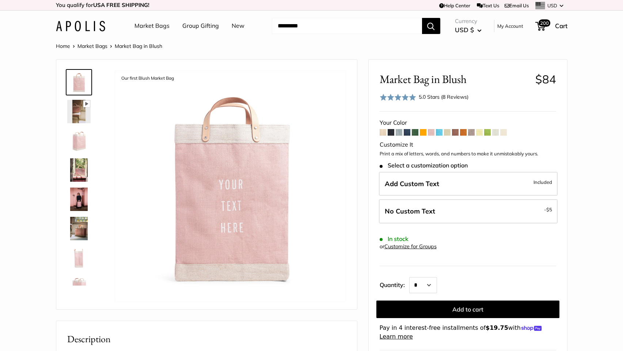
click at [446, 132] on span at bounding box center [447, 132] width 7 height 7
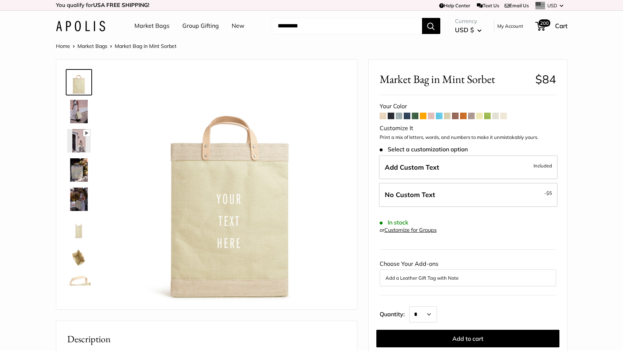
click at [480, 117] on span at bounding box center [479, 116] width 7 height 7
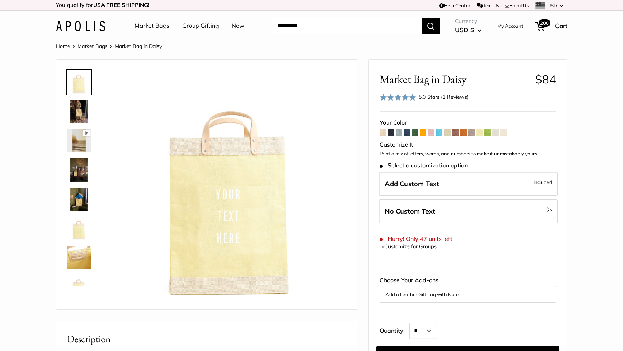
click at [496, 133] on span at bounding box center [495, 132] width 7 height 7
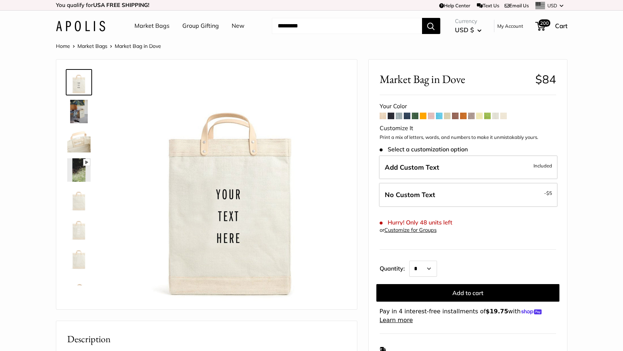
click at [503, 117] on span at bounding box center [503, 116] width 7 height 7
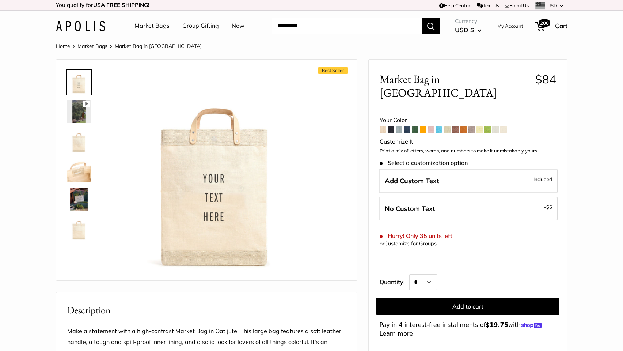
click at [496, 126] on span at bounding box center [495, 129] width 7 height 7
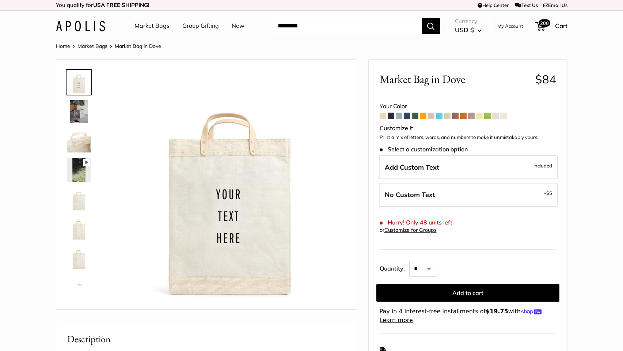
click at [504, 117] on span at bounding box center [503, 116] width 7 height 7
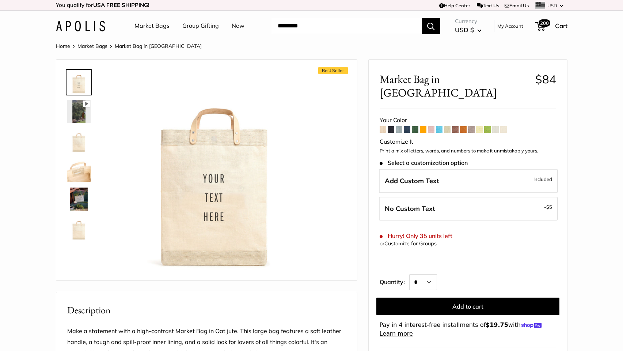
click at [455, 126] on span at bounding box center [455, 129] width 7 height 7
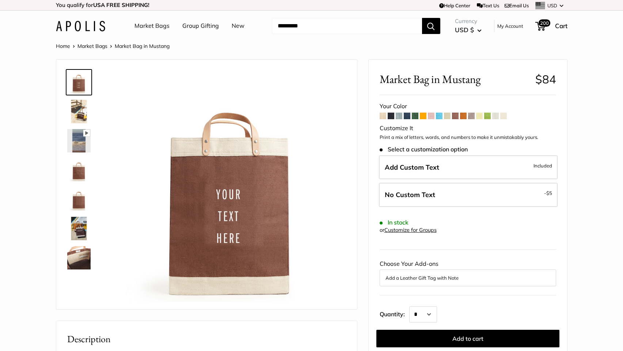
click at [438, 117] on span at bounding box center [439, 116] width 7 height 7
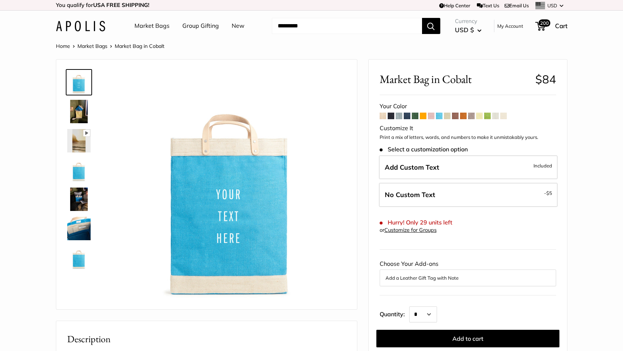
click at [406, 116] on span at bounding box center [407, 116] width 7 height 7
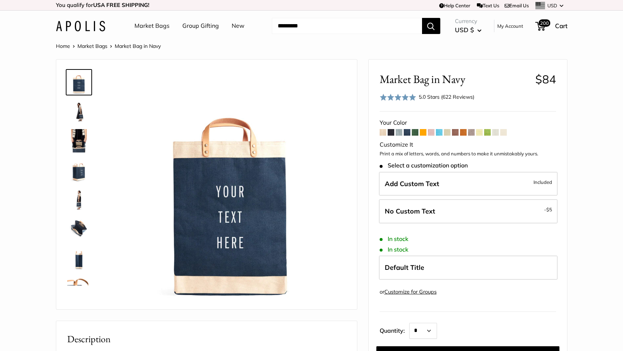
click at [435, 133] on form "Your Color -" at bounding box center [468, 251] width 177 height 269
click at [465, 132] on span at bounding box center [463, 132] width 7 height 7
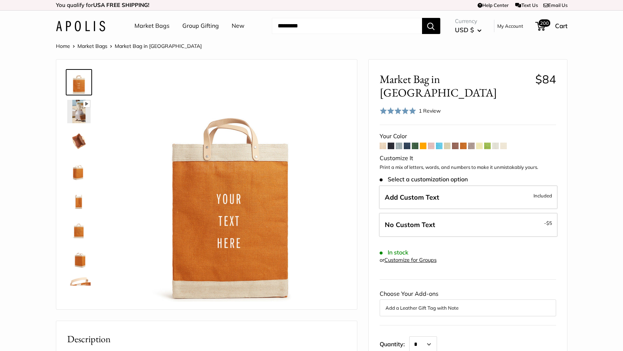
click at [455, 143] on span at bounding box center [455, 146] width 7 height 7
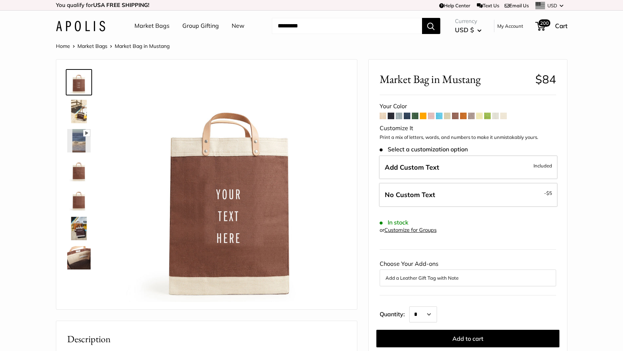
click at [474, 114] on span at bounding box center [471, 116] width 7 height 7
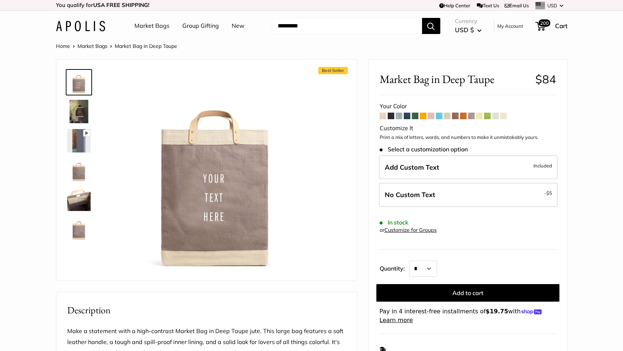
click at [481, 116] on span at bounding box center [479, 116] width 7 height 7
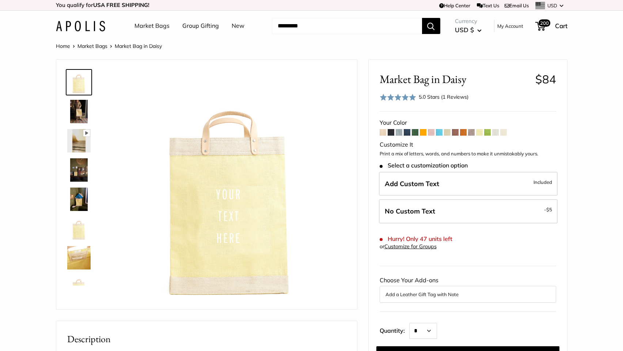
click at [497, 132] on span at bounding box center [495, 132] width 7 height 7
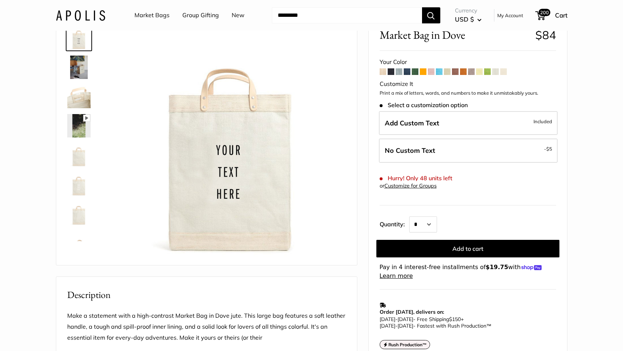
scroll to position [51, 0]
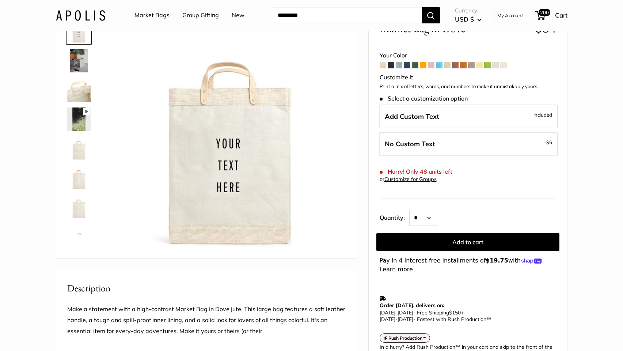
click at [391, 66] on span at bounding box center [391, 65] width 7 height 7
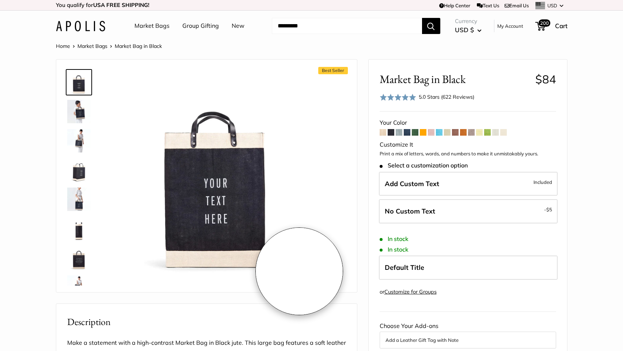
click at [581, 191] on section "Home Market Bags Market Bag in Black Best Seller" at bounding box center [311, 346] width 623 height 611
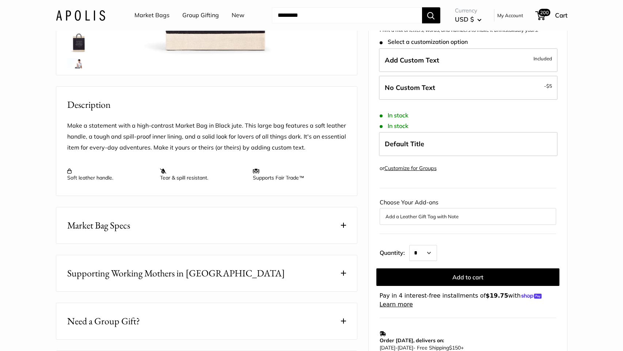
scroll to position [282, 0]
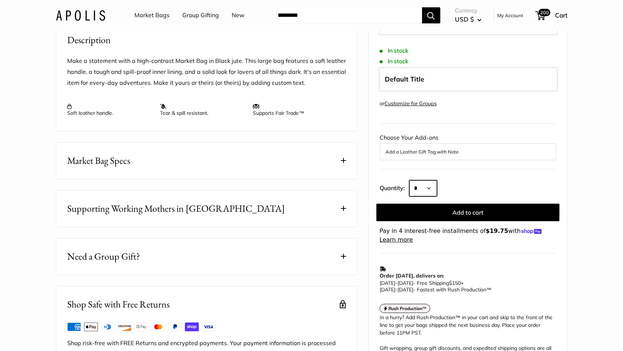
click at [430, 191] on select "* * * * * * * * * *** *** *** *** *** *** *** *** *** *** *** *** *** *** *** *…" at bounding box center [423, 188] width 28 height 16
select select "**"
click at [409, 184] on select "* * * * * * * * * *** *** *** *** *** *** *** *** *** *** *** *** *** *** *** *…" at bounding box center [423, 188] width 28 height 16
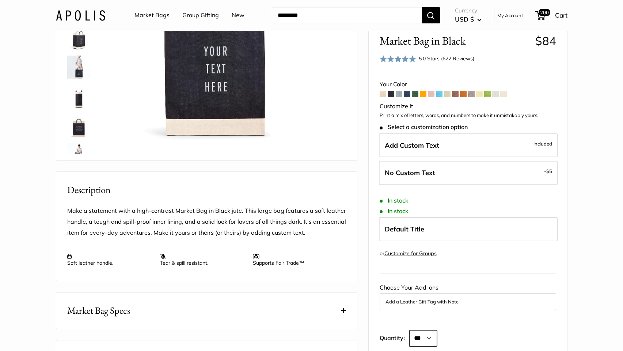
scroll to position [122, 0]
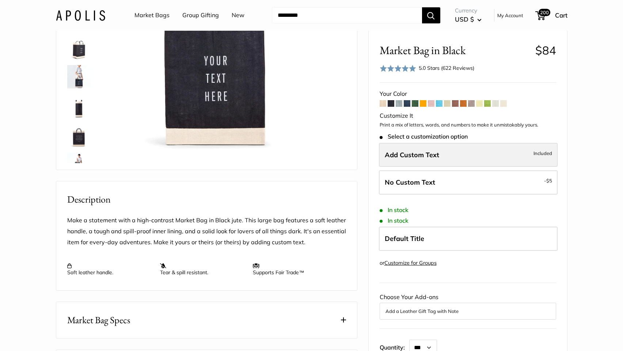
click at [421, 159] on span "Add Custom Text" at bounding box center [412, 154] width 54 height 8
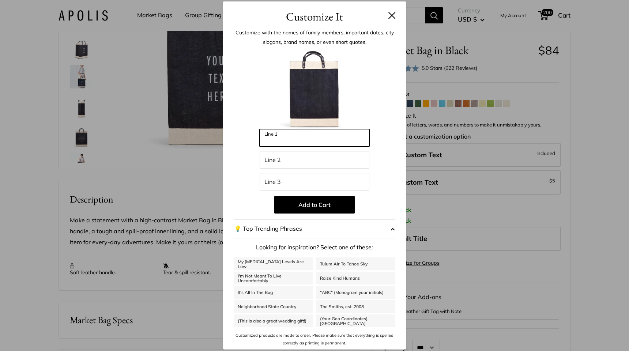
click at [300, 137] on input "Line 1" at bounding box center [314, 138] width 110 height 18
type input "**********"
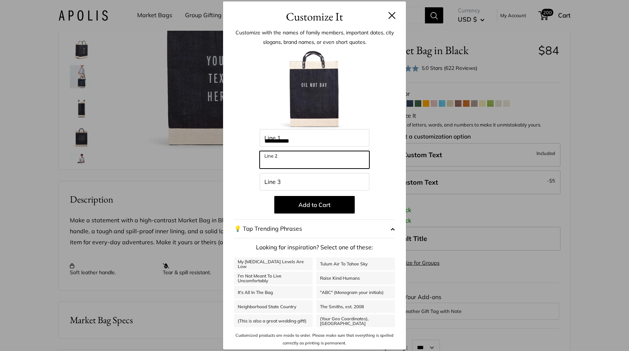
click at [287, 157] on input "Line 2" at bounding box center [314, 160] width 110 height 18
type input "**********"
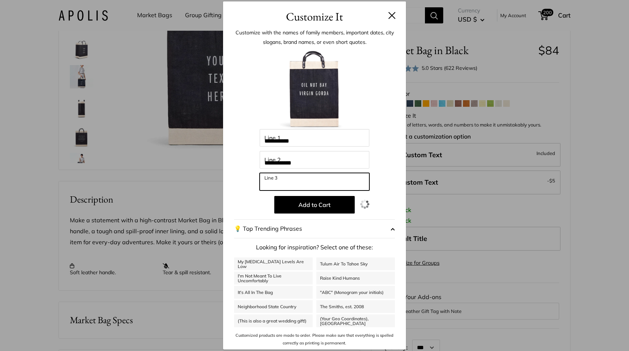
click at [287, 179] on input "Line 3" at bounding box center [314, 182] width 110 height 18
type input "***"
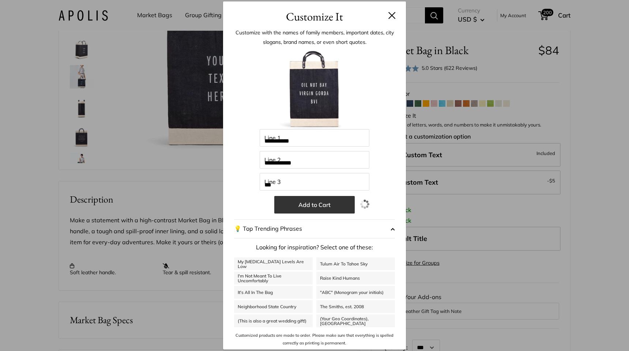
click at [296, 205] on button "Add to Cart" at bounding box center [314, 205] width 80 height 18
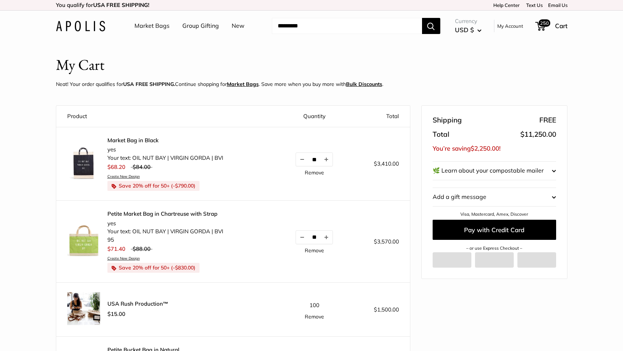
scroll to position [8, 0]
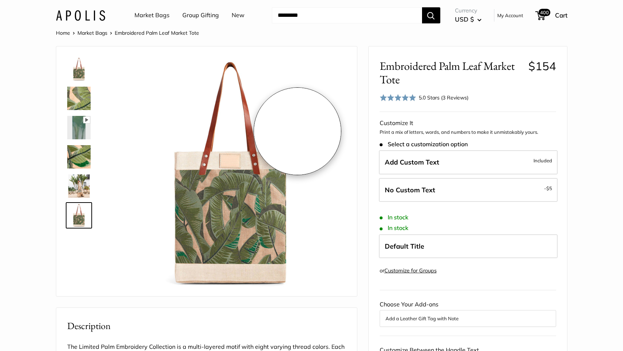
scroll to position [13, 0]
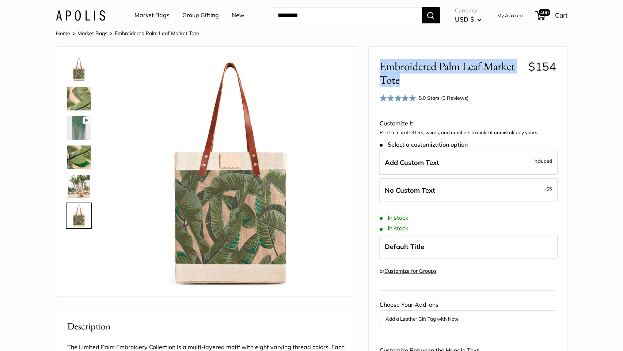
drag, startPoint x: 401, startPoint y: 83, endPoint x: 379, endPoint y: 64, distance: 29.3
click at [380, 64] on span "Embroidered Palm Leaf Market Tote" at bounding box center [451, 73] width 143 height 27
copy span "Embroidered Palm Leaf Market Tote"
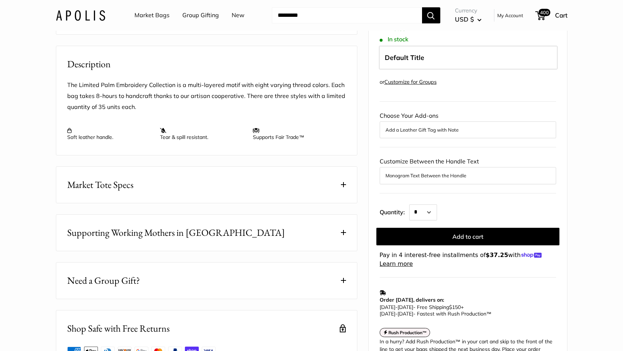
scroll to position [276, 0]
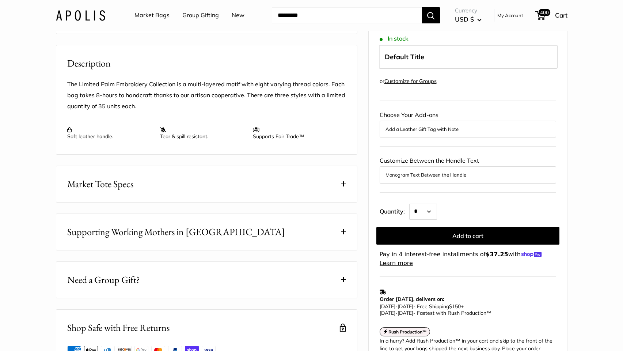
click at [336, 202] on button "Market Tote Specs" at bounding box center [206, 184] width 301 height 36
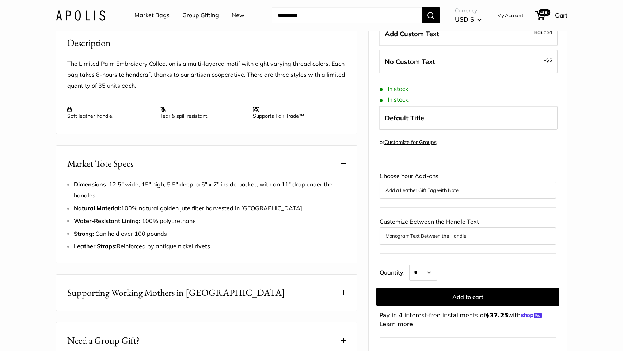
scroll to position [342, 0]
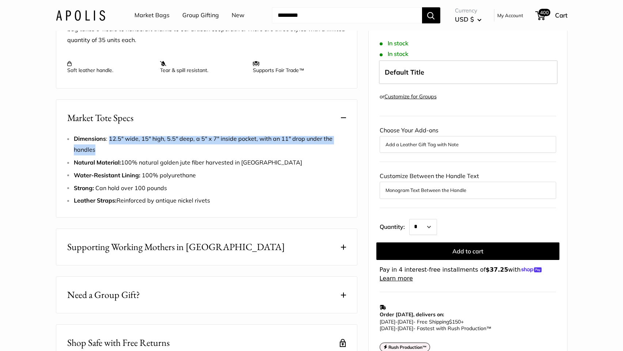
drag, startPoint x: 110, startPoint y: 160, endPoint x: 137, endPoint y: 169, distance: 28.4
click at [137, 155] on li "Dimensions : 12.5" wide, 15" high, 5.5" deep, a 5" x 7" inside pocket, with an …" at bounding box center [210, 144] width 272 height 22
copy span "12.5" wide, 15" high, 5.5" deep, a 5" x 7" inside pocket, with an 11" drop unde…"
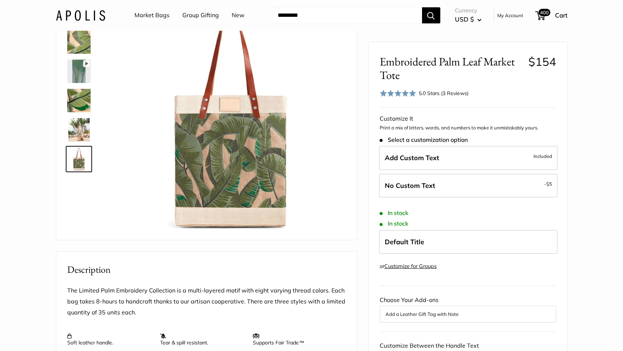
scroll to position [0, 0]
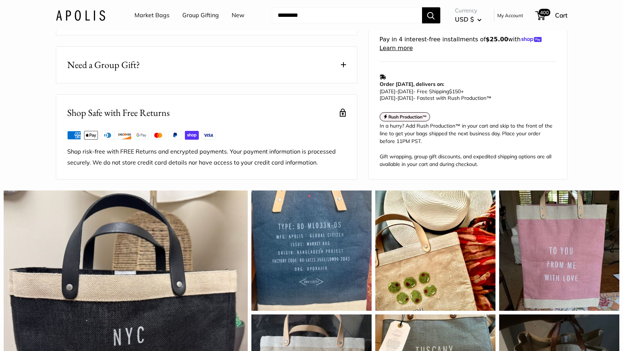
scroll to position [338, 0]
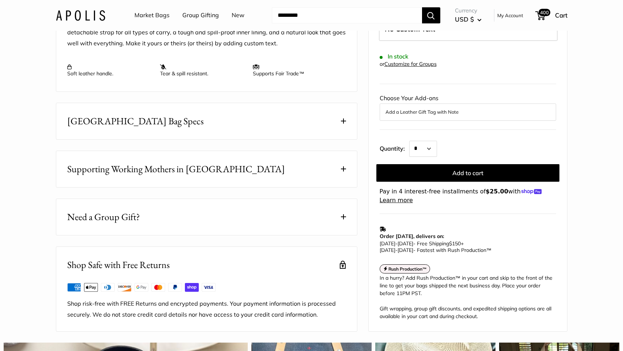
click at [344, 124] on span at bounding box center [343, 120] width 5 height 5
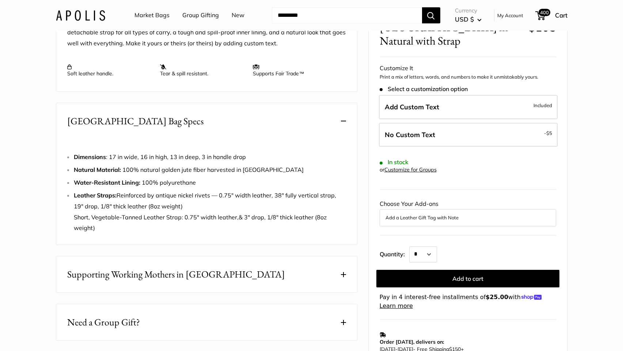
click at [226, 173] on span "Natural Material: 100% natural golden jute fiber harvested in Bangladesh" at bounding box center [189, 169] width 230 height 7
drag, startPoint x: 110, startPoint y: 178, endPoint x: 251, endPoint y: 178, distance: 141.8
click at [251, 163] on li "Dimensions : 17 in wide, 16 in high, 13 in deep, 3 in handle drop" at bounding box center [210, 157] width 272 height 11
copy span "17 in wide, 16 in high, 13 in deep, 3 in handle drop"
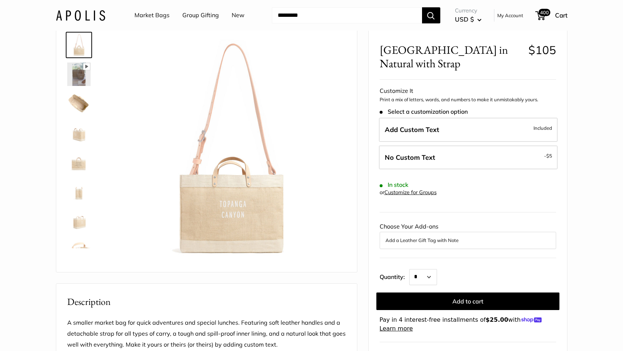
scroll to position [42, 0]
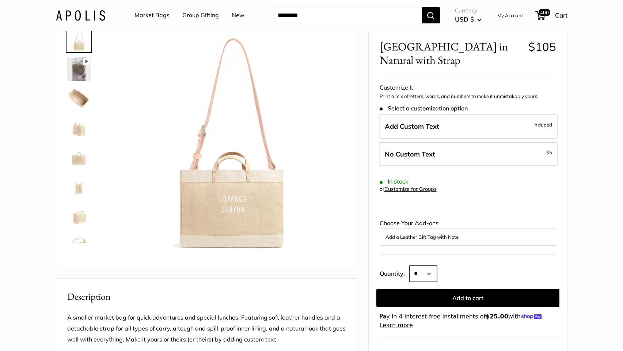
click at [432, 270] on select "* * * * * * * * * *** *** *** *** *** *** *** *** *** *** *** *** *** *** *** *…" at bounding box center [423, 274] width 28 height 16
select select "**"
click at [409, 266] on select "* * * * * * * * * *** *** *** *** *** *** *** *** *** *** *** *** *** *** *** *…" at bounding box center [423, 274] width 28 height 16
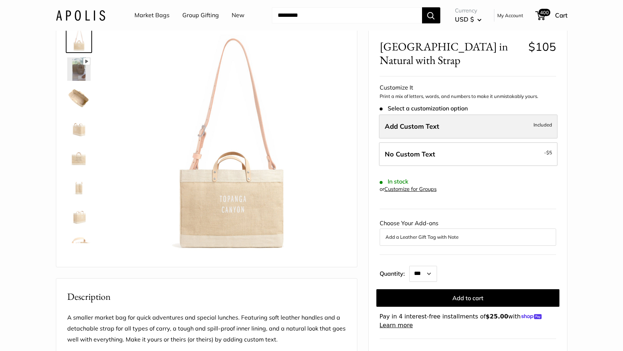
click at [439, 124] on label "Add Custom Text Included" at bounding box center [468, 126] width 179 height 24
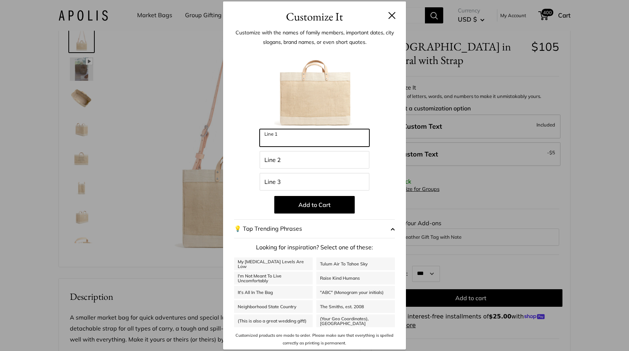
click at [295, 138] on input "Line 1" at bounding box center [314, 138] width 110 height 18
type input "**********"
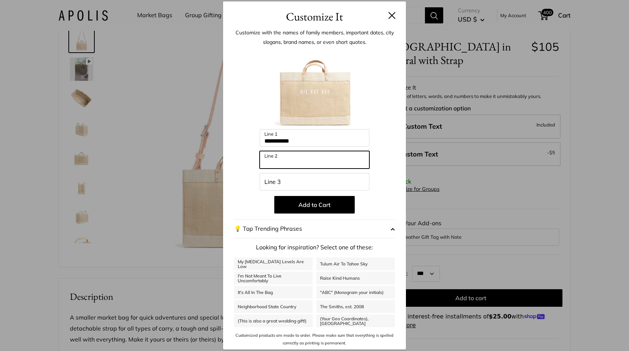
click at [296, 162] on input "Line 2" at bounding box center [314, 160] width 110 height 18
type input "**********"
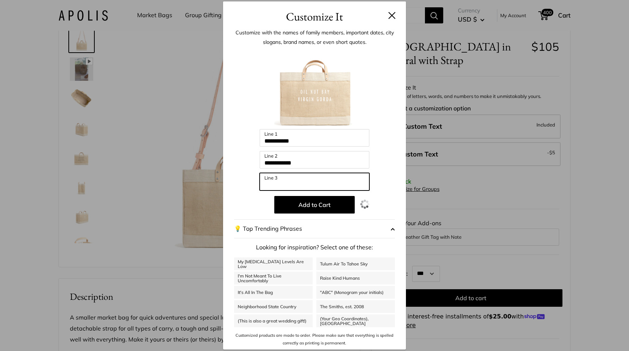
click at [293, 181] on input "Line 3" at bounding box center [314, 182] width 110 height 18
type input "***"
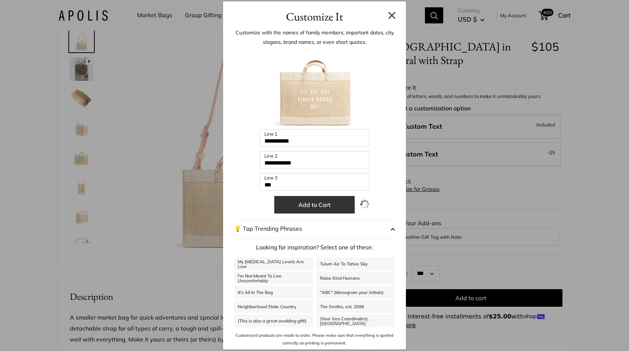
click at [296, 205] on button "Add to Cart" at bounding box center [314, 205] width 80 height 18
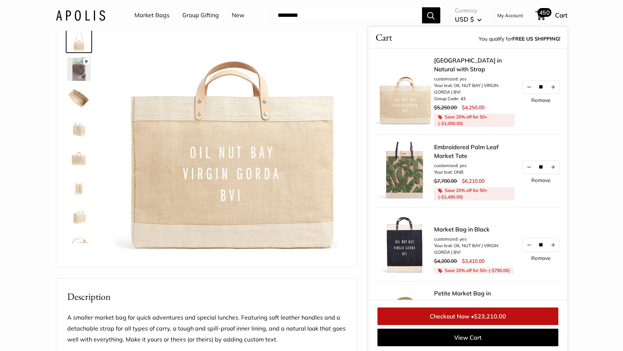
click at [455, 60] on link "[GEOGRAPHIC_DATA] in Natural with Strap" at bounding box center [474, 65] width 80 height 18
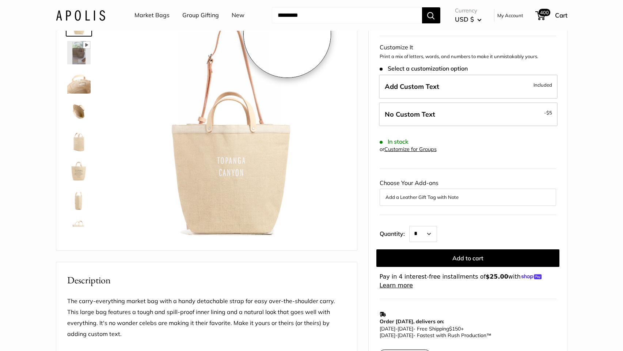
scroll to position [60, 0]
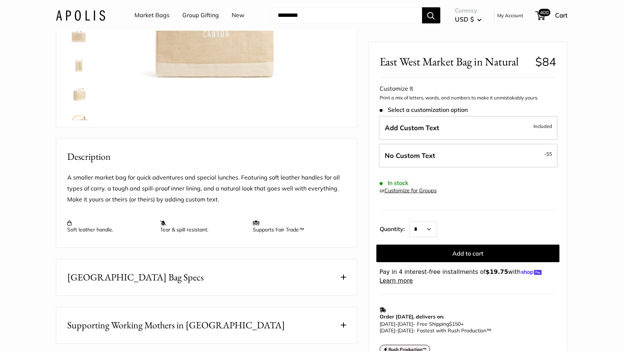
scroll to position [78, 0]
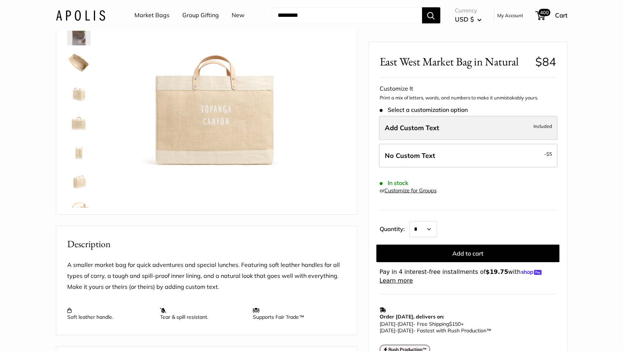
click at [429, 134] on label "Add Custom Text Included" at bounding box center [468, 128] width 179 height 24
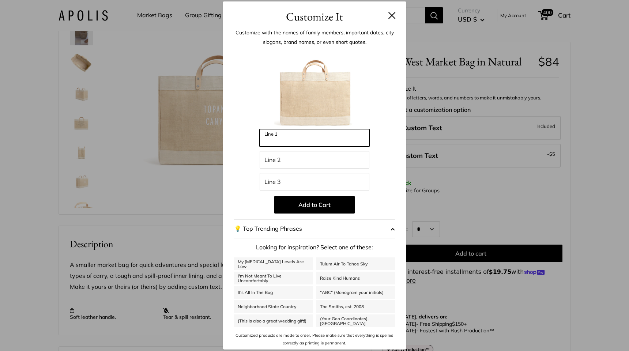
click at [295, 142] on input "Line 1" at bounding box center [314, 138] width 110 height 18
type input "**********"
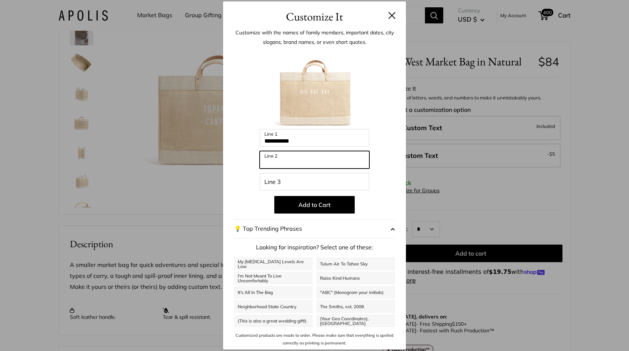
click at [285, 161] on input "Line 2" at bounding box center [314, 160] width 110 height 18
type input "**********"
click at [484, 188] on div "**********" at bounding box center [314, 175] width 629 height 351
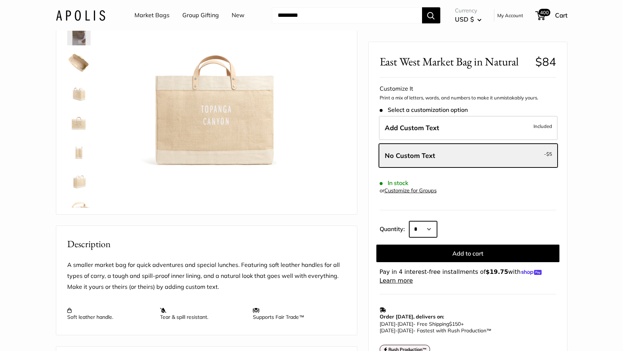
click at [425, 233] on select "* * * * * * * * * *** *** *** *** *** *** *** *** *** *** *** *** *** *** *** *…" at bounding box center [423, 229] width 28 height 16
select select "**"
click at [409, 221] on select "* * * * * * * * * *** *** *** *** *** *** *** *** *** *** *** *** *** *** *** *…" at bounding box center [423, 229] width 28 height 16
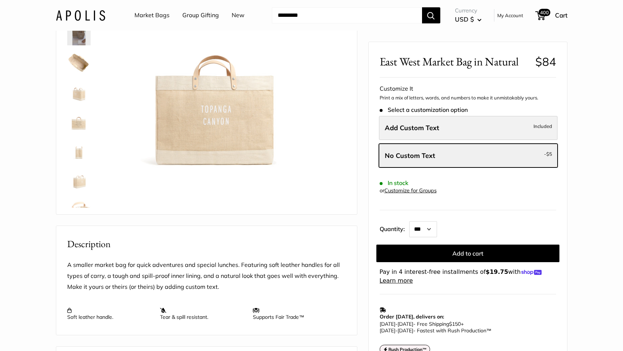
click at [431, 129] on span "Add Custom Text" at bounding box center [412, 128] width 54 height 8
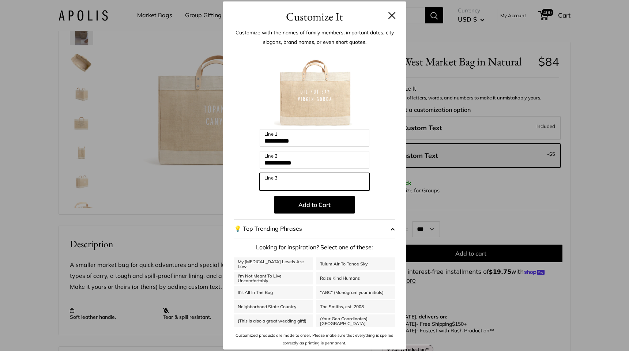
click at [287, 184] on input "Line 3" at bounding box center [314, 182] width 110 height 18
type input "***"
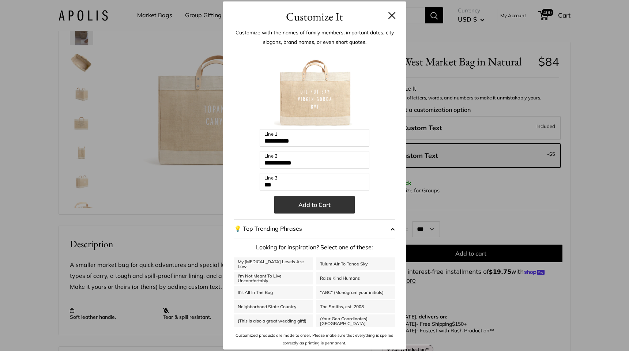
click at [295, 207] on button "Add to Cart" at bounding box center [314, 205] width 80 height 18
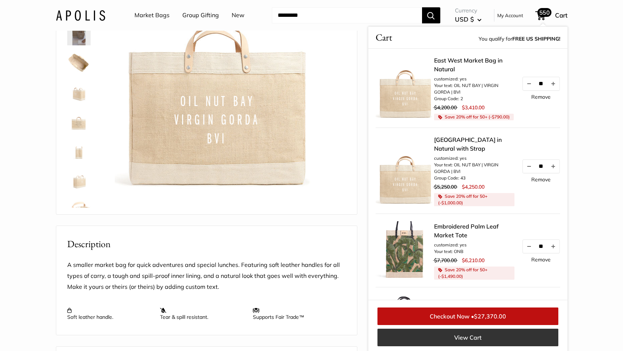
click at [462, 338] on link "View Cart" at bounding box center [468, 338] width 181 height 18
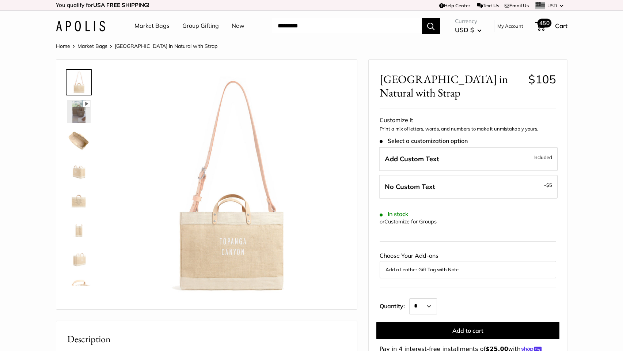
click at [541, 26] on span "450" at bounding box center [544, 23] width 14 height 9
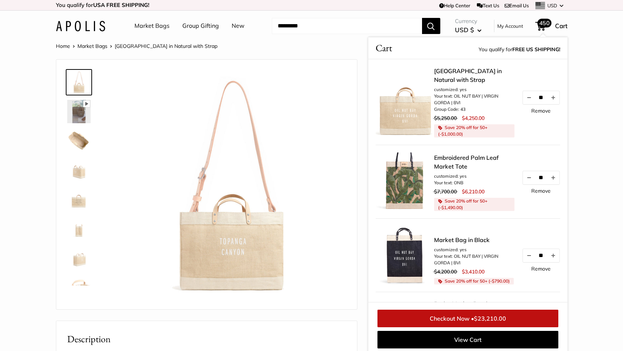
click at [451, 75] on link "[GEOGRAPHIC_DATA] in Natural with Strap" at bounding box center [474, 76] width 80 height 18
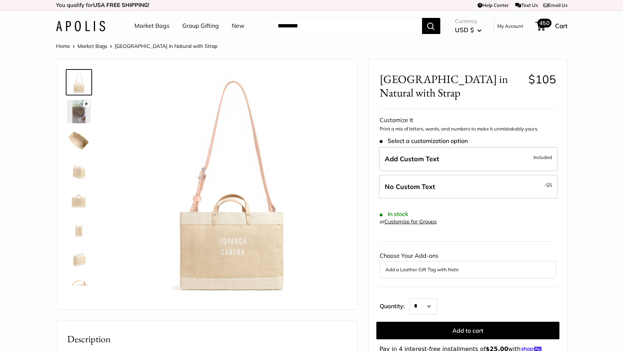
click at [546, 24] on span "450" at bounding box center [544, 23] width 14 height 9
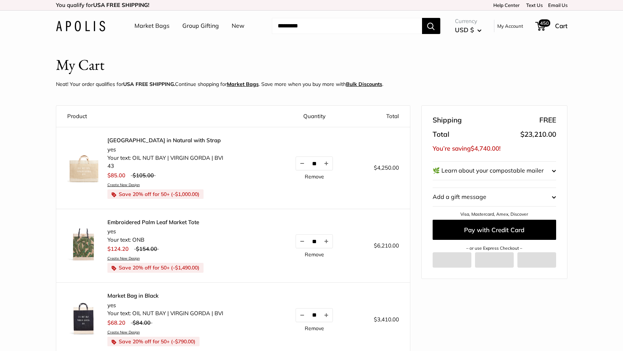
scroll to position [8, 0]
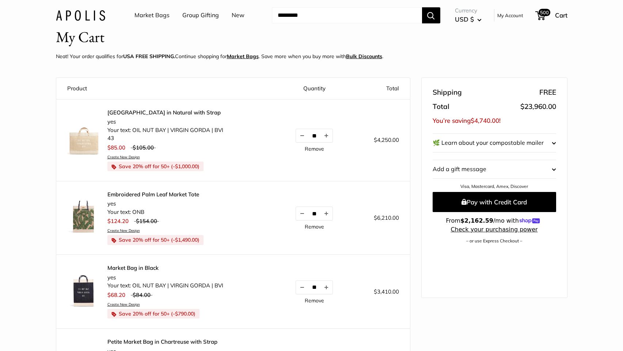
scroll to position [84, 0]
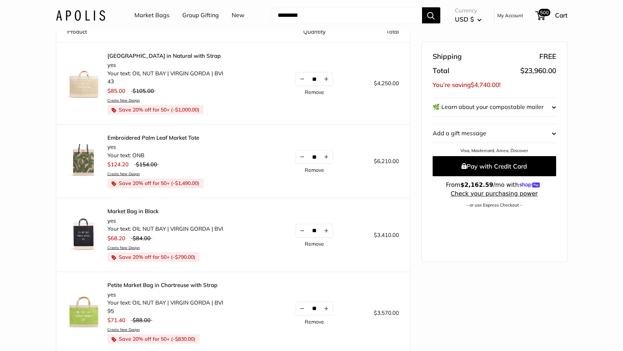
click at [312, 171] on link "Remove" at bounding box center [314, 169] width 19 height 5
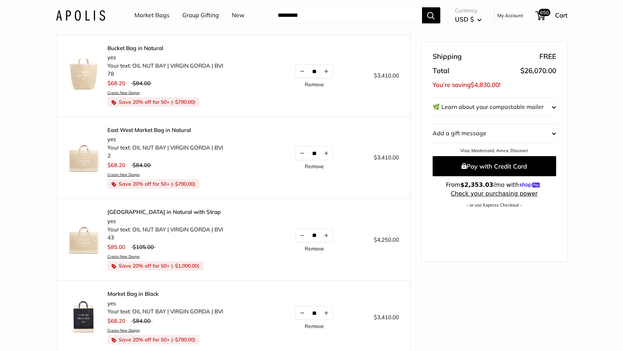
scroll to position [61, 0]
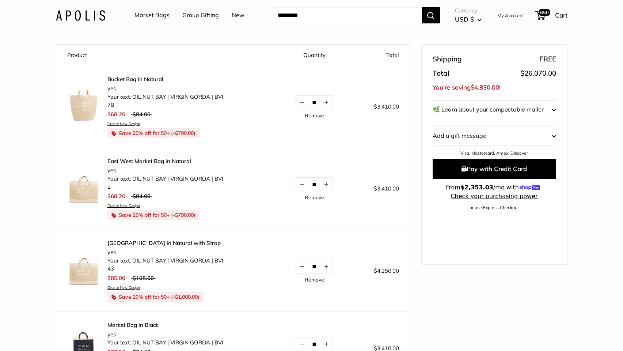
click at [314, 198] on link "Remove" at bounding box center [314, 197] width 19 height 5
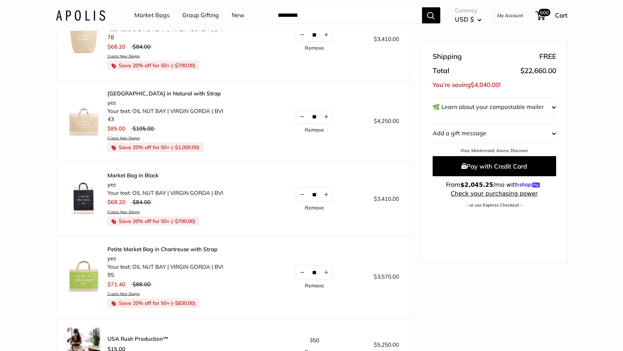
scroll to position [130, 0]
click at [319, 208] on link "Remove" at bounding box center [314, 206] width 19 height 5
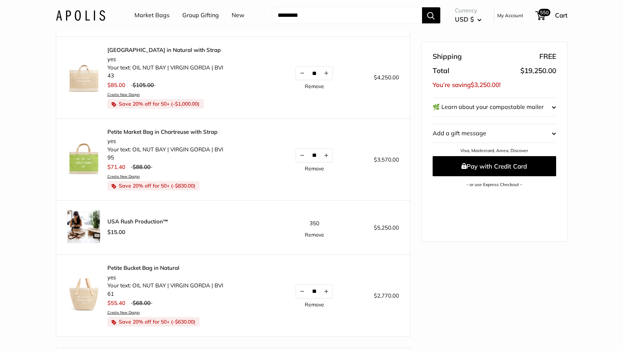
scroll to position [177, 0]
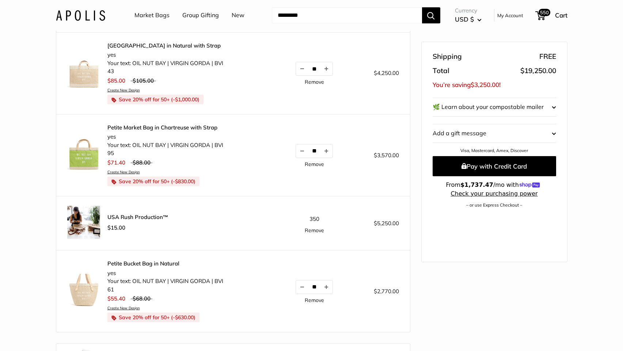
click at [318, 164] on link "Remove" at bounding box center [314, 164] width 19 height 5
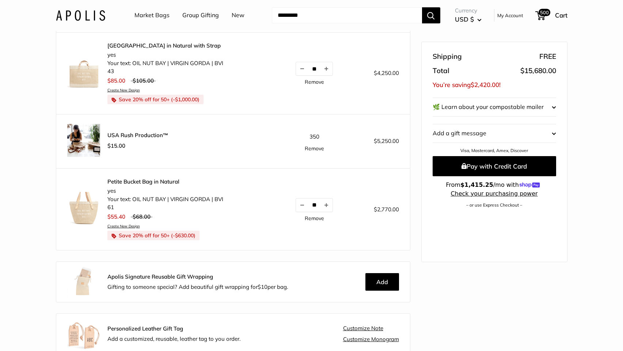
click at [311, 219] on link "Remove" at bounding box center [314, 218] width 19 height 5
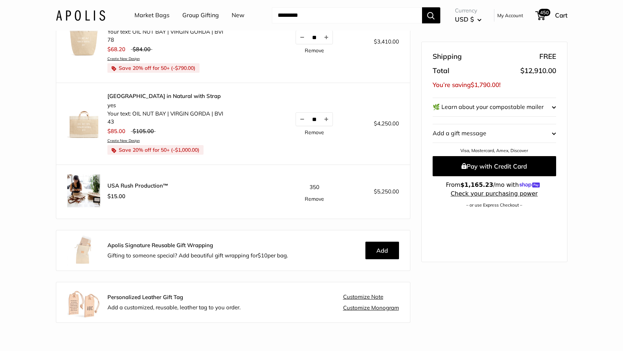
scroll to position [60, 0]
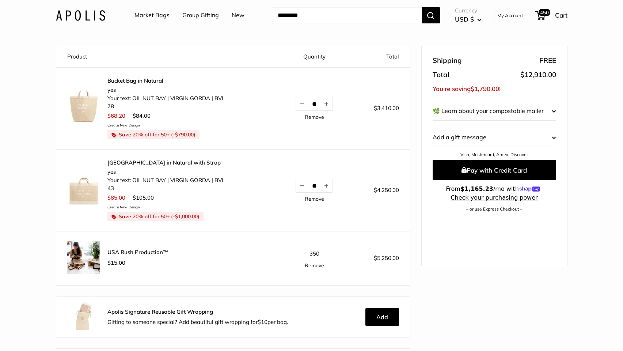
click at [317, 117] on link "Remove" at bounding box center [314, 116] width 19 height 5
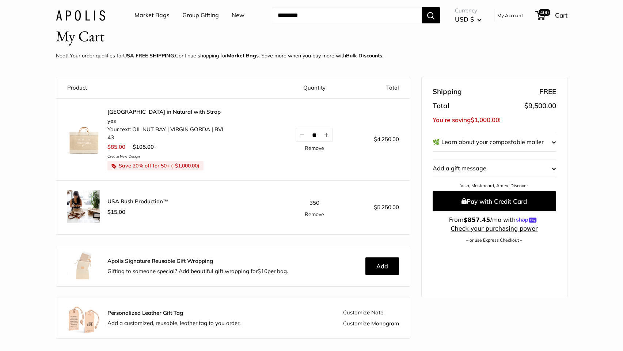
scroll to position [31, 0]
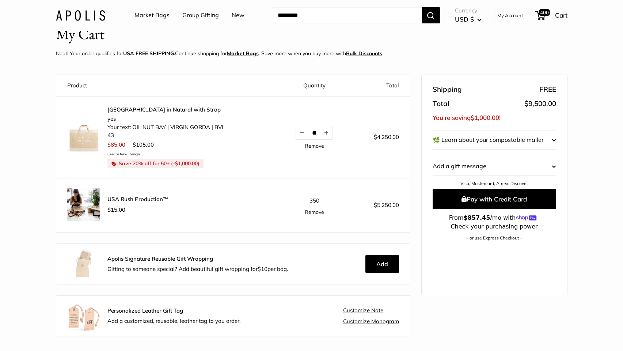
click at [319, 200] on td "350 Remove" at bounding box center [314, 205] width 74 height 54
click at [314, 200] on span "350" at bounding box center [315, 200] width 10 height 7
click at [310, 212] on link "Remove" at bounding box center [314, 211] width 19 height 5
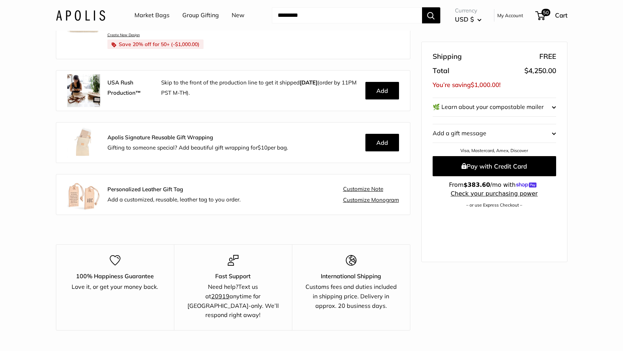
scroll to position [150, 0]
click at [384, 90] on button "Add" at bounding box center [382, 91] width 34 height 18
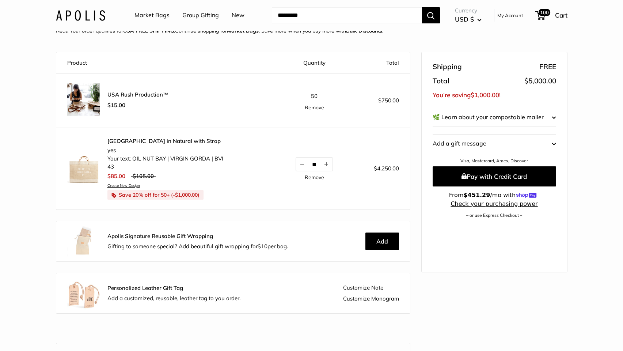
scroll to position [0, 0]
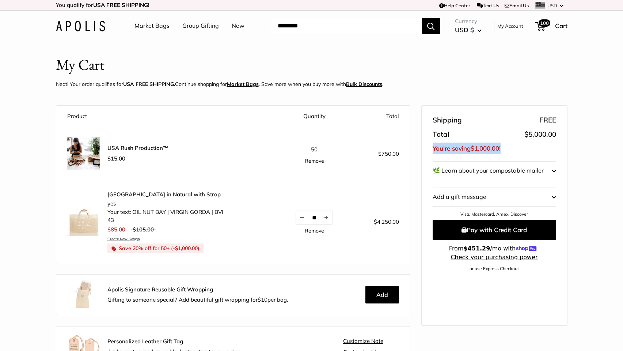
drag, startPoint x: 475, startPoint y: 144, endPoint x: 440, endPoint y: 142, distance: 35.2
click at [440, 142] on div "Shipping FREE Total $5,000.00 You’re saving $1,000.00 ! 🌿 Learn about your comp…" at bounding box center [494, 216] width 145 height 220
click at [512, 153] on div "Shipping FREE Total $5,000.00 You’re saving $1,000.00 ! 🌿 Learn about your comp…" at bounding box center [494, 216] width 145 height 220
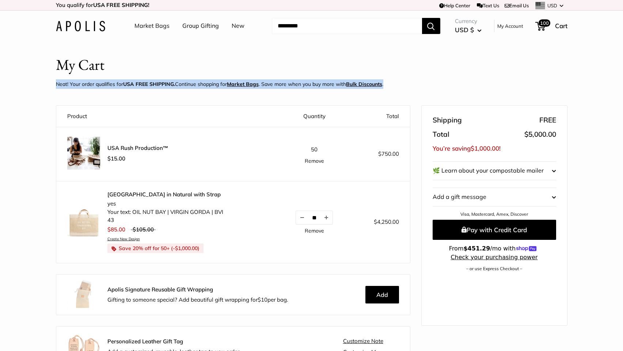
drag, startPoint x: 420, startPoint y: 86, endPoint x: 206, endPoint y: 80, distance: 214.3
click at [43, 82] on div "My Cart Neat! Your order qualifies for USA FREE SHIPPING. Continue shopping for…" at bounding box center [311, 73] width 541 height 38
click at [232, 77] on header "My Cart Neat! Your order qualifies for USA FREE SHIPPING. Continue shopping for…" at bounding box center [312, 73] width 512 height 38
drag, startPoint x: 204, startPoint y: 85, endPoint x: 330, endPoint y: 83, distance: 125.4
click at [412, 84] on header "My Cart Neat! Your order qualifies for USA FREE SHIPPING. Continue shopping for…" at bounding box center [312, 73] width 512 height 38
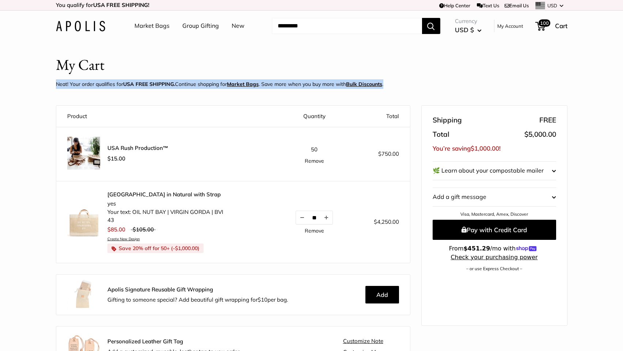
click at [330, 83] on p "Neat! Your order qualifies for USA FREE SHIPPING. Continue shopping for Market …" at bounding box center [219, 84] width 327 height 10
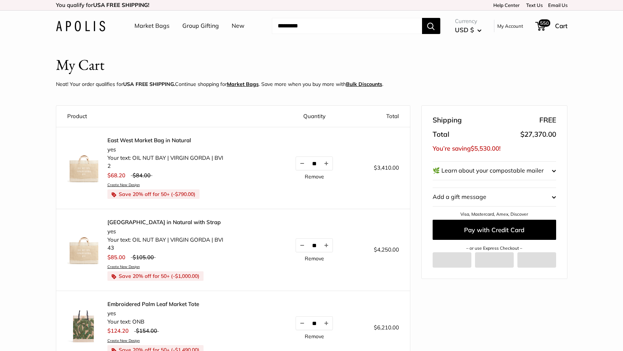
scroll to position [8, 0]
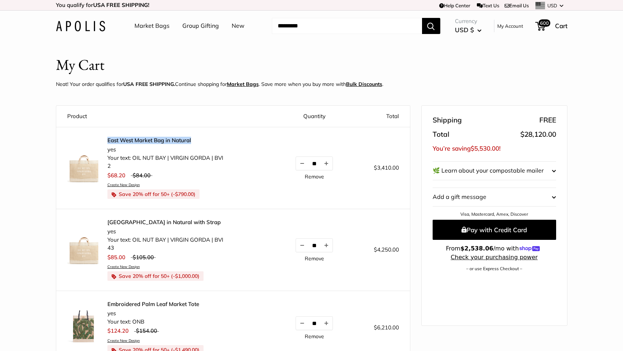
drag, startPoint x: 126, startPoint y: 137, endPoint x: 205, endPoint y: 140, distance: 79.4
click at [205, 140] on div "East West Market Bag in Natural yes Your text: OIL [GEOGRAPHIC_DATA] | VIRGIN G…" at bounding box center [167, 168] width 200 height 62
copy link "East West Market Bag in Natural"
click at [140, 222] on link "[GEOGRAPHIC_DATA] in Natural with Strap" at bounding box center [165, 222] width 116 height 7
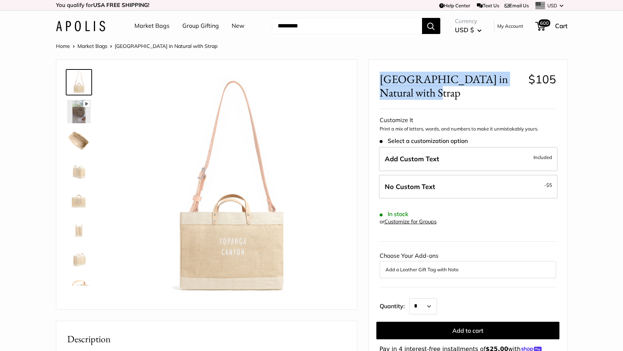
drag, startPoint x: 406, startPoint y: 94, endPoint x: 384, endPoint y: 80, distance: 26.4
click at [380, 79] on span "[GEOGRAPHIC_DATA] in Natural with Strap" at bounding box center [451, 85] width 143 height 27
copy span "[GEOGRAPHIC_DATA] in Natural with Strap"
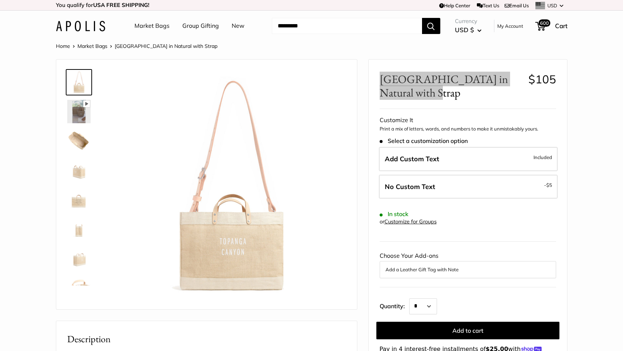
scroll to position [261, 0]
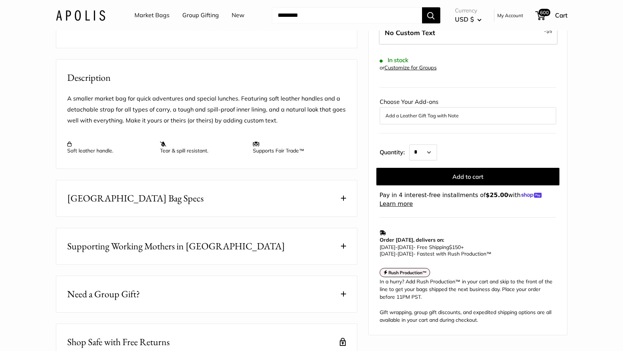
click at [343, 201] on span at bounding box center [343, 198] width 5 height 5
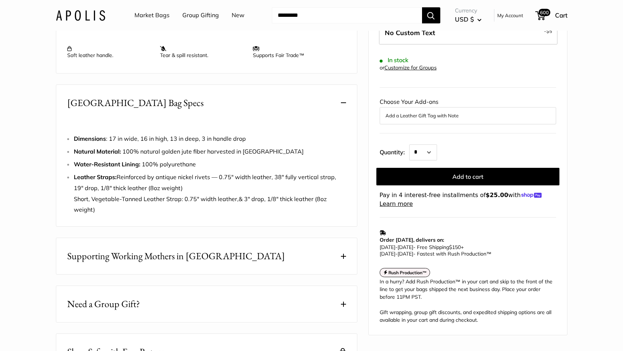
scroll to position [413, 0]
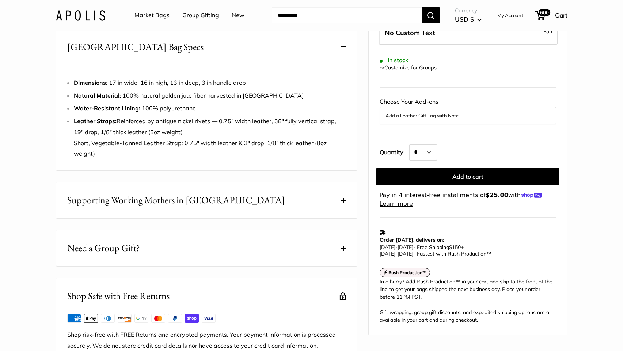
drag, startPoint x: 109, startPoint y: 103, endPoint x: 251, endPoint y: 103, distance: 141.4
click at [253, 88] on li "Dimensions : 17 in wide, 16 in high, 13 in deep, 3 in handle drop" at bounding box center [210, 82] width 272 height 11
copy span "17 in wide, 16 in high, 13 in deep, 3 in handle drop"
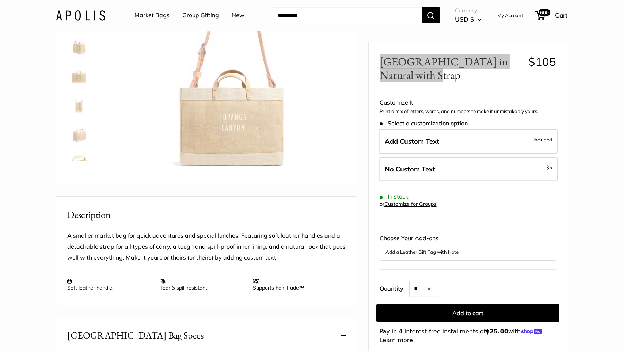
scroll to position [106, 0]
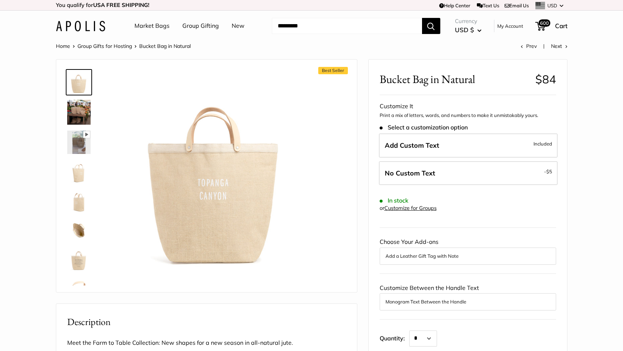
click at [81, 175] on img at bounding box center [78, 171] width 23 height 23
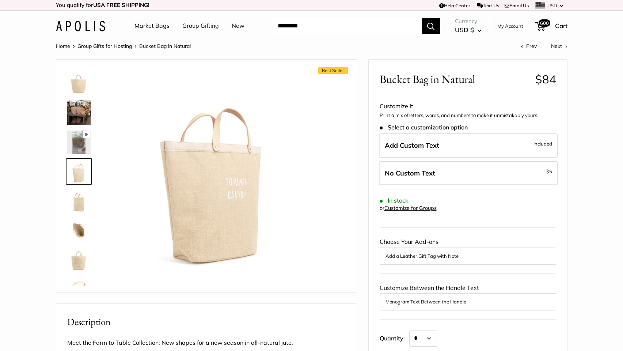
click at [74, 202] on img at bounding box center [78, 200] width 23 height 23
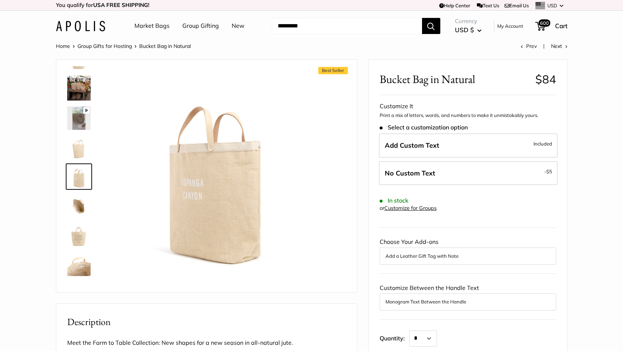
click at [76, 226] on img at bounding box center [78, 234] width 23 height 23
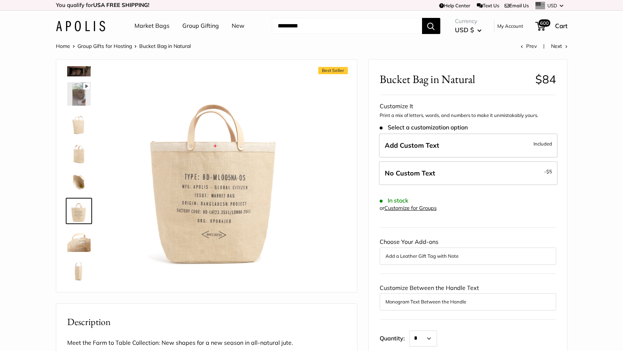
click at [79, 242] on img at bounding box center [78, 239] width 23 height 23
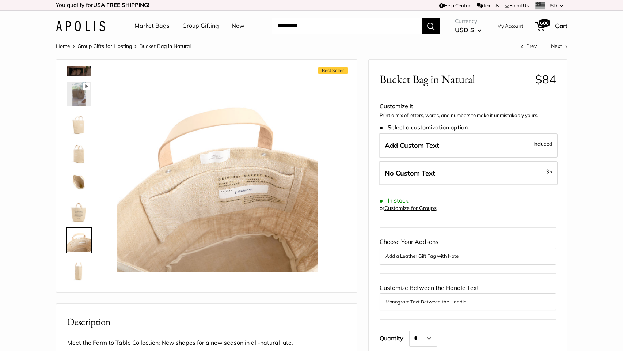
click at [79, 269] on img at bounding box center [78, 269] width 23 height 23
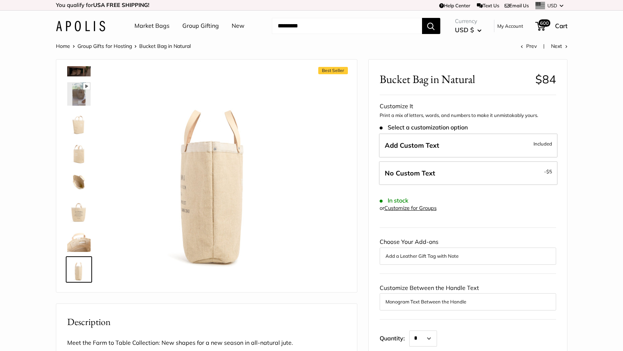
click at [81, 181] on img at bounding box center [78, 181] width 23 height 23
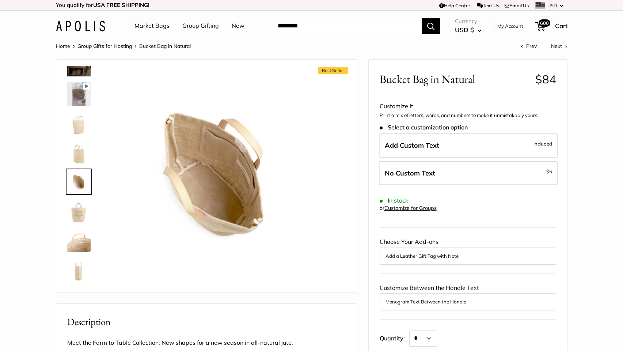
click at [76, 145] on img at bounding box center [78, 152] width 23 height 23
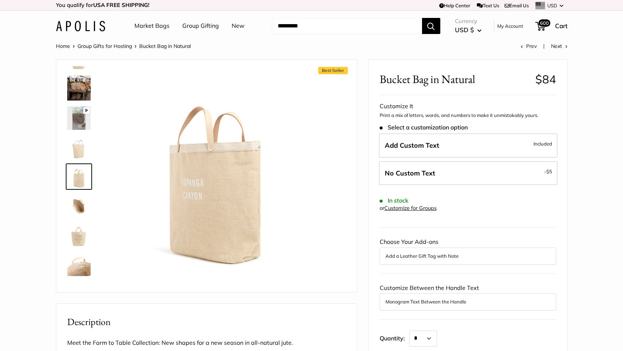
click at [484, 83] on span "Bucket Bag in Natural" at bounding box center [455, 79] width 150 height 14
drag, startPoint x: 450, startPoint y: 81, endPoint x: 377, endPoint y: 82, distance: 72.7
click at [377, 82] on div "Bucket Bag in Natural $84 Customizable Text Short Handle Save $-79 $79 / & USA …" at bounding box center [468, 290] width 198 height 461
copy span "Bucket Bag in Natural"
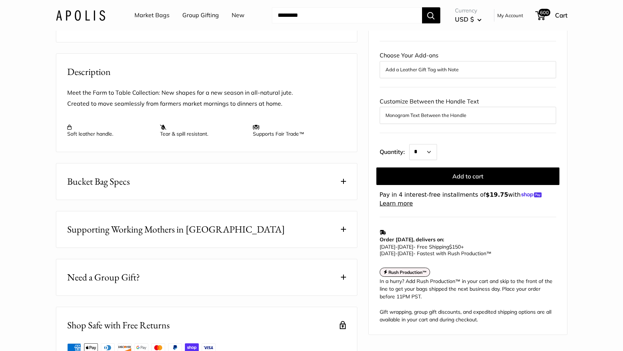
scroll to position [277, 0]
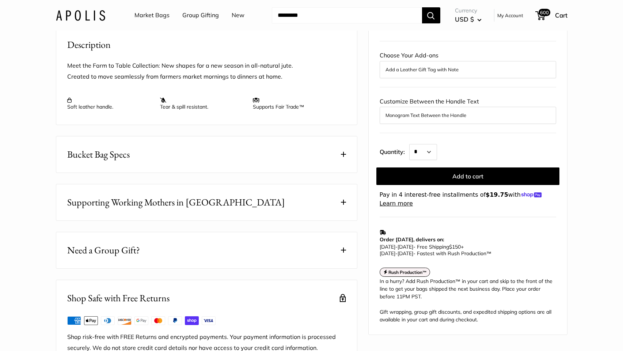
click at [342, 157] on span at bounding box center [343, 154] width 5 height 5
click at [346, 165] on button "Bucket Bag Specs" at bounding box center [206, 154] width 301 height 36
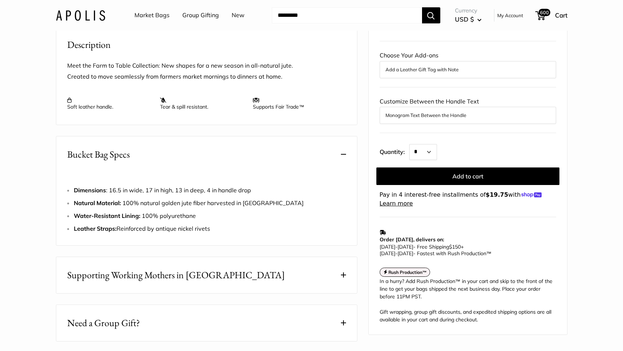
click at [187, 192] on div "Dimensions : 16.5 in wide, 17 in high, 13 in deep, 4 in handle drop Natural Mat…" at bounding box center [206, 202] width 279 height 64
drag, startPoint x: 263, startPoint y: 201, endPoint x: 117, endPoint y: 200, distance: 146.6
click at [110, 196] on li "Dimensions : 16.5 in wide, 17 in high, 13 in deep, 4 in handle drop" at bounding box center [210, 190] width 272 height 11
copy span "16.5 in wide, 17 in high, 13 in deep, 4 in handle drop"
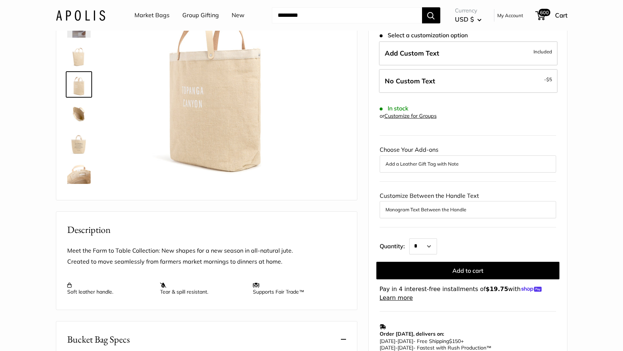
scroll to position [159, 0]
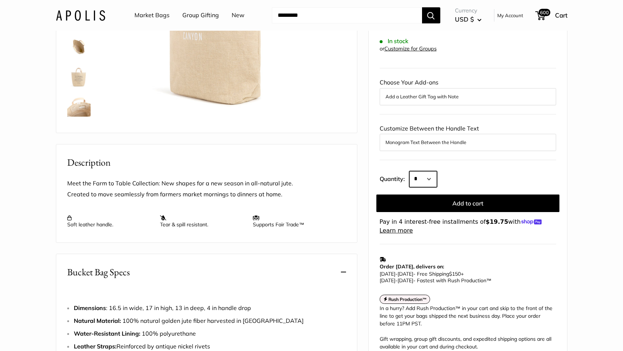
click at [420, 180] on select "* * * * * * * * * *** *** *** *** *** *** *** *** *** *** *** *** *** *** *** *…" at bounding box center [423, 179] width 28 height 16
select select "**"
click at [409, 171] on select "* * * * * * * * * *** *** *** *** *** *** *** *** *** *** *** *** *** *** *** *…" at bounding box center [423, 179] width 28 height 16
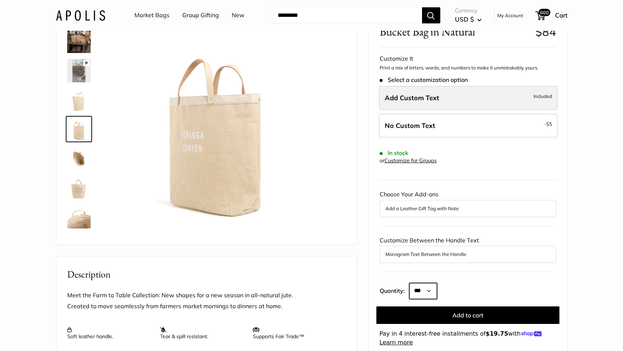
scroll to position [0, 0]
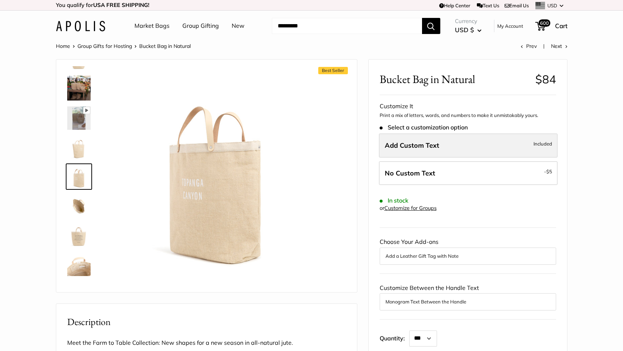
click at [437, 147] on span "Add Custom Text" at bounding box center [412, 145] width 54 height 8
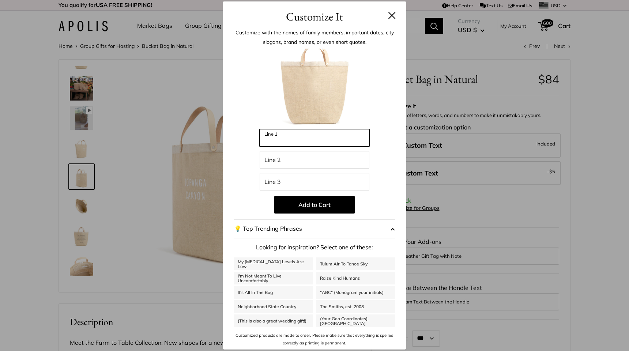
click at [304, 141] on input "Line 1" at bounding box center [314, 138] width 110 height 18
type input "**********"
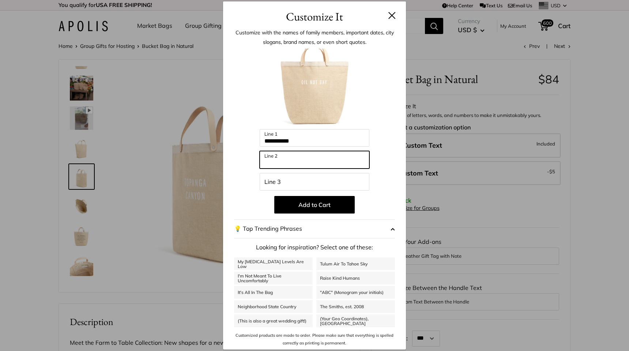
click at [281, 162] on input "Line 2" at bounding box center [314, 160] width 110 height 18
type input "**********"
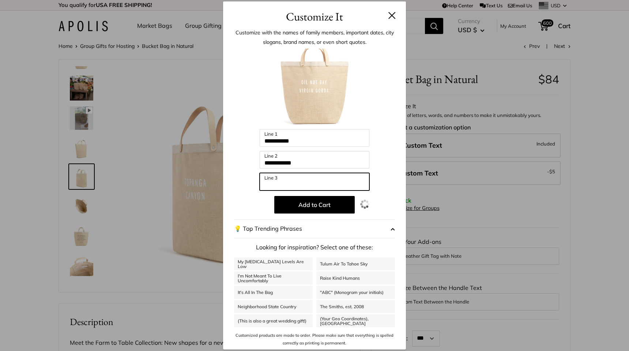
click at [285, 184] on input "Line 3" at bounding box center [314, 182] width 110 height 18
type input "***"
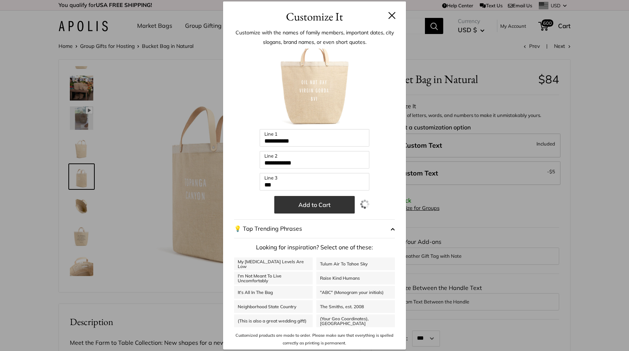
click at [294, 204] on button "Add to Cart" at bounding box center [314, 205] width 80 height 18
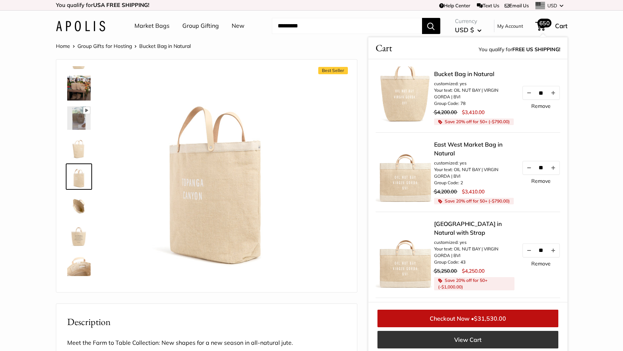
click at [466, 340] on link "View Cart" at bounding box center [468, 340] width 181 height 18
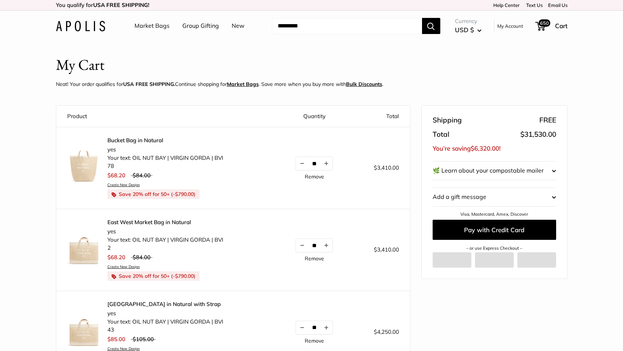
scroll to position [8, 0]
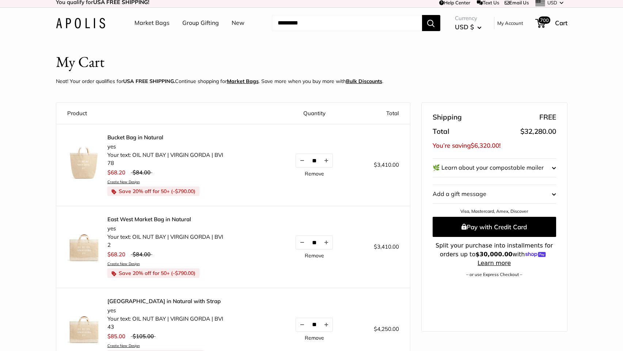
scroll to position [8, 0]
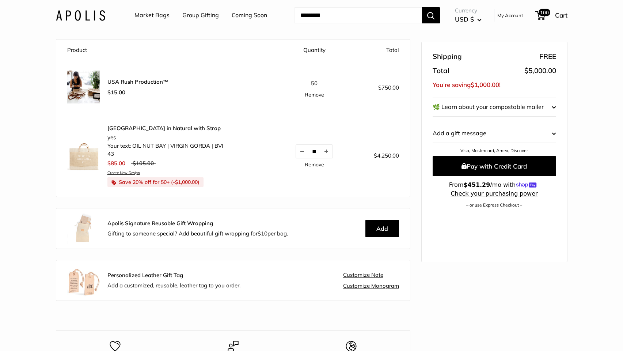
click at [26, 146] on section "My Cart Neat! Your order qualifies for USA FREE SHIPPING. Continue shopping for…" at bounding box center [311, 307] width 623 height 638
